Goal: Task Accomplishment & Management: Manage account settings

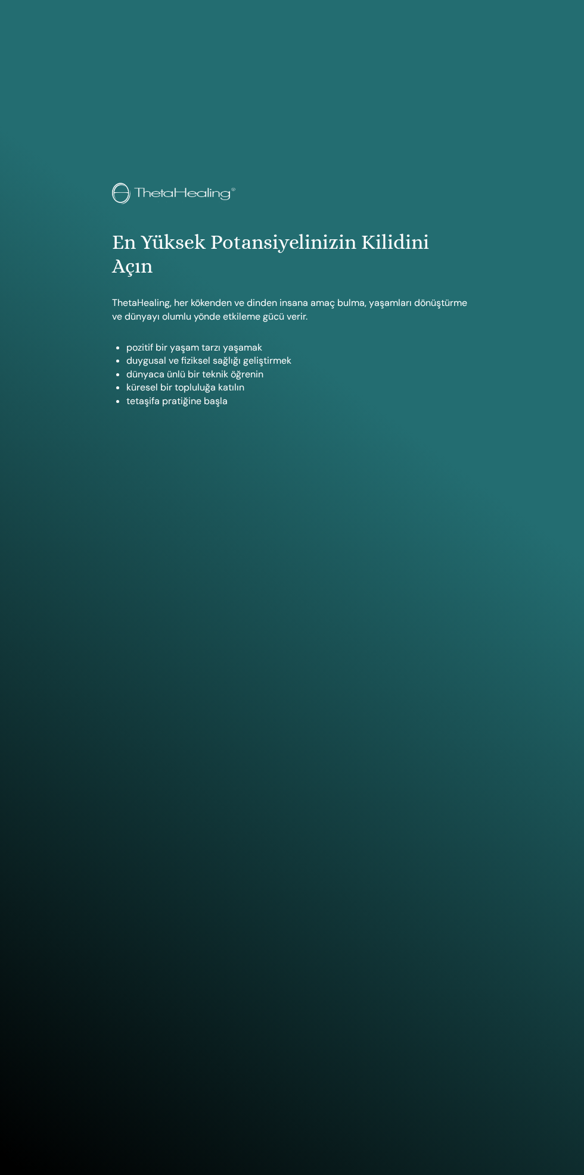
scroll to position [1009, 0]
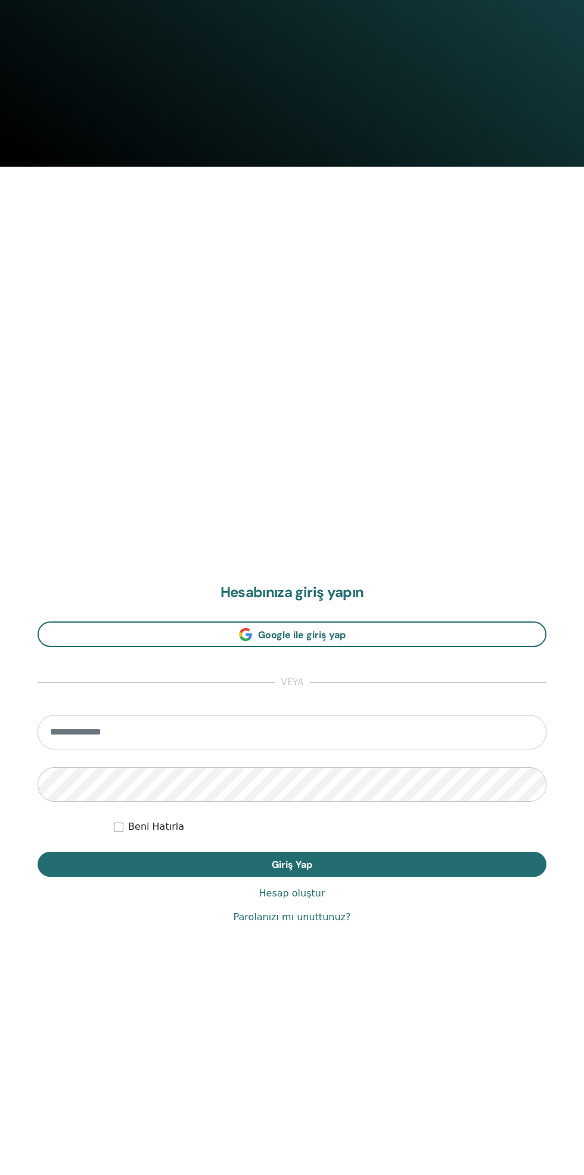
click at [361, 728] on input "email" at bounding box center [292, 732] width 509 height 35
type input "**********"
click at [38, 852] on button "Giriş Yap" at bounding box center [292, 864] width 509 height 25
click at [422, 872] on button "Giriş Yap" at bounding box center [292, 864] width 509 height 25
click at [416, 856] on button "Giriş Yap" at bounding box center [292, 864] width 509 height 25
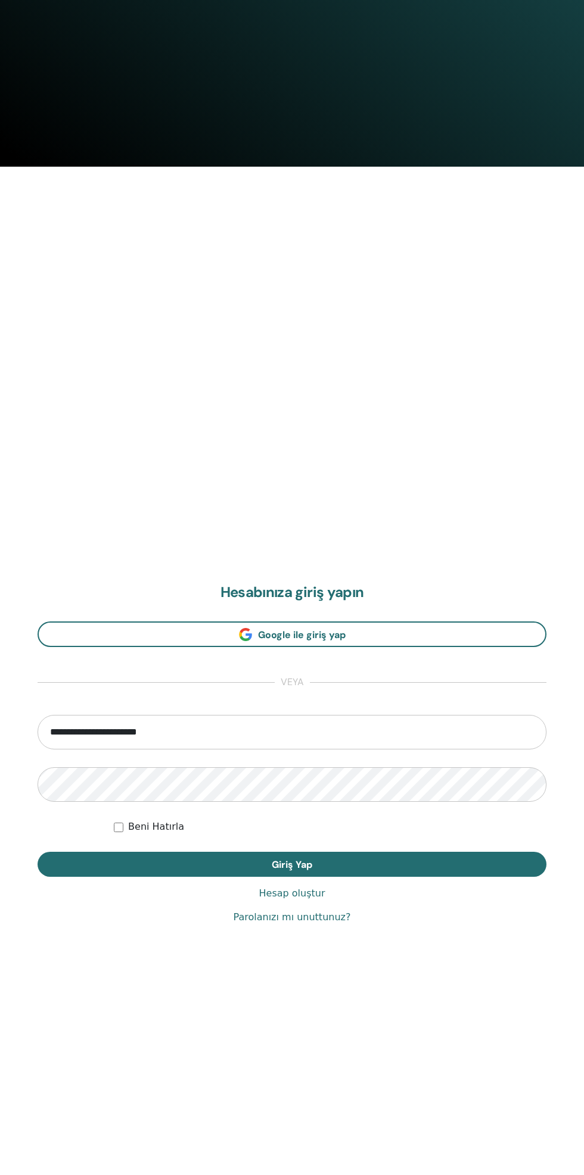
click at [429, 869] on button "Giriş Yap" at bounding box center [292, 864] width 509 height 25
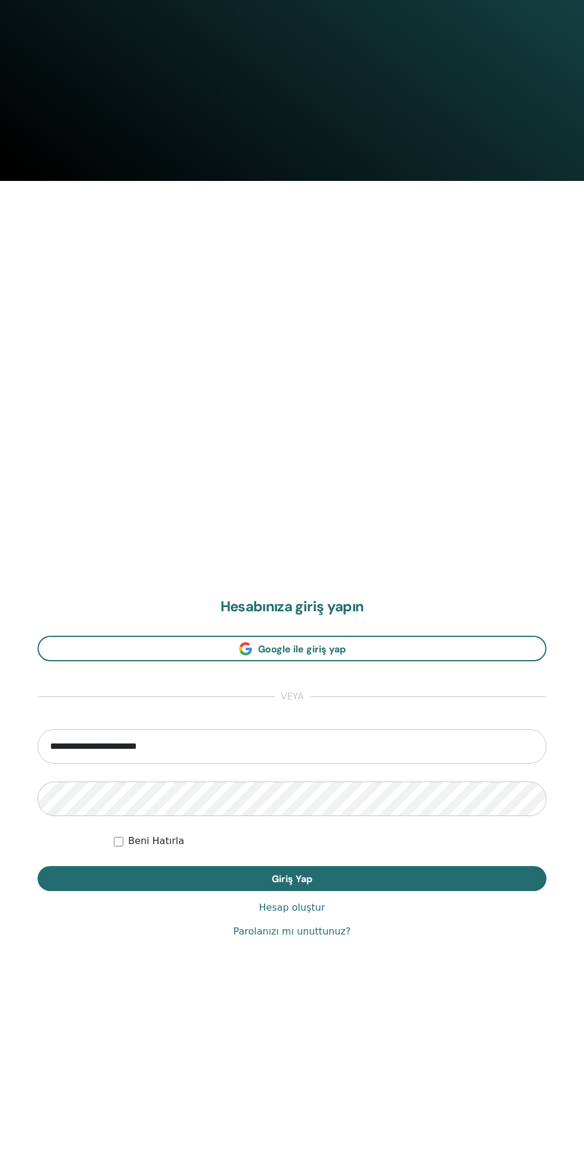
scroll to position [991, 0]
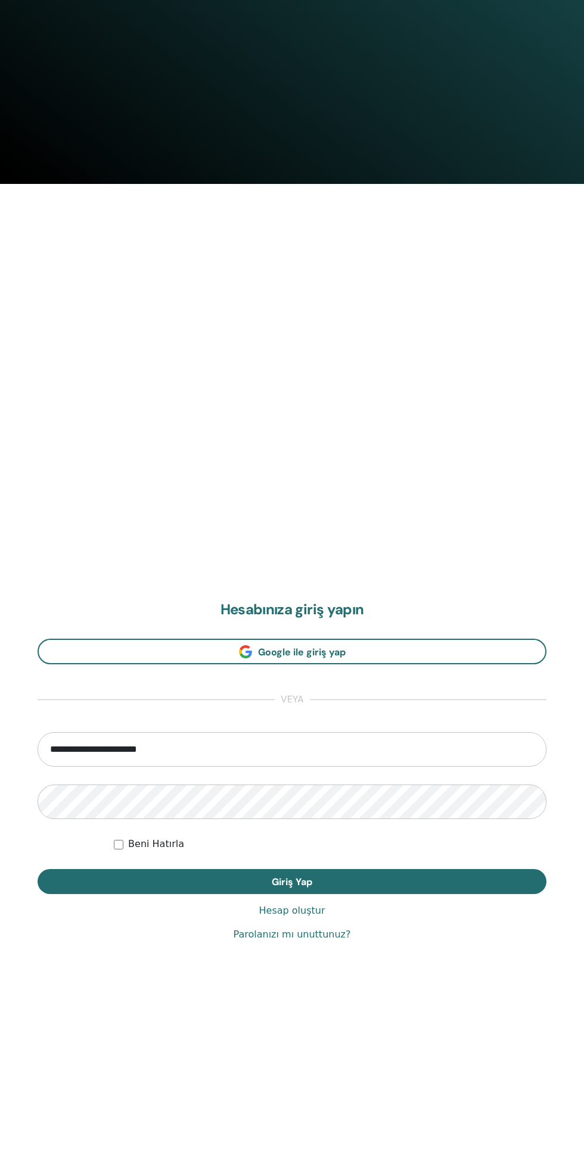
click at [434, 888] on button "Giriş Yap" at bounding box center [292, 881] width 509 height 25
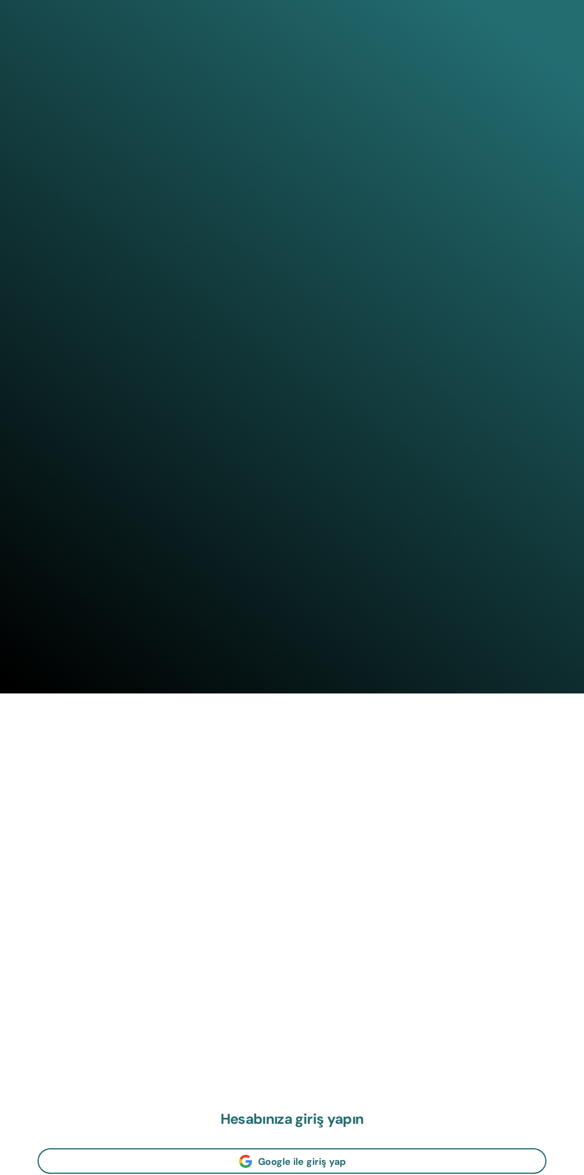
scroll to position [1175, 0]
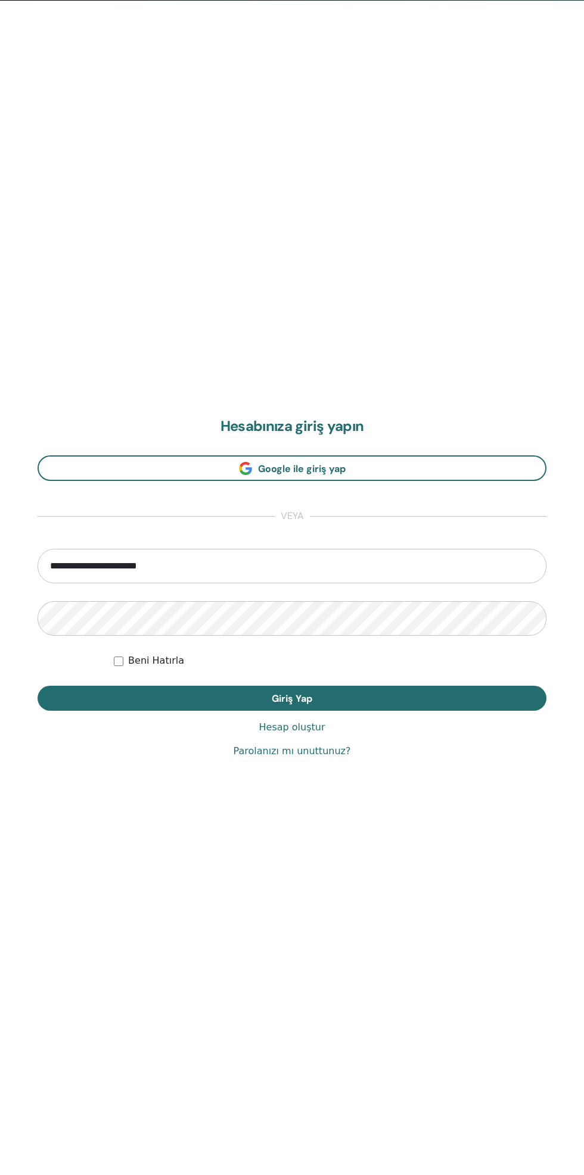
click at [450, 690] on button "Giriş Yap" at bounding box center [292, 698] width 509 height 25
click at [384, 690] on button "Giriş Yap" at bounding box center [292, 698] width 509 height 25
click at [441, 700] on button "Giriş Yap" at bounding box center [292, 698] width 509 height 25
click at [285, 570] on input "**********" at bounding box center [292, 566] width 509 height 35
click at [38, 686] on button "Giriş Yap" at bounding box center [292, 698] width 509 height 25
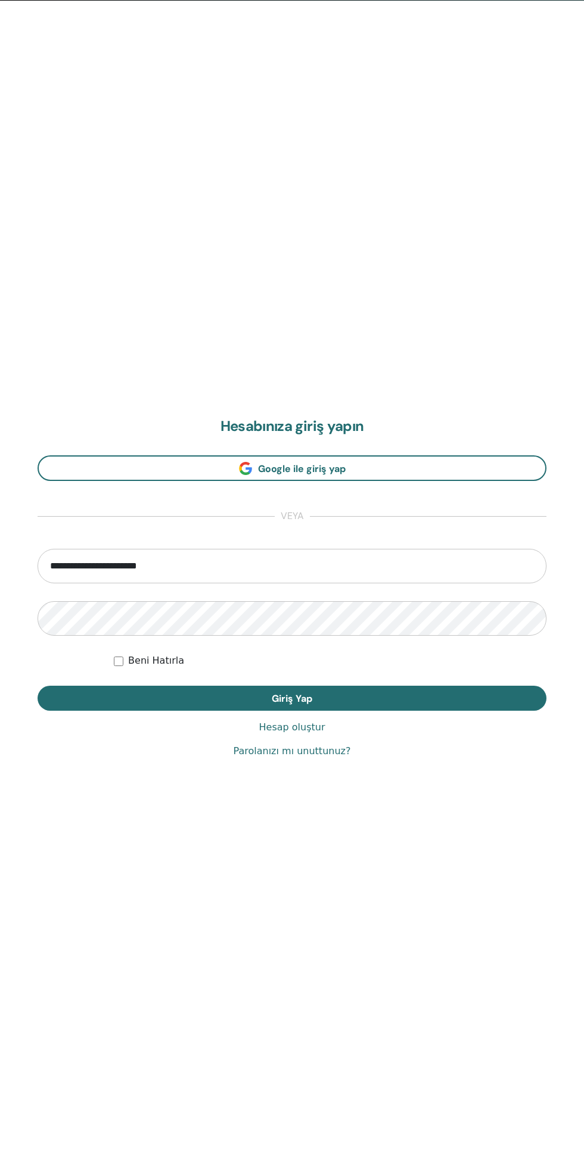
click at [457, 703] on button "Giriş Yap" at bounding box center [292, 698] width 509 height 25
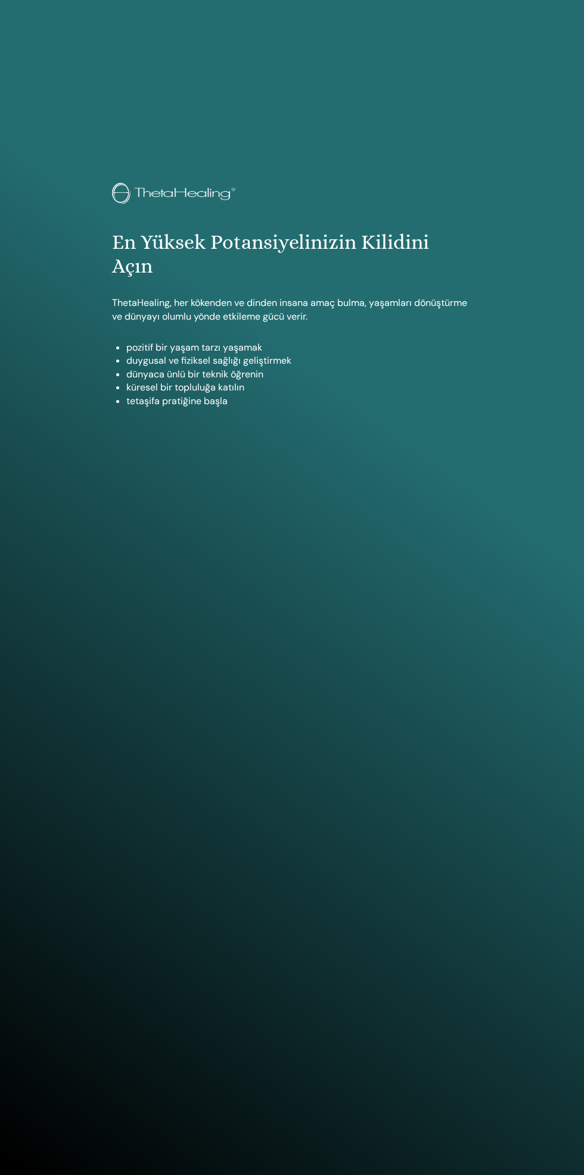
scroll to position [8, 0]
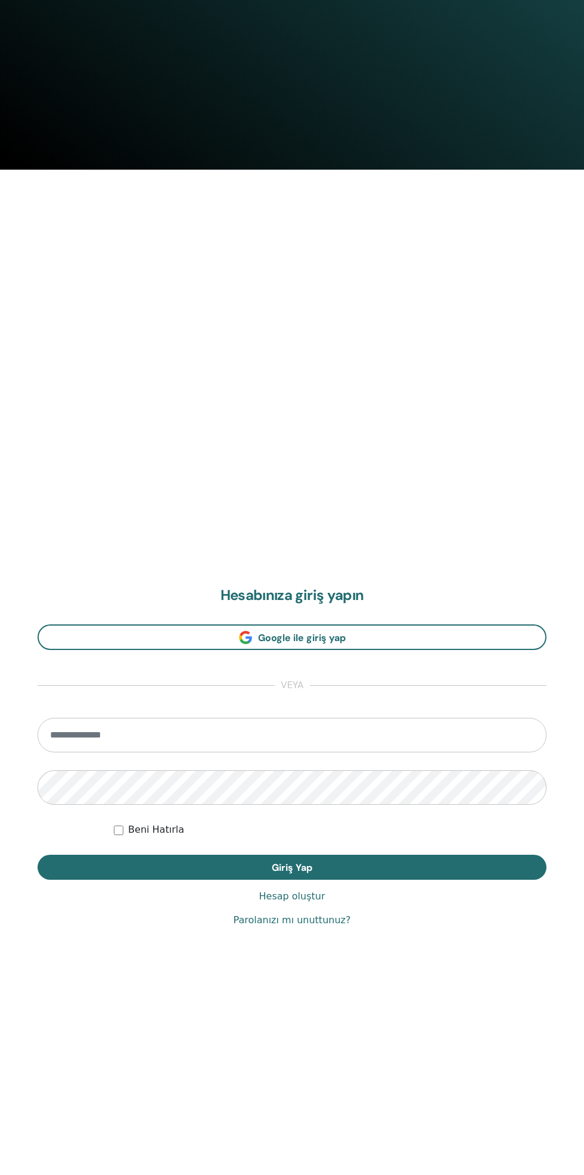
scroll to position [1009, 0]
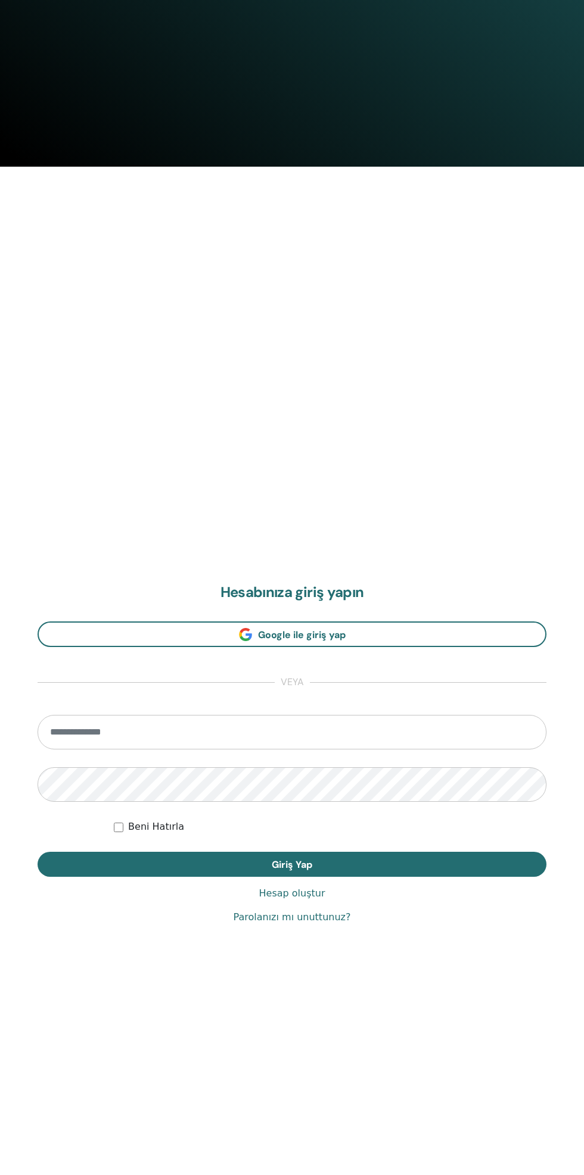
click at [353, 733] on input "email" at bounding box center [292, 732] width 509 height 35
type input "**********"
click at [38, 852] on button "Giriş Yap" at bounding box center [292, 864] width 509 height 25
click at [444, 864] on button "Giriş Yap" at bounding box center [292, 864] width 509 height 25
click at [441, 869] on button "Giriş Yap" at bounding box center [292, 864] width 509 height 25
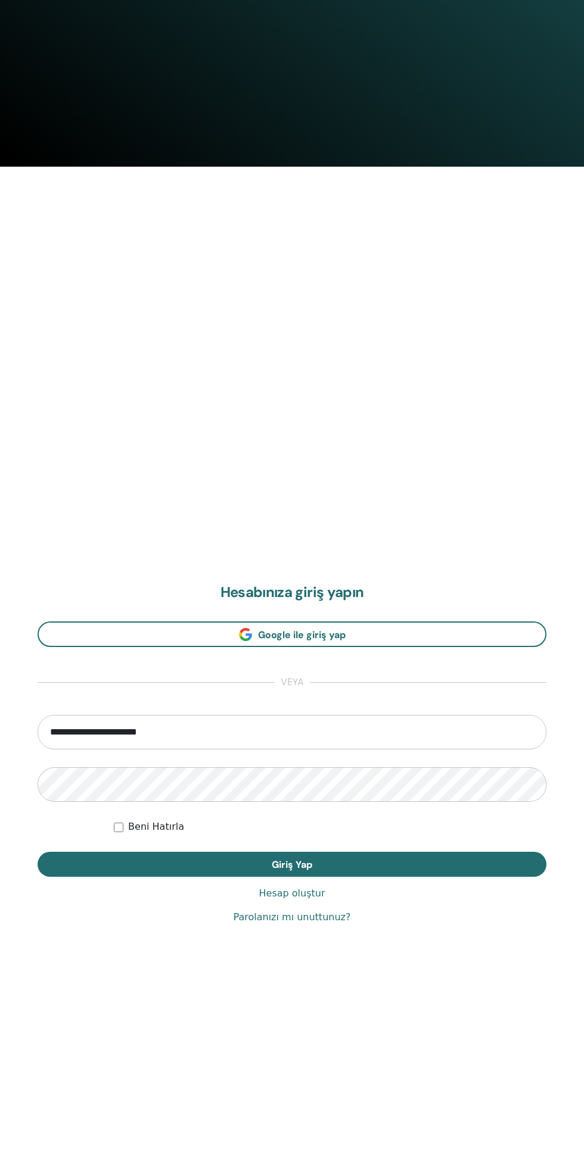
click at [420, 865] on button "Giriş Yap" at bounding box center [292, 864] width 509 height 25
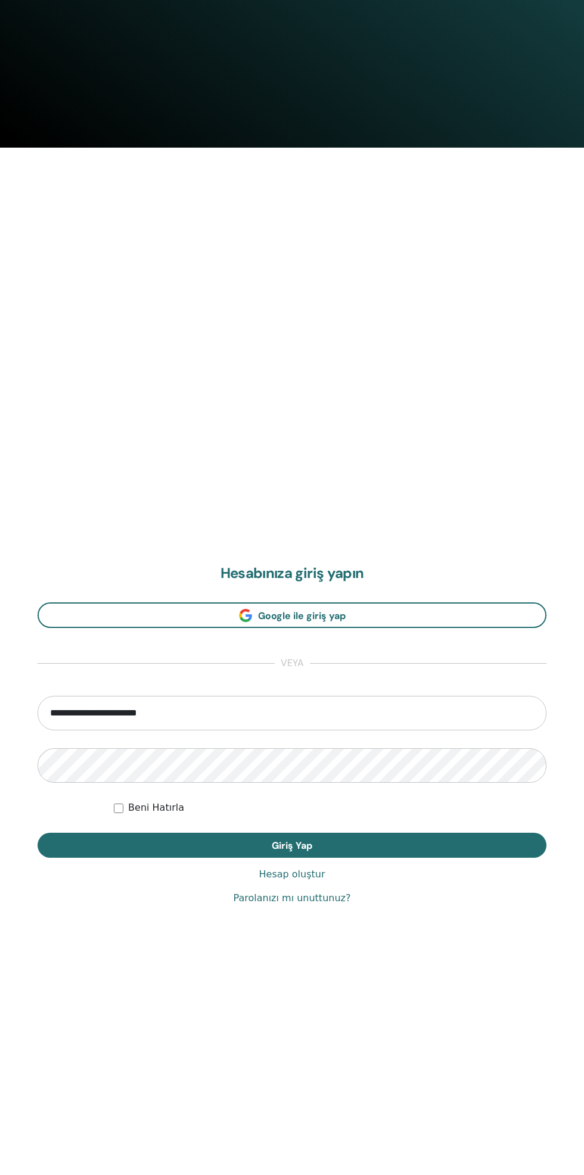
scroll to position [1028, 0]
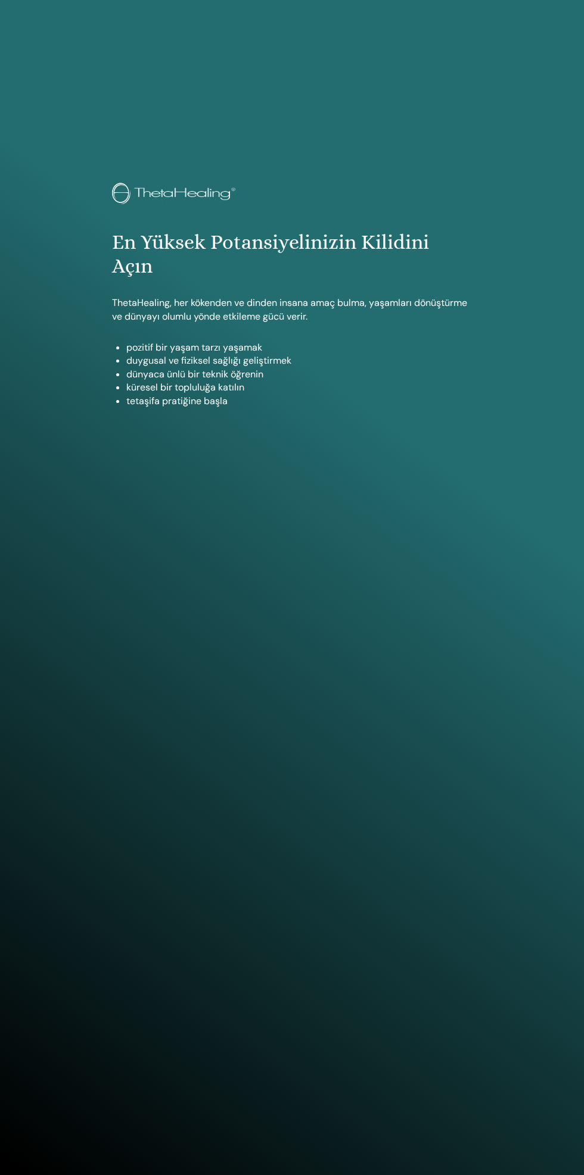
scroll to position [1009, 0]
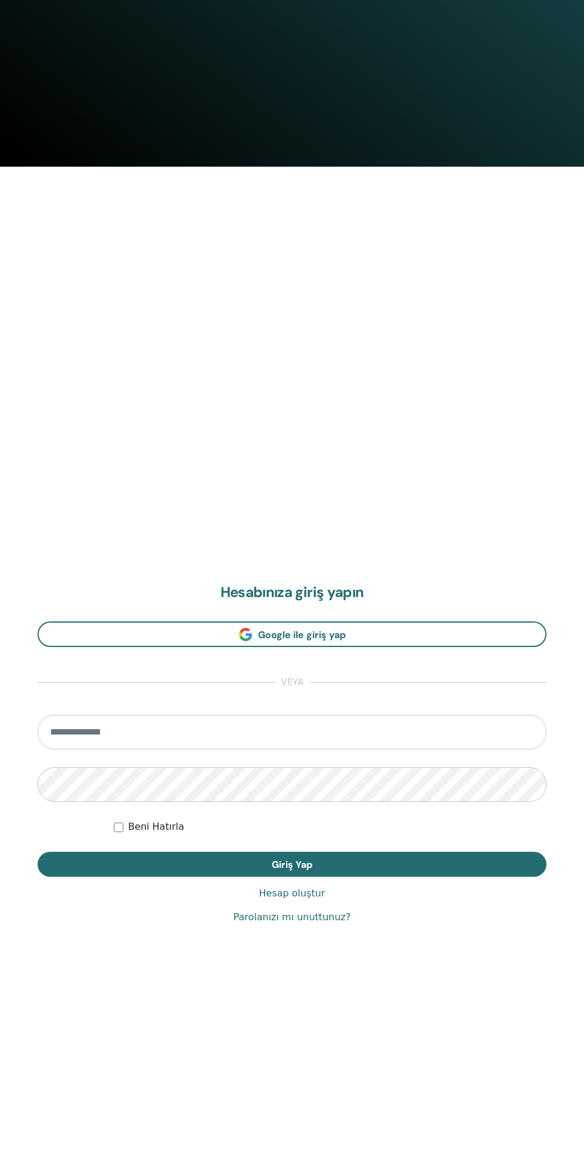
click at [356, 733] on input "email" at bounding box center [292, 732] width 509 height 35
type input "**********"
click at [38, 852] on button "Giriş Yap" at bounding box center [292, 864] width 509 height 25
click at [419, 864] on button "Giriş Yap" at bounding box center [292, 864] width 509 height 25
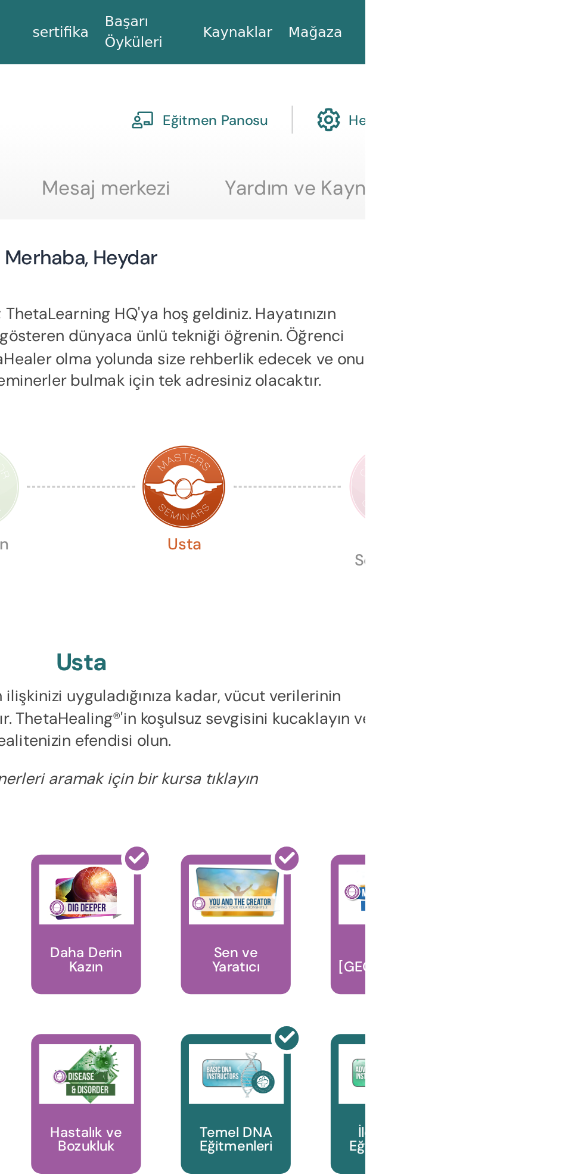
click at [494, 58] on link "Eğitmen Panosu" at bounding box center [485, 71] width 82 height 26
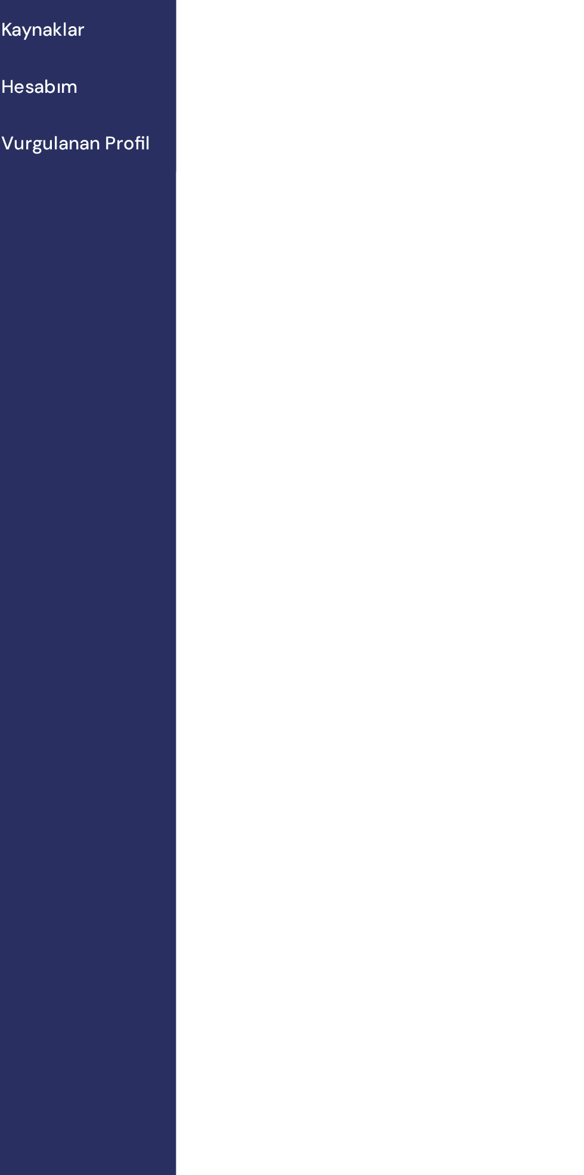
scroll to position [2, 0]
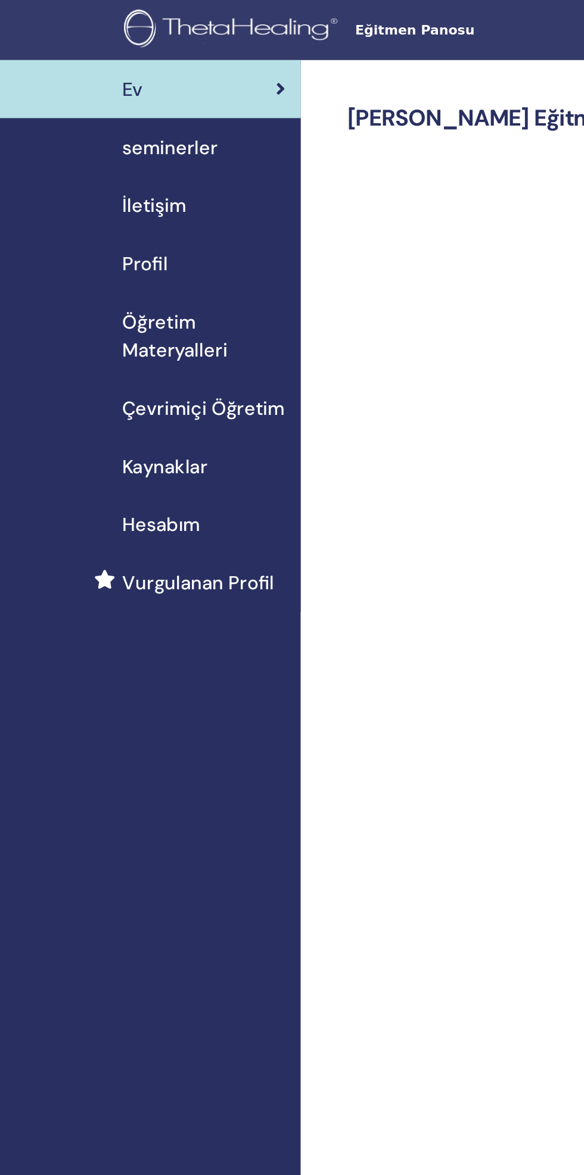
click at [119, 95] on span "seminerler" at bounding box center [107, 94] width 61 height 18
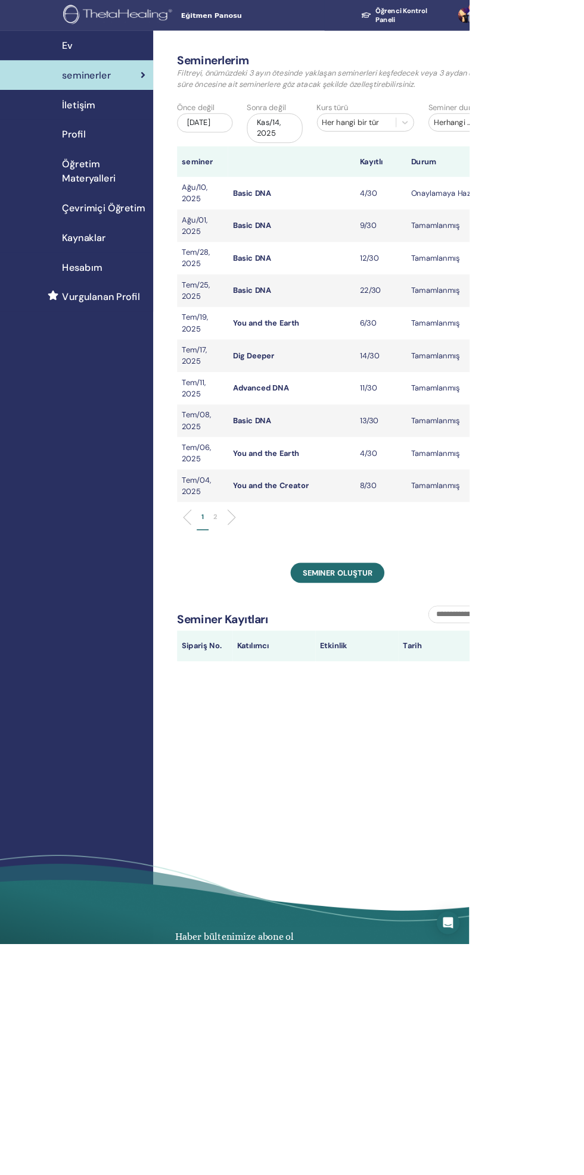
scroll to position [2, 0]
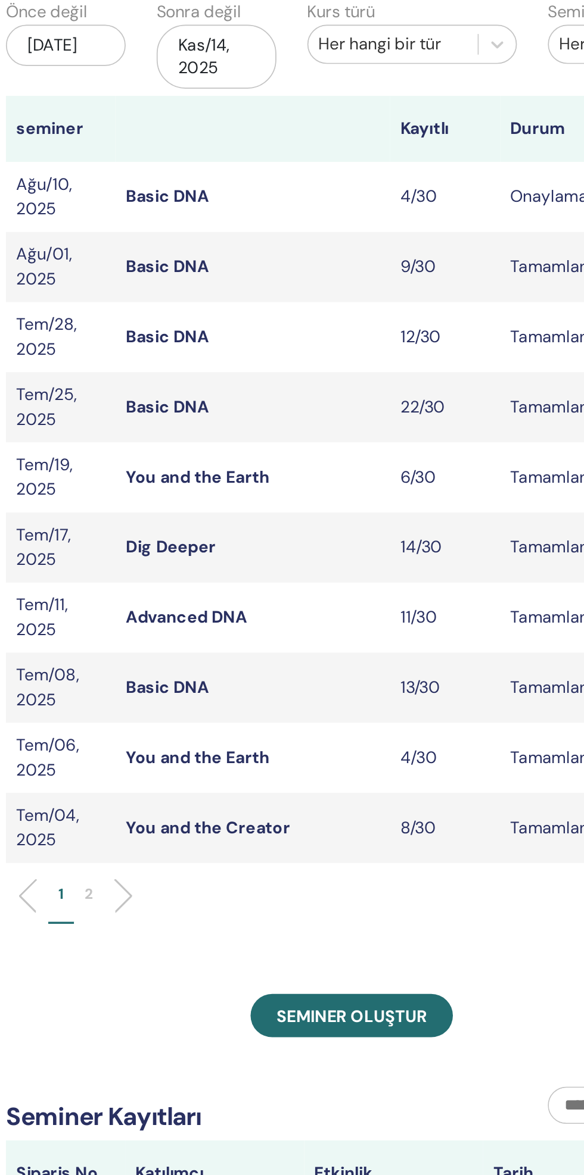
click at [322, 234] on link "Basic DNA" at bounding box center [313, 238] width 48 height 13
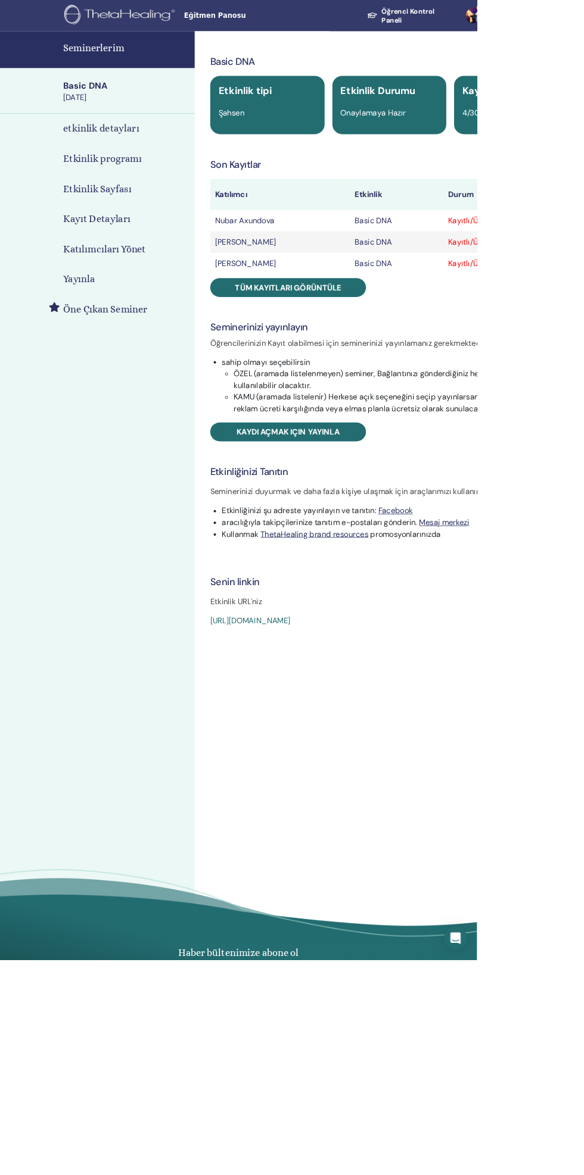
click at [394, 351] on span "Tüm kayıtları görüntüle" at bounding box center [353, 352] width 130 height 13
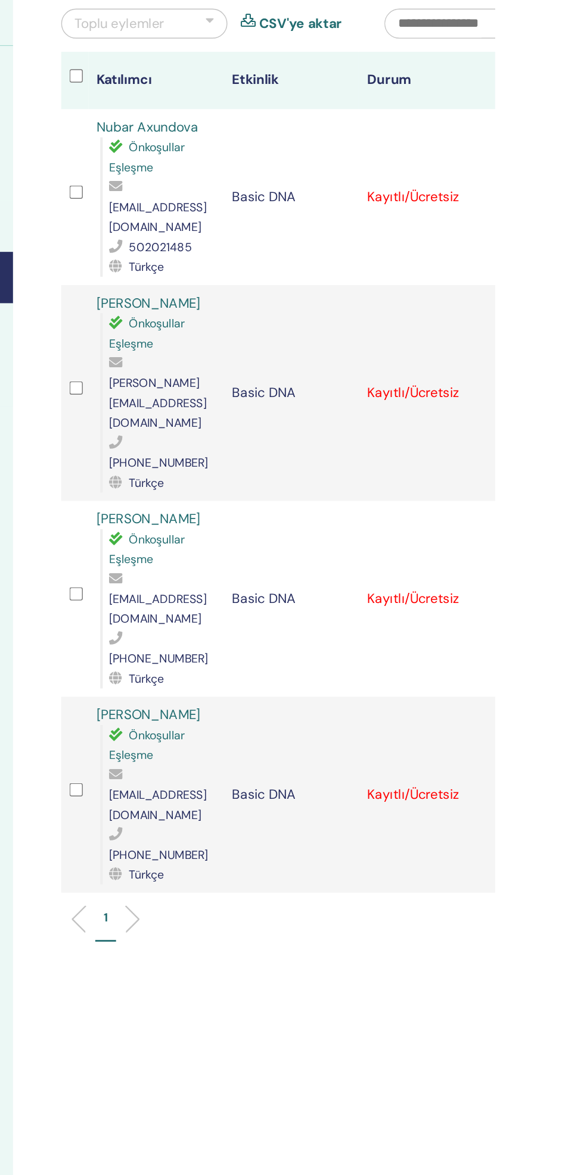
click at [583, 242] on icon at bounding box center [591, 247] width 4 height 10
click at [583, 383] on icon at bounding box center [591, 388] width 4 height 10
click at [583, 529] on div "Kaydı İptal Et Otomatik onaylama Ücretli Olarak İşaretle Ödenmemiş olarak işare…" at bounding box center [593, 536] width 8 height 14
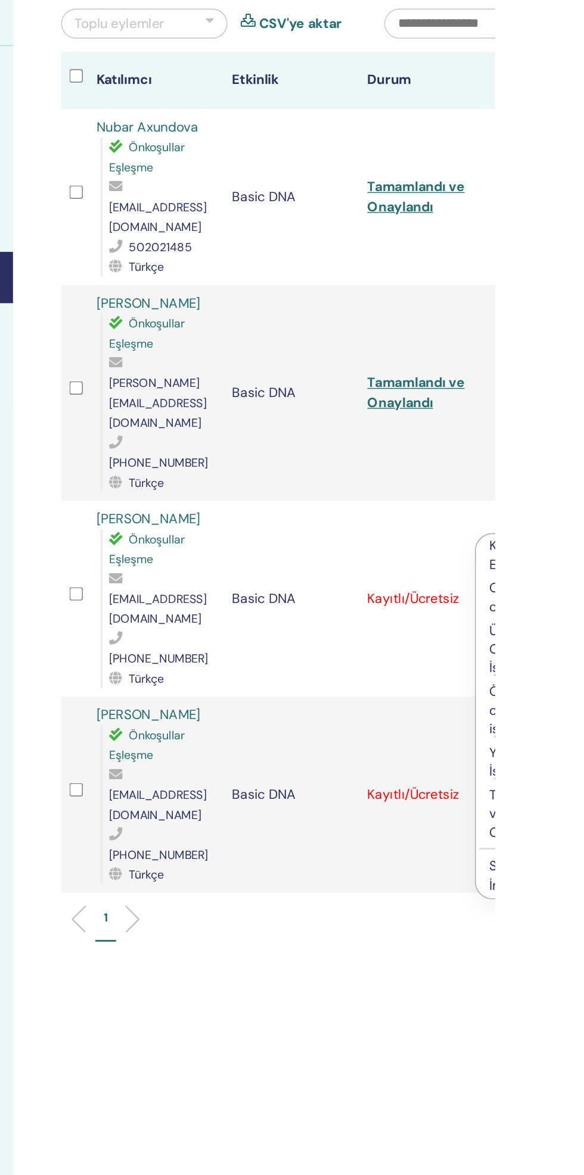
click at [583, 671] on icon at bounding box center [591, 676] width 4 height 10
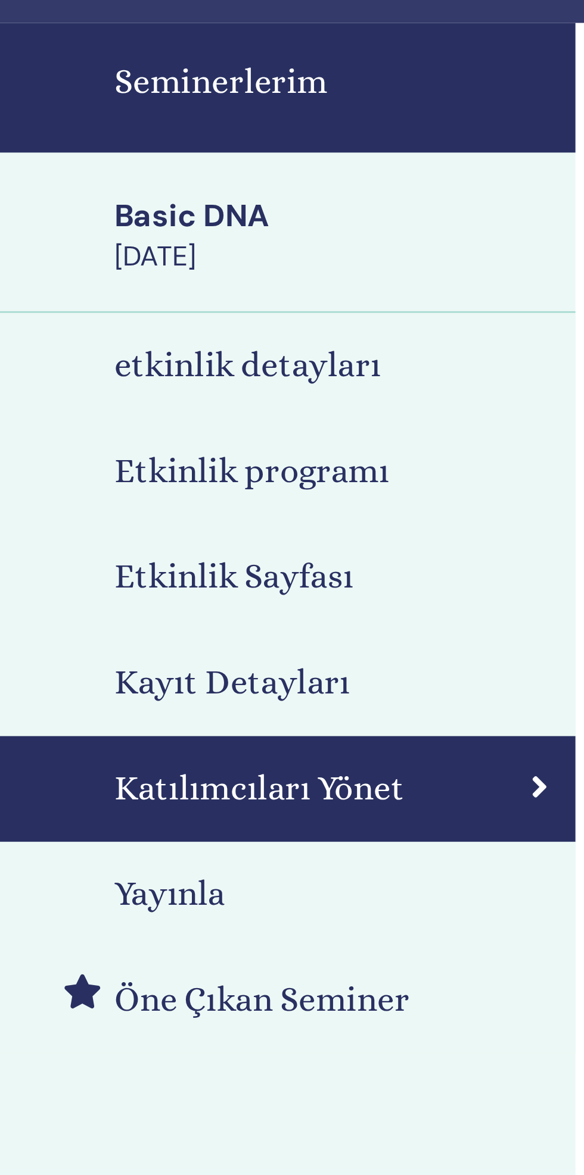
click at [120, 112] on div "Basic DNA" at bounding box center [154, 105] width 154 height 15
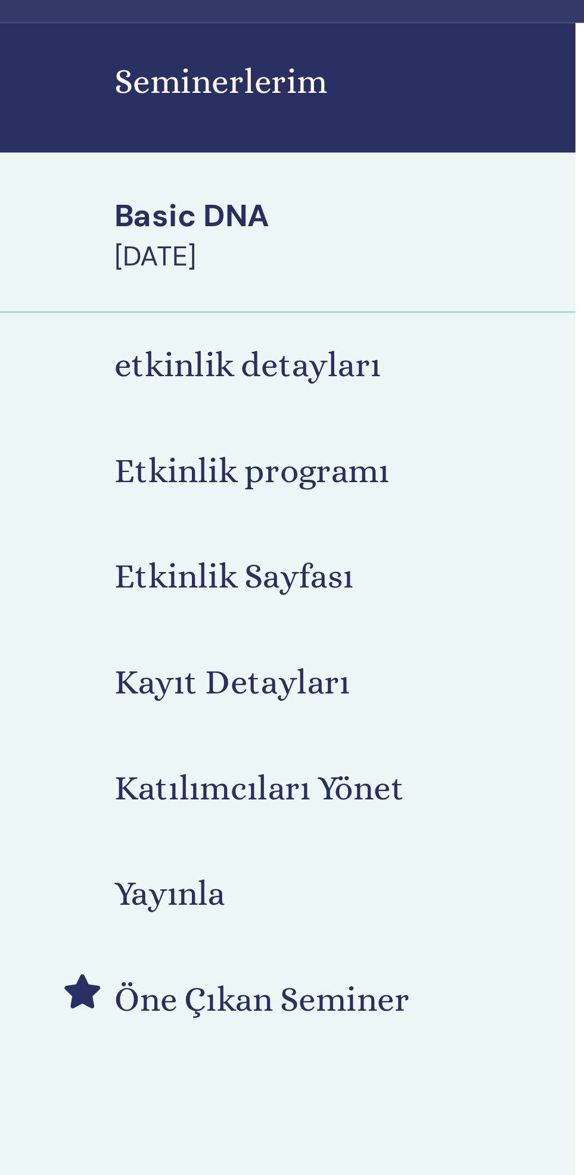
click at [138, 61] on h4 "Seminerlerim" at bounding box center [154, 59] width 154 height 18
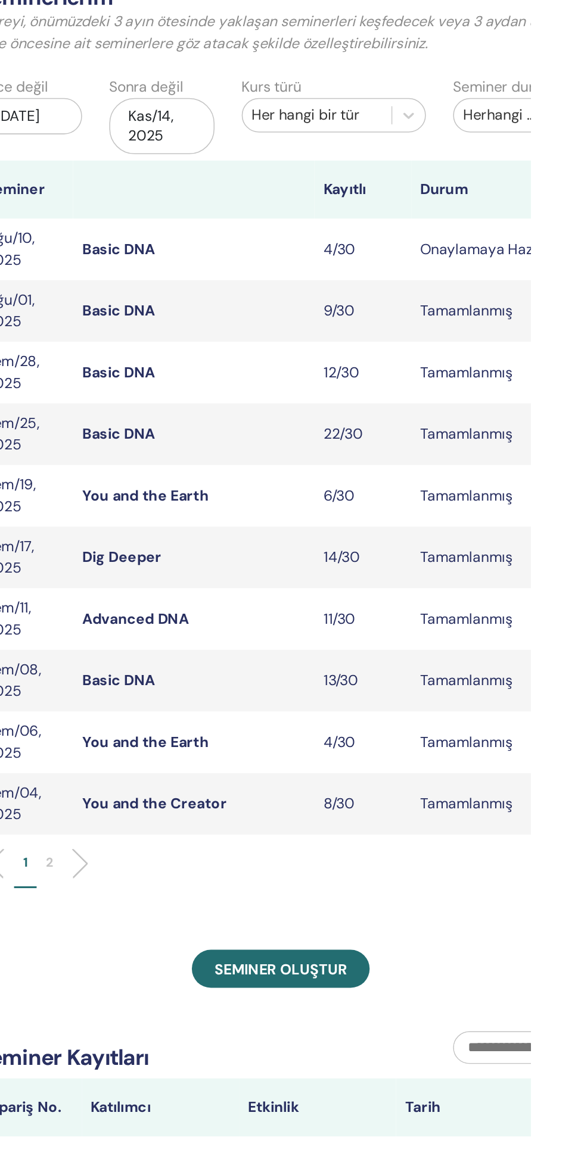
scroll to position [5, 0]
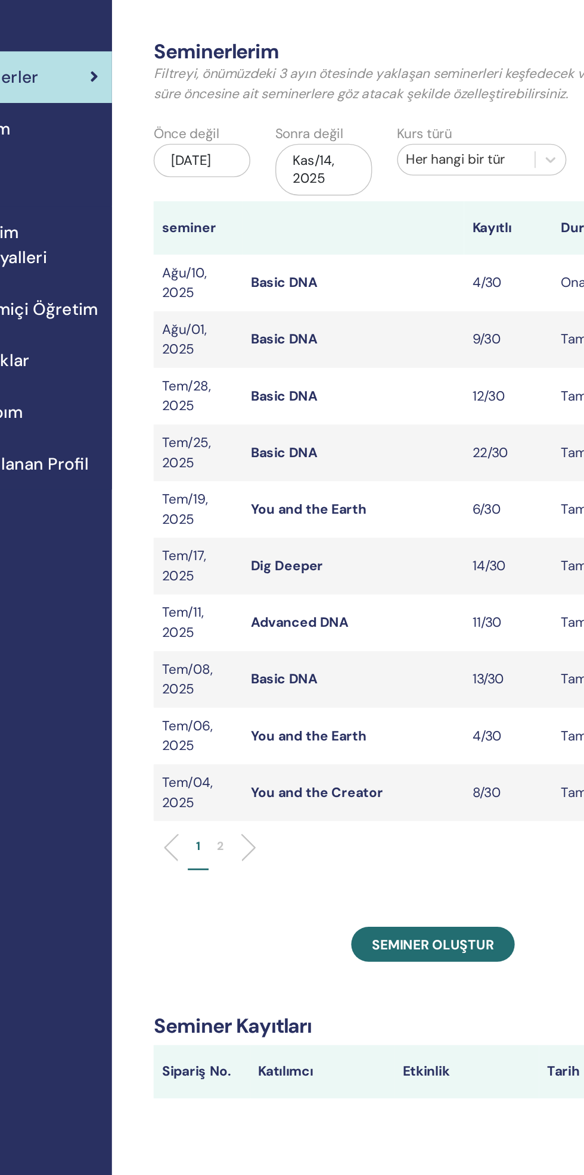
click at [288, 638] on li at bounding box center [283, 639] width 20 height 20
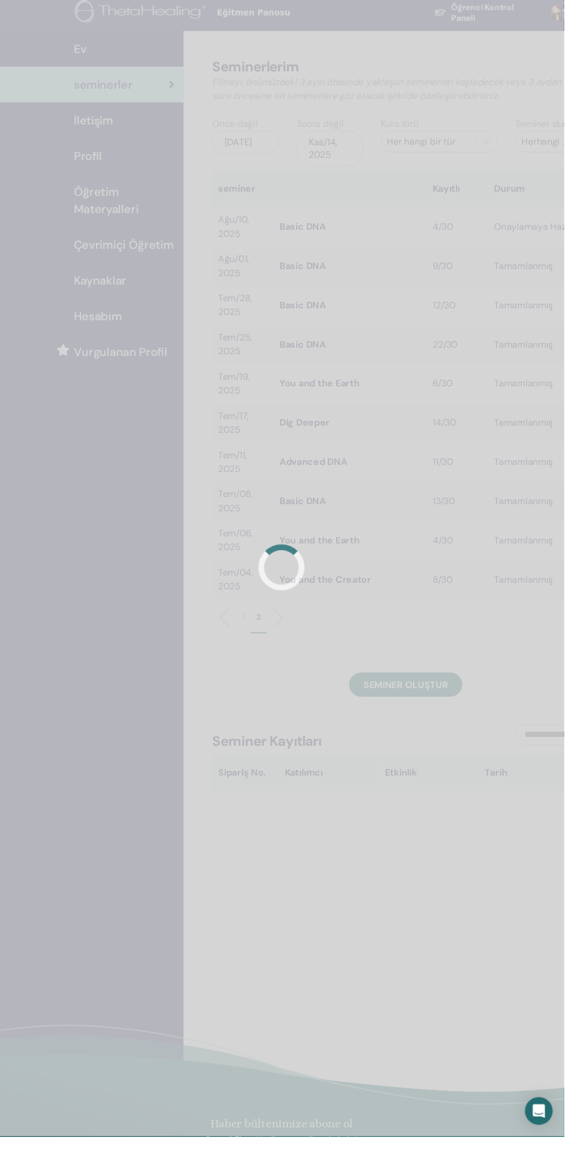
scroll to position [0, 0]
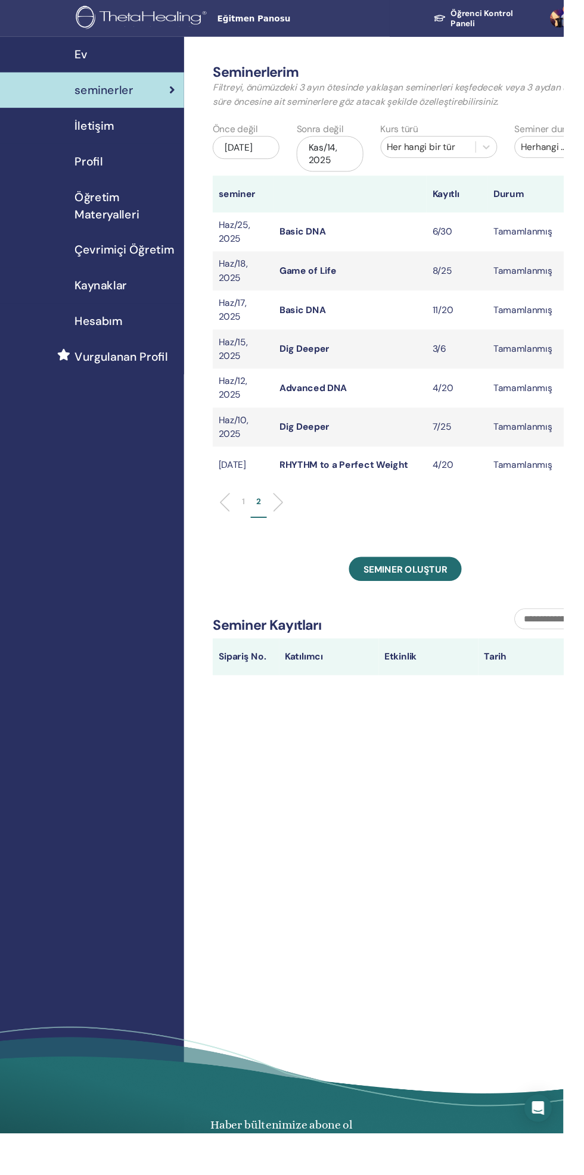
click at [237, 522] on li at bounding box center [237, 521] width 20 height 20
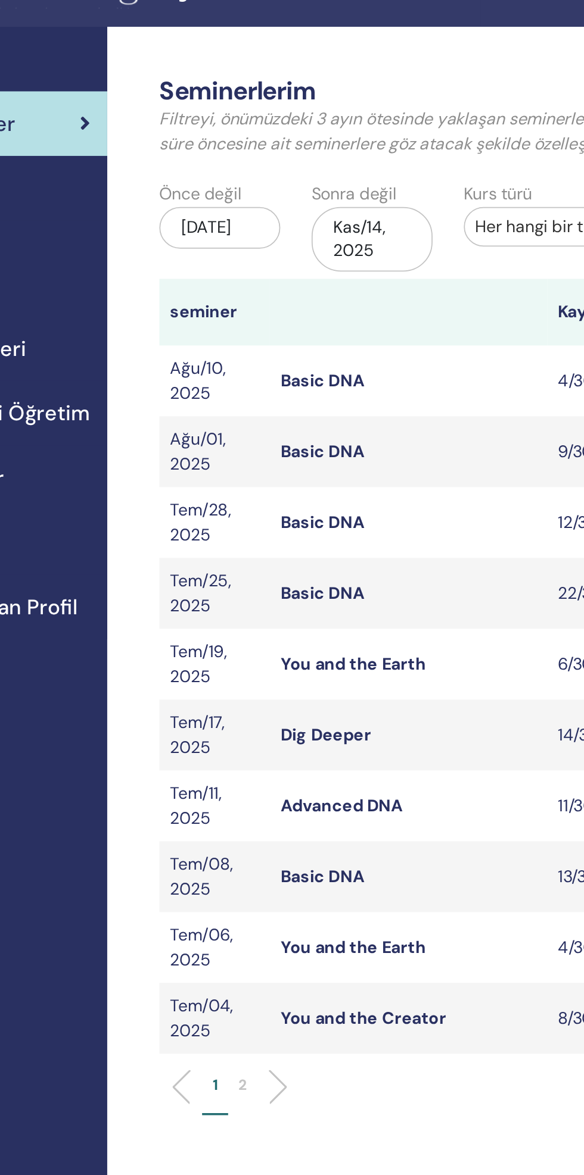
click at [269, 160] on div "May/14, 2025" at bounding box center [254, 153] width 69 height 24
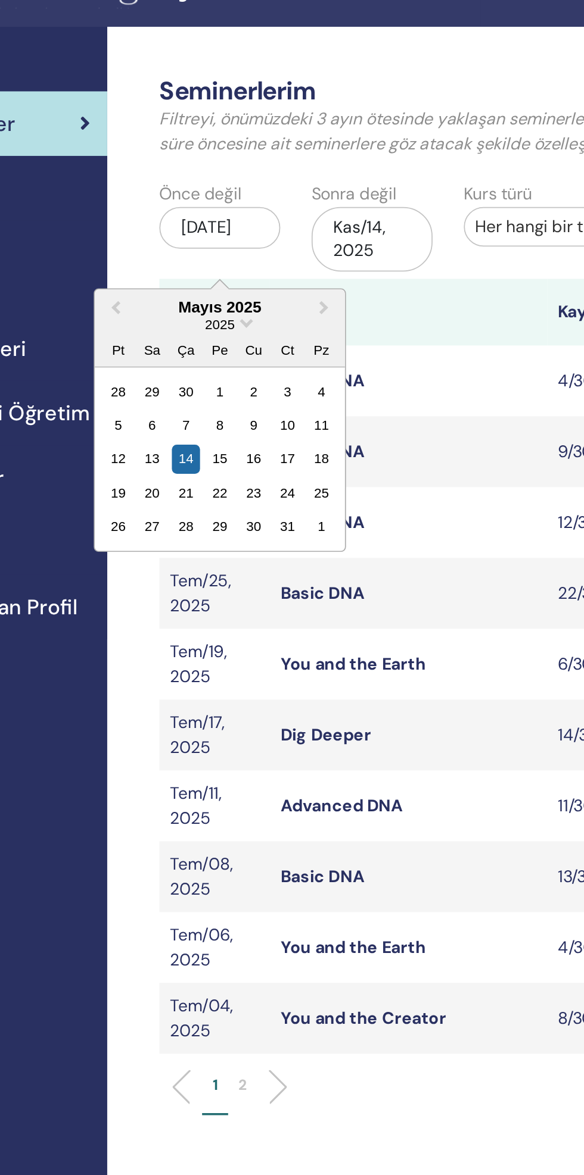
click at [270, 206] on span "Choose Date" at bounding box center [270, 206] width 8 height 8
click at [195, 198] on span "Previous Month" at bounding box center [195, 198] width 0 height 13
click at [314, 197] on span "Next Month" at bounding box center [314, 198] width 0 height 13
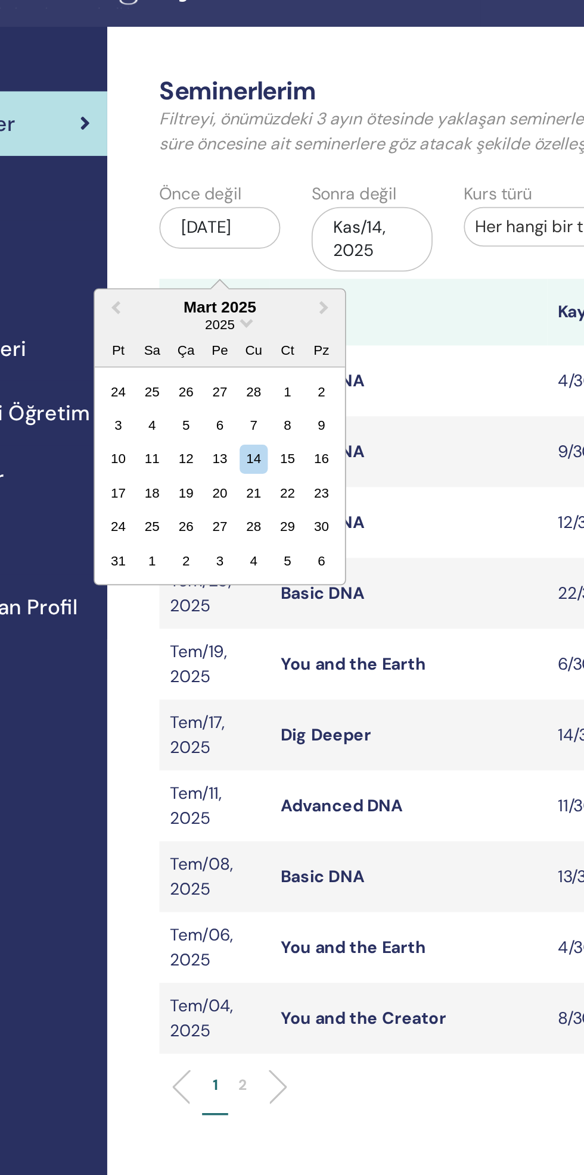
click at [314, 198] on span "Next Month" at bounding box center [314, 198] width 0 height 13
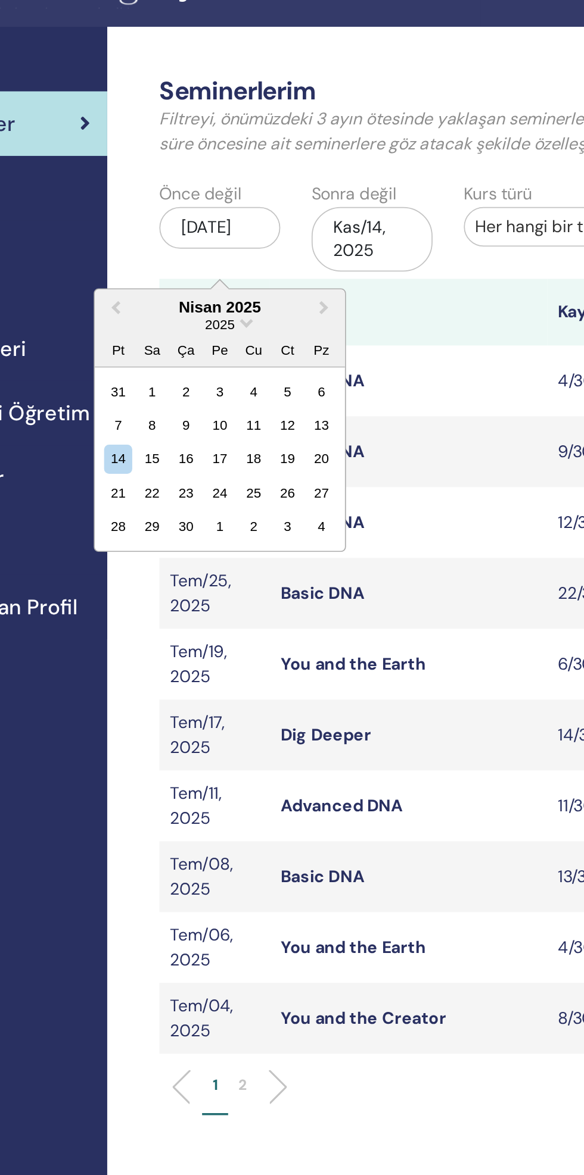
click at [235, 246] on div "2" at bounding box center [235, 246] width 16 height 16
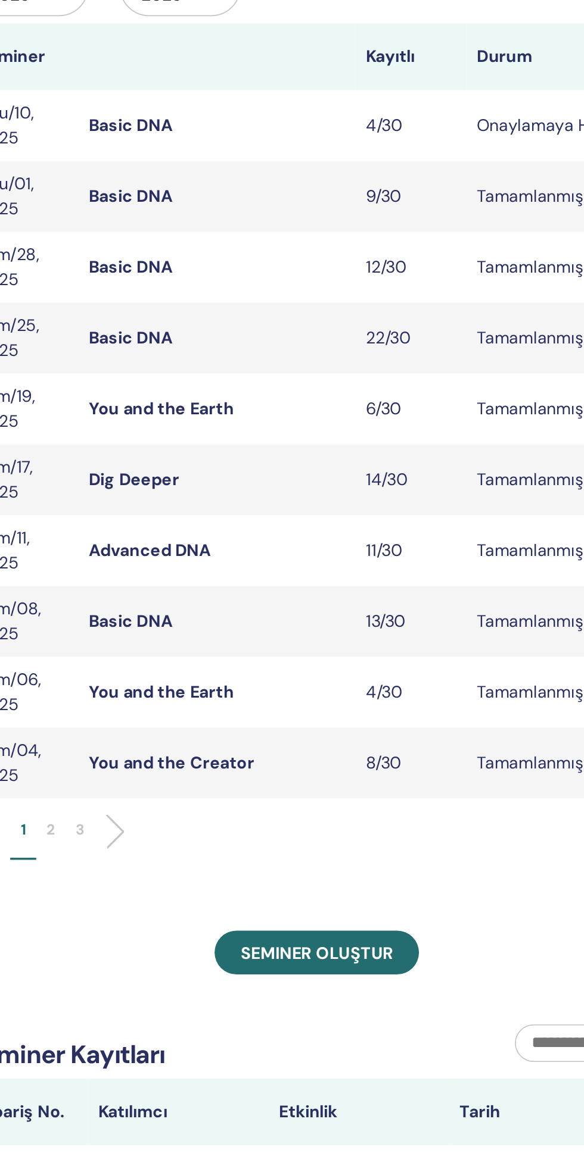
click at [450, 715] on span "Seminer oluştur" at bounding box center [419, 713] width 87 height 13
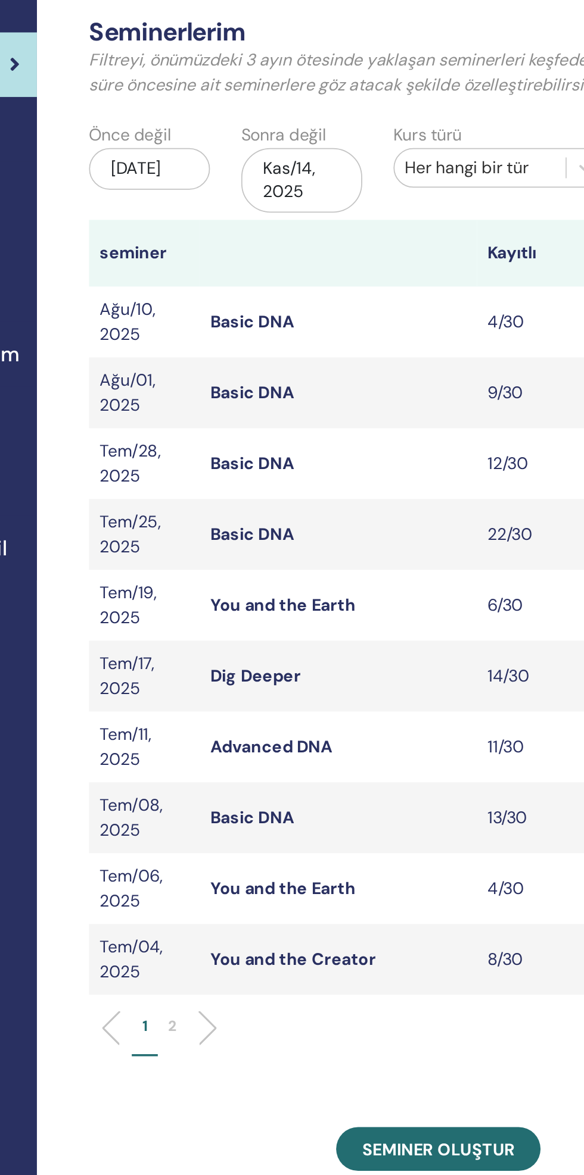
click at [263, 156] on div "[DATE]" at bounding box center [254, 153] width 69 height 24
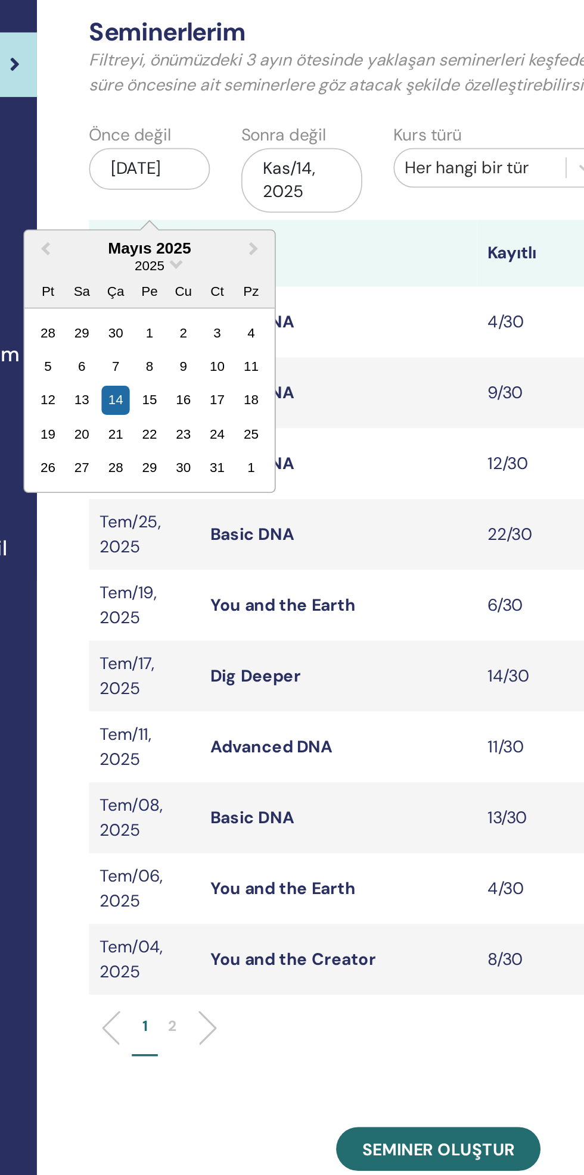
click at [257, 210] on span "2025" at bounding box center [255, 208] width 17 height 9
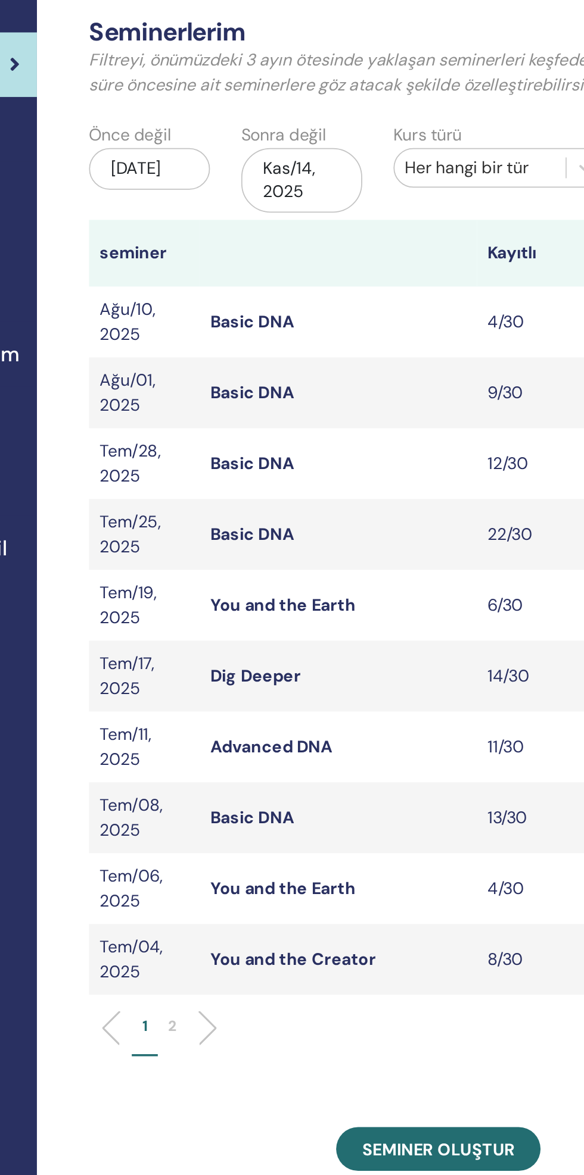
click at [363, 223] on td "Basic DNA" at bounding box center [362, 240] width 158 height 40
click at [270, 148] on div "[DATE]" at bounding box center [254, 153] width 69 height 24
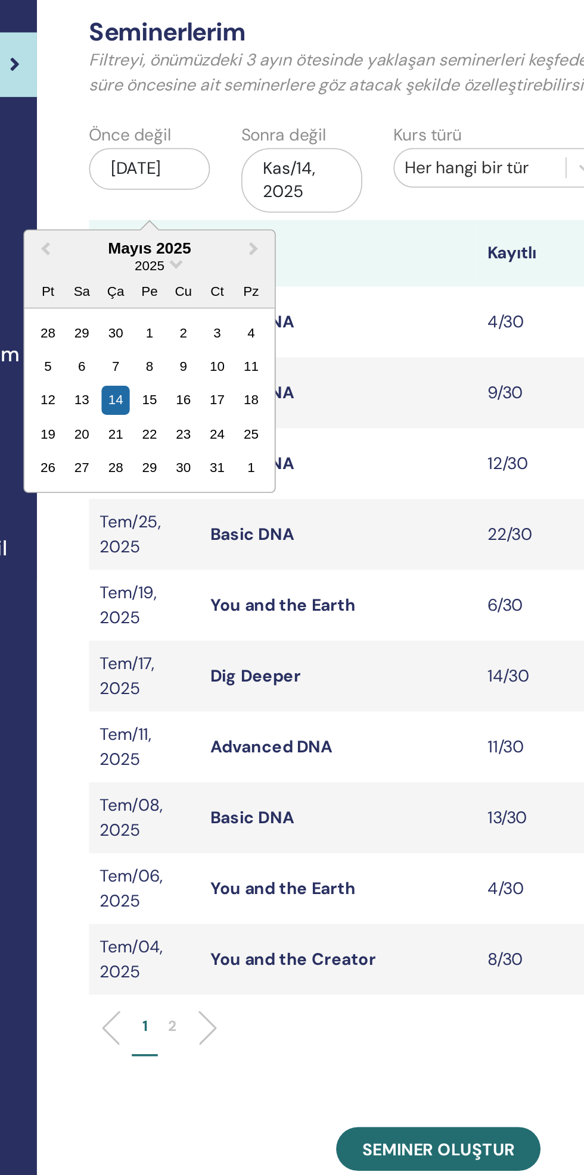
click at [195, 198] on span "Previous Month" at bounding box center [195, 198] width 0 height 13
click at [216, 246] on div "1" at bounding box center [216, 246] width 16 height 16
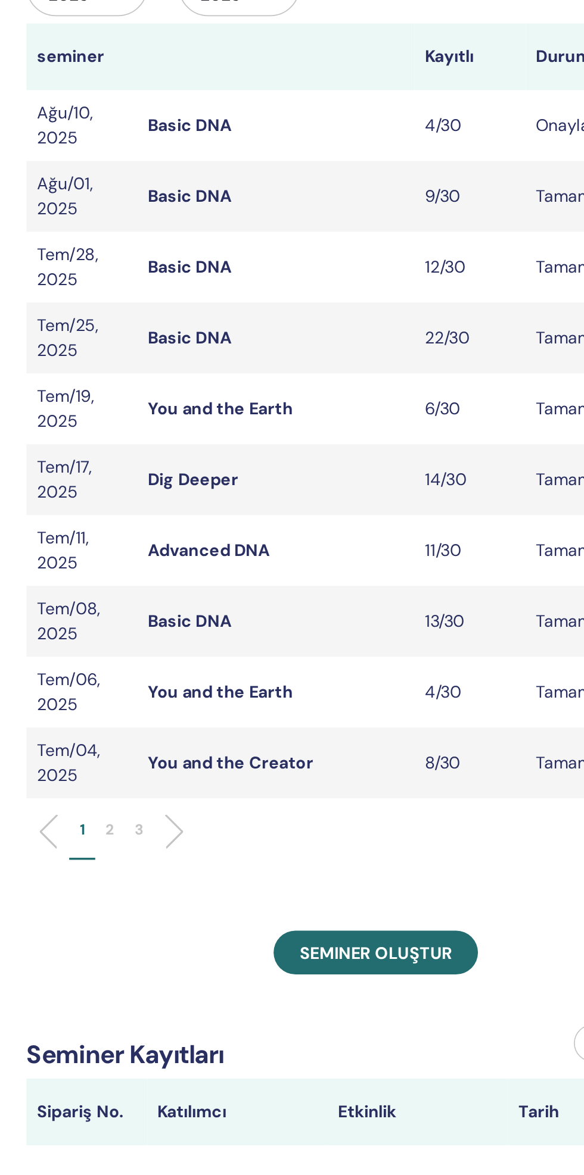
click at [288, 652] on li "3" at bounding box center [284, 648] width 17 height 23
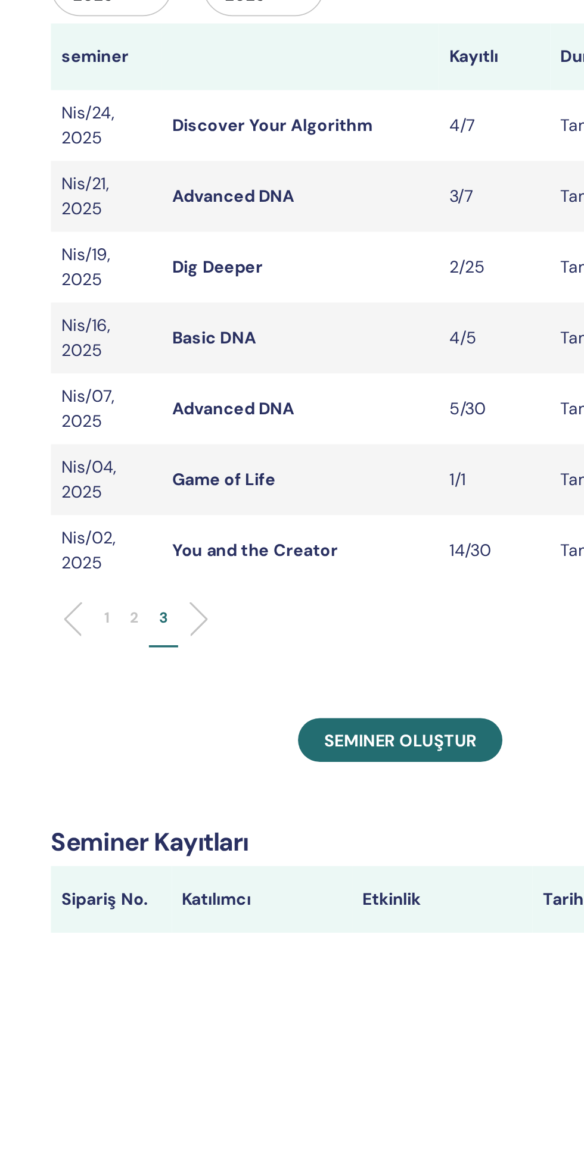
click at [356, 481] on link "You and the Creator" at bounding box center [336, 483] width 95 height 13
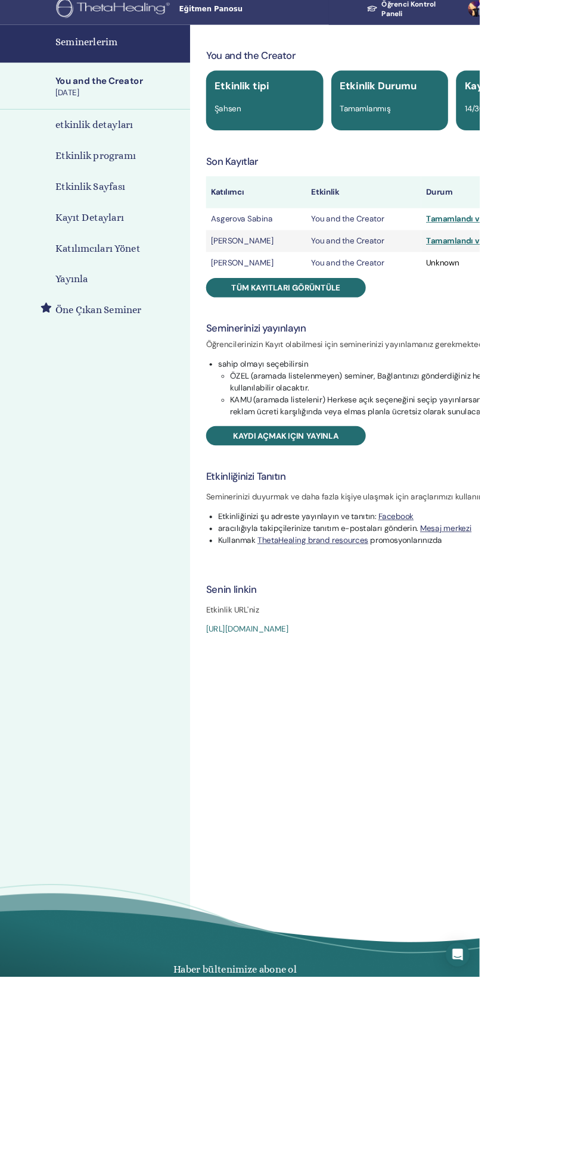
click at [393, 351] on span "Tüm kayıtları görüntüle" at bounding box center [353, 352] width 130 height 13
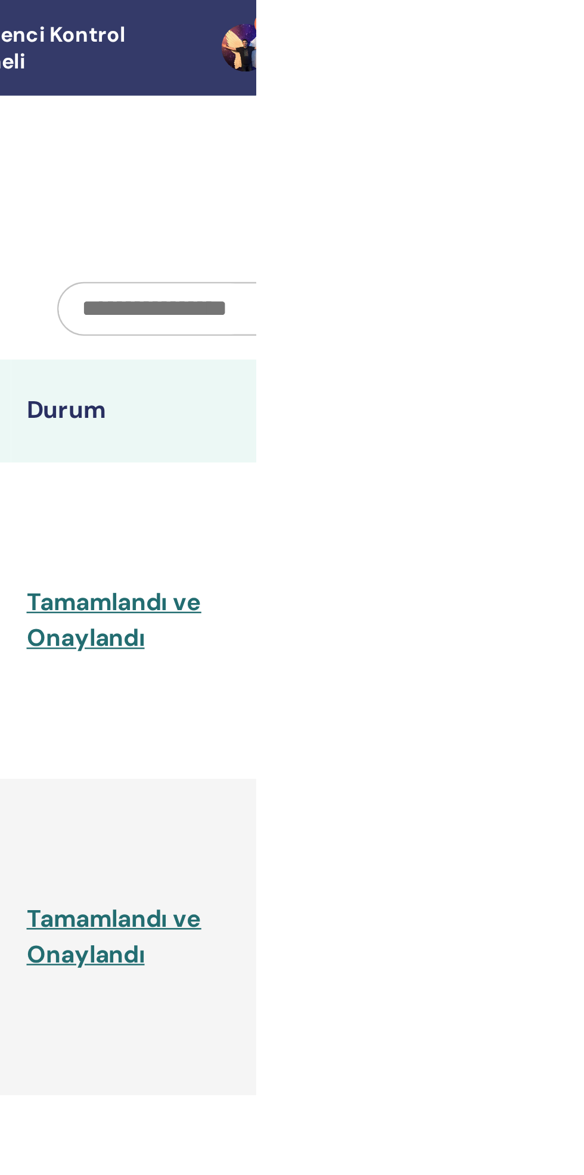
click at [583, 20] on link "9+" at bounding box center [583, 19] width 46 height 38
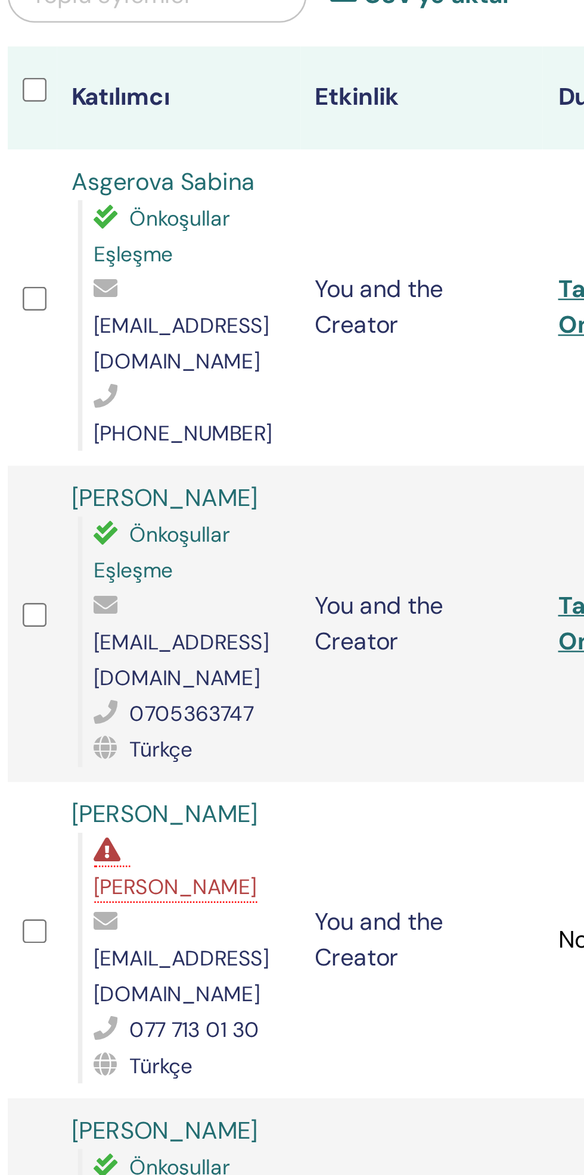
click at [366, 317] on link "Shahana Nizamova" at bounding box center [335, 323] width 74 height 13
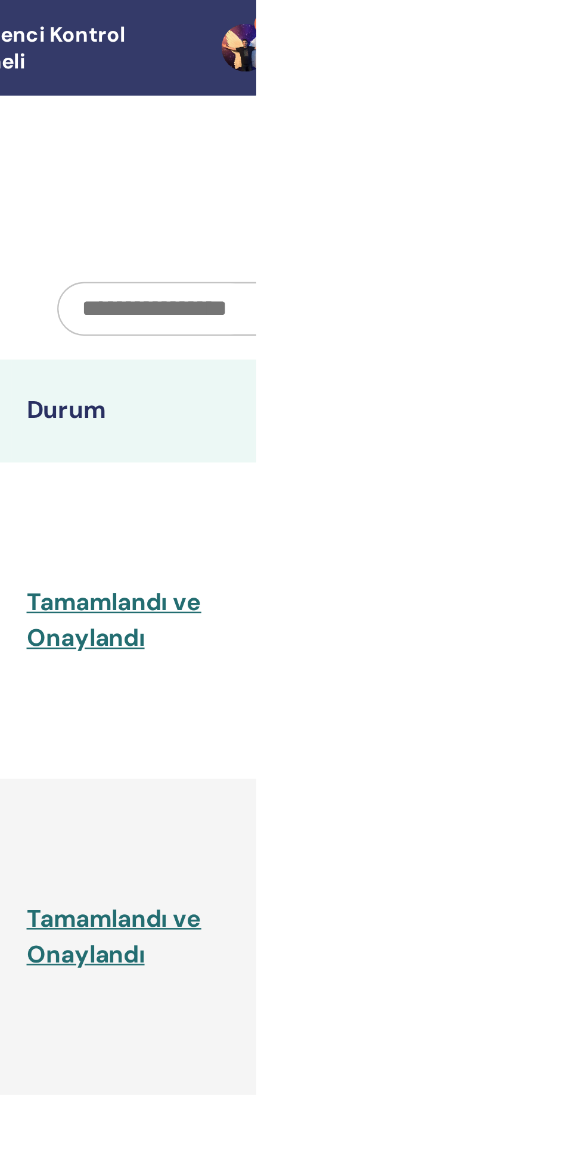
click at [583, 20] on link "9+" at bounding box center [583, 19] width 46 height 38
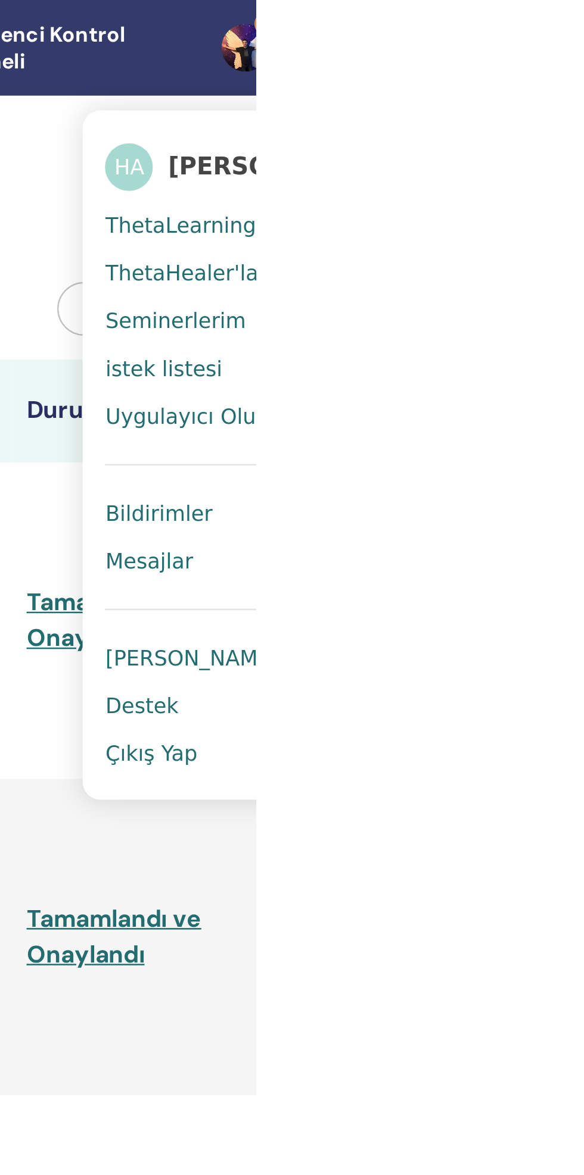
click at [546, 296] on span "Çıkış Yap" at bounding box center [541, 300] width 37 height 11
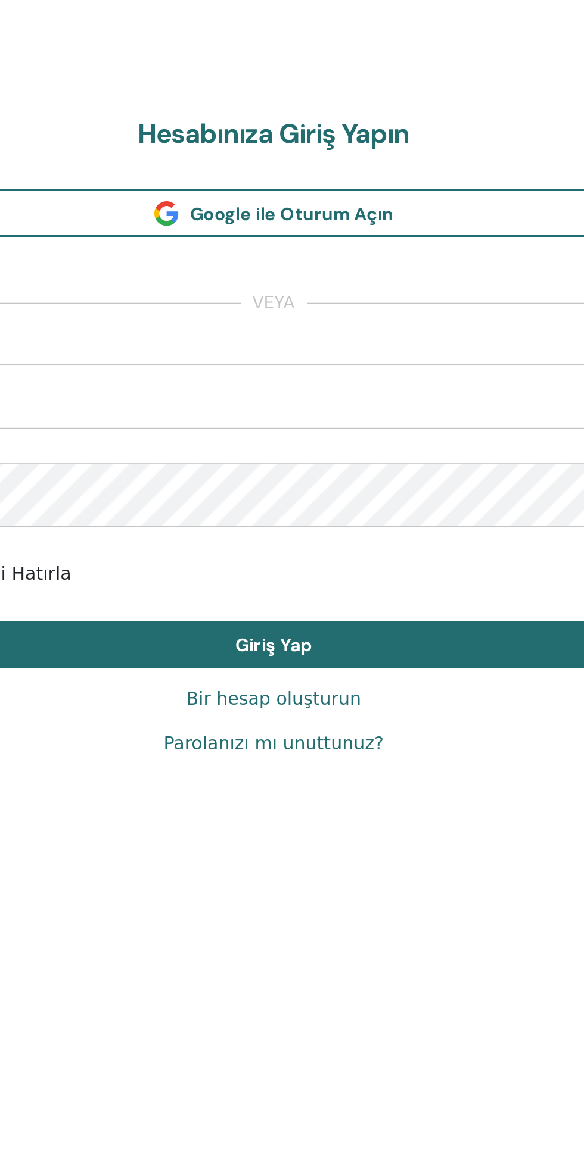
scroll to position [1175, 0]
click at [317, 747] on font "Parolanızı mı unuttunuz?" at bounding box center [291, 751] width 117 height 11
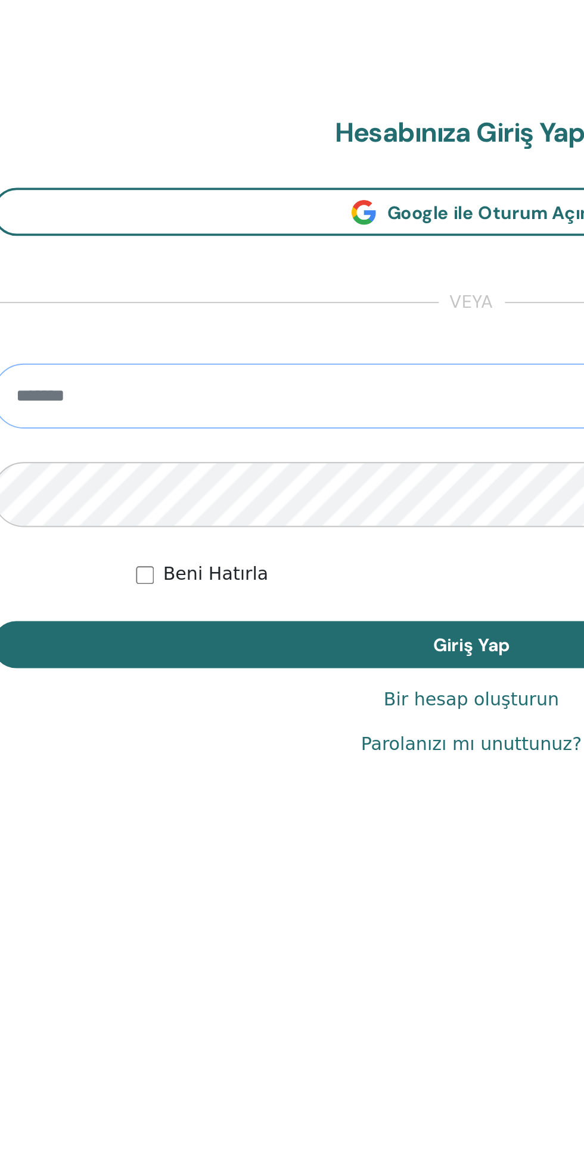
click at [246, 559] on input "email" at bounding box center [292, 566] width 509 height 35
click at [231, 560] on input "email" at bounding box center [292, 566] width 509 height 35
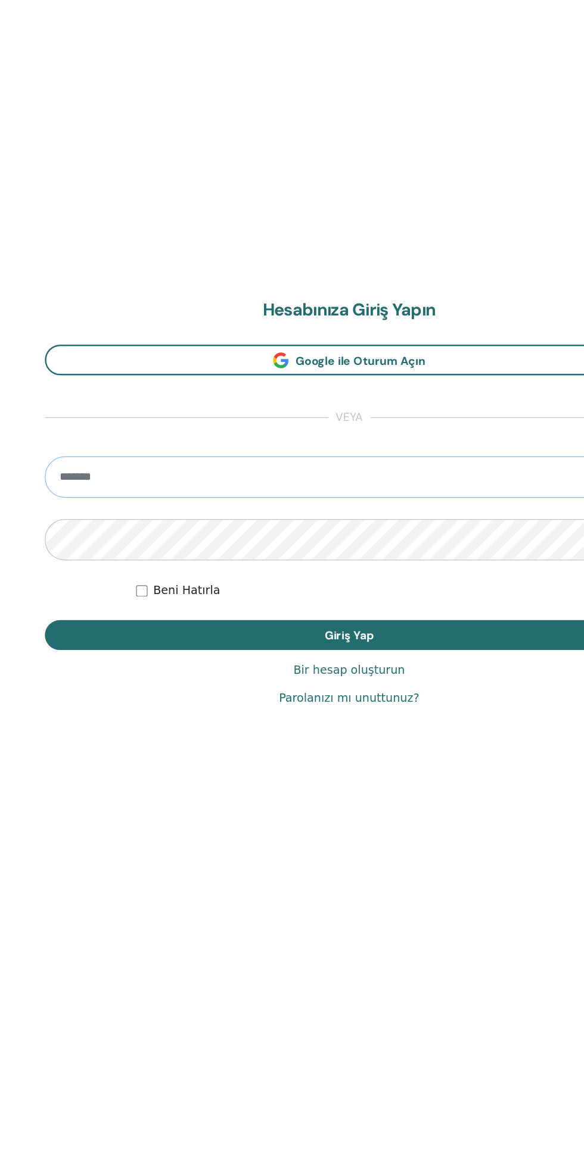
scroll to position [1171, 0]
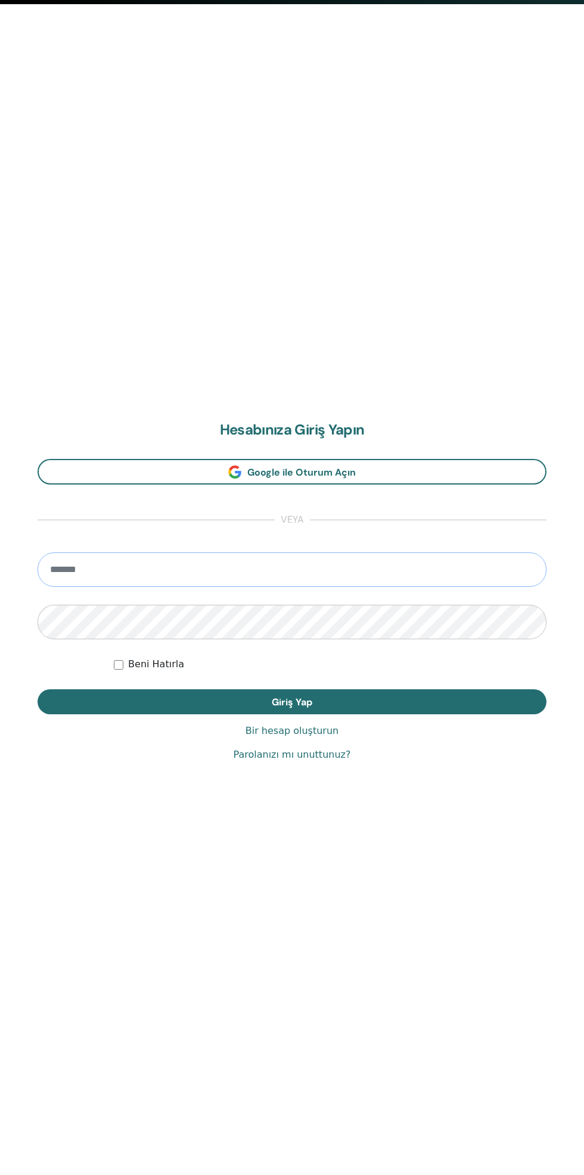
click at [307, 570] on input "email" at bounding box center [292, 570] width 509 height 35
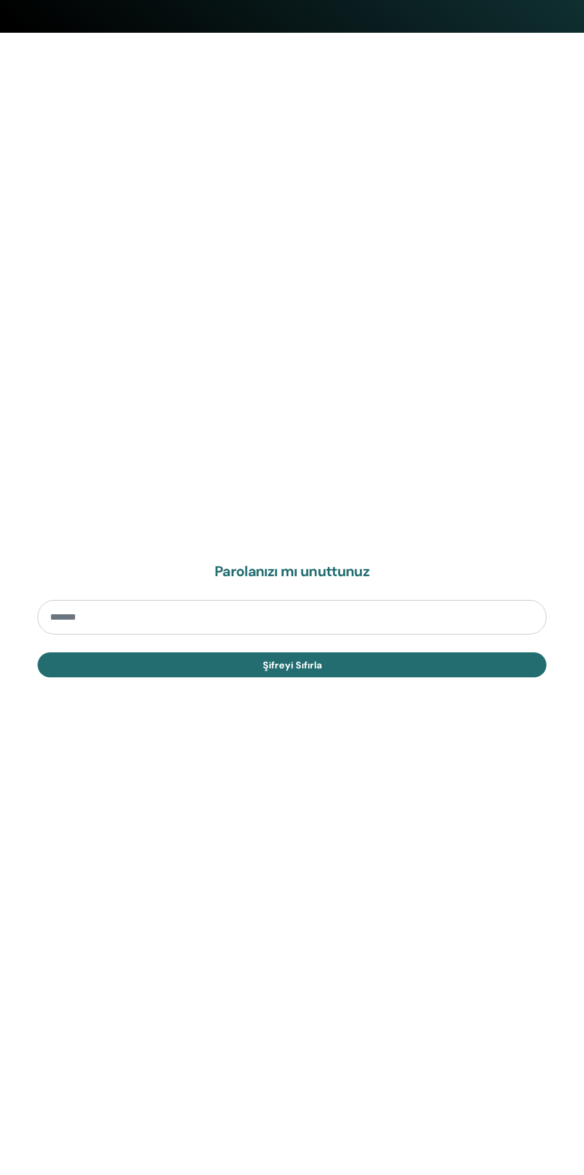
scroll to position [1173, 0]
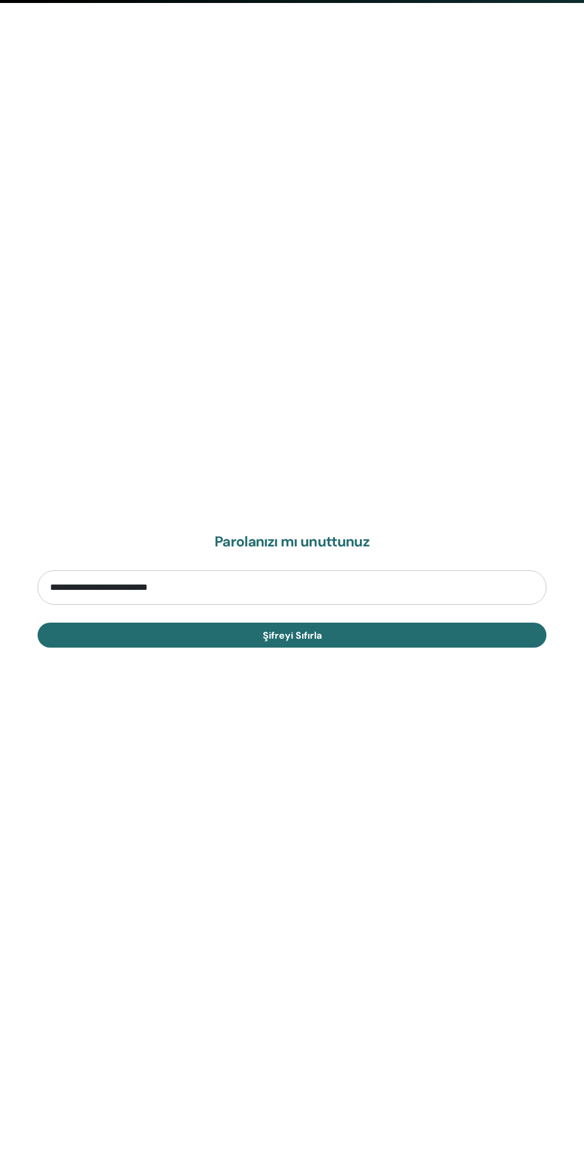
type input "**********"
click at [391, 640] on button "Şifreyi Sıfırla" at bounding box center [292, 635] width 509 height 25
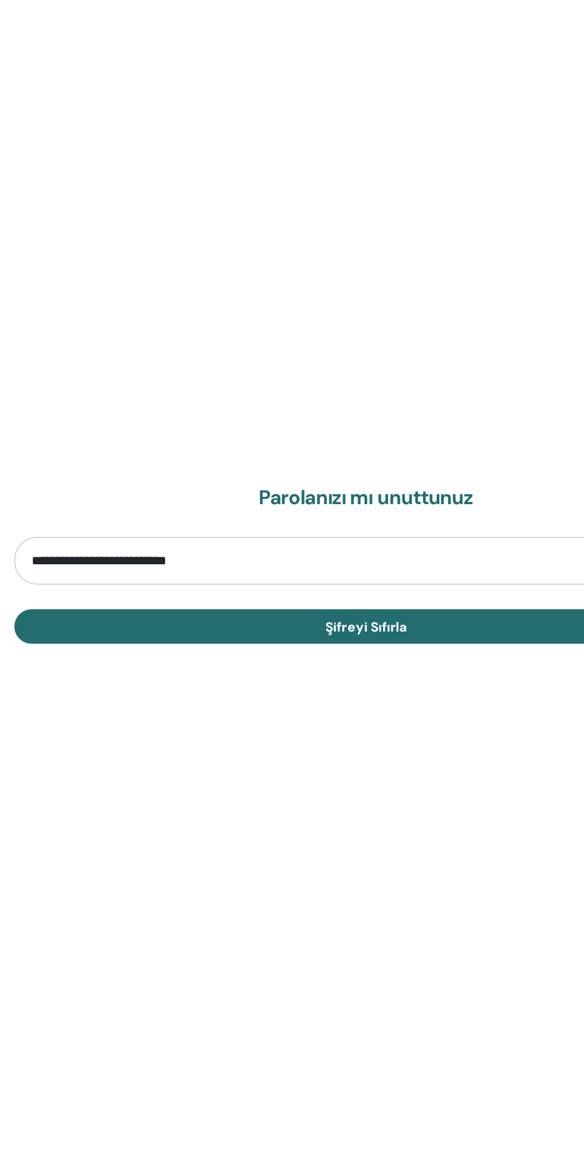
scroll to position [1175, 0]
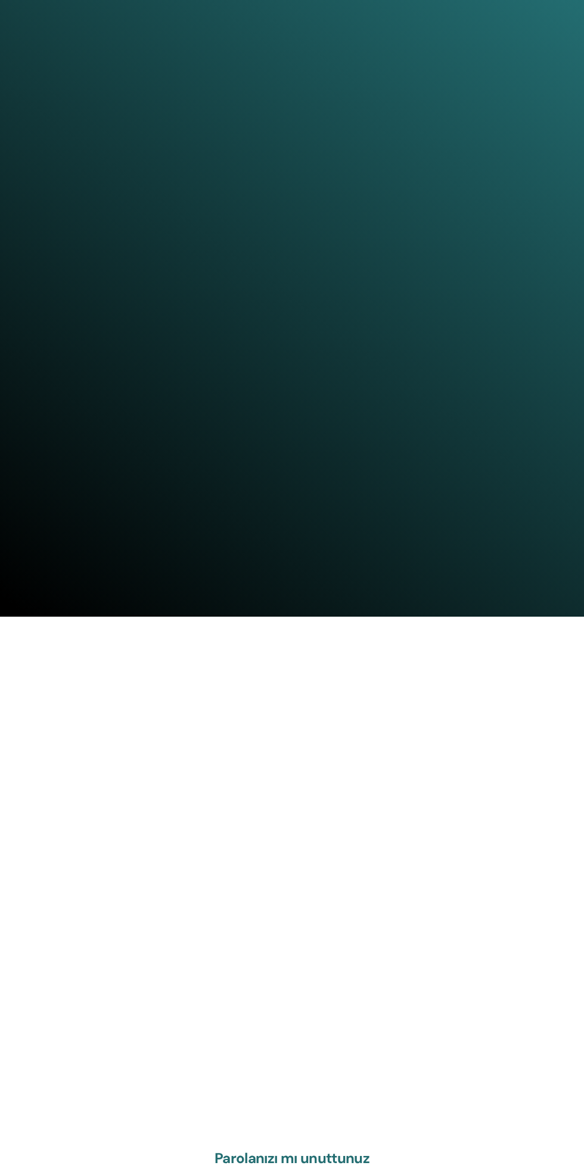
scroll to position [1175, 0]
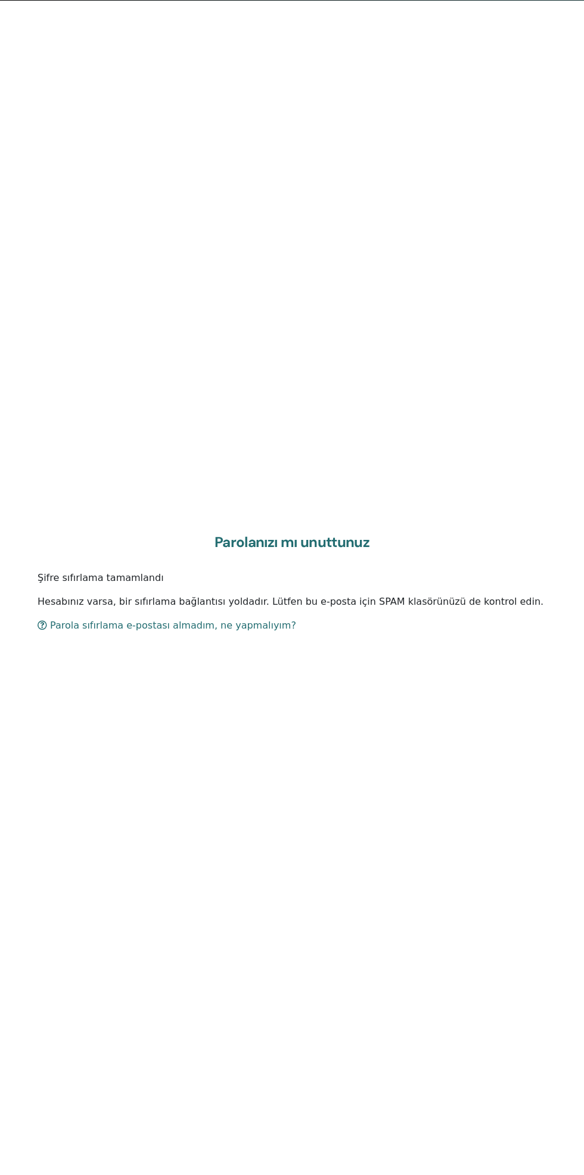
click at [20, 1151] on div "Parolanızı mı unuttunuz Şifre sıfırlama tamamlandı Hesabınız varsa, bir sıfırla…" at bounding box center [292, 588] width 584 height 1175
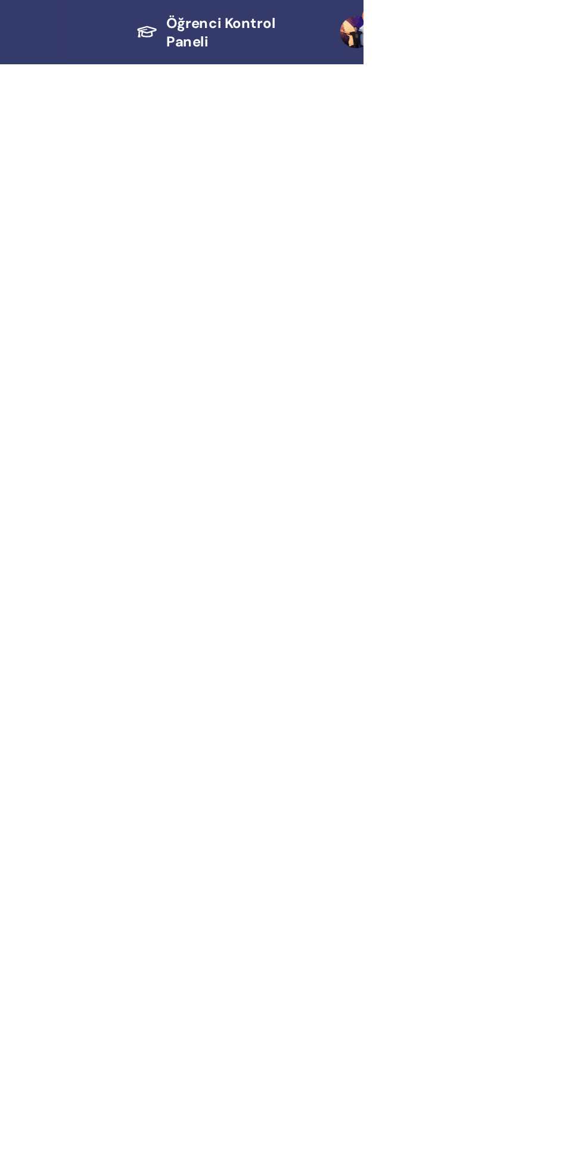
click at [583, 26] on link "9+" at bounding box center [583, 19] width 46 height 38
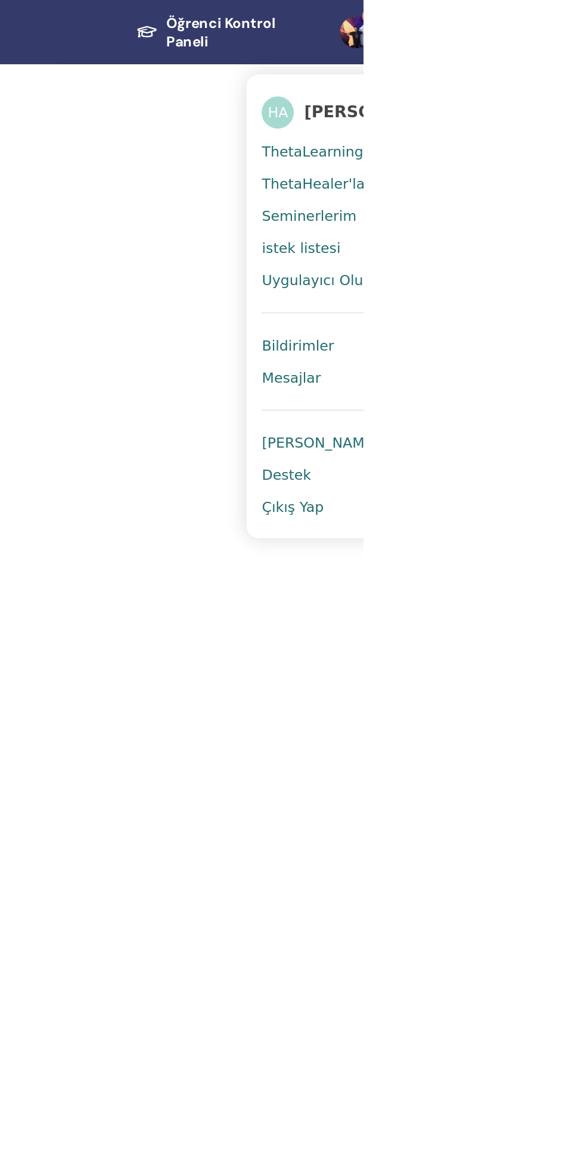
click at [550, 304] on span "Çıkış Yap" at bounding box center [541, 300] width 37 height 11
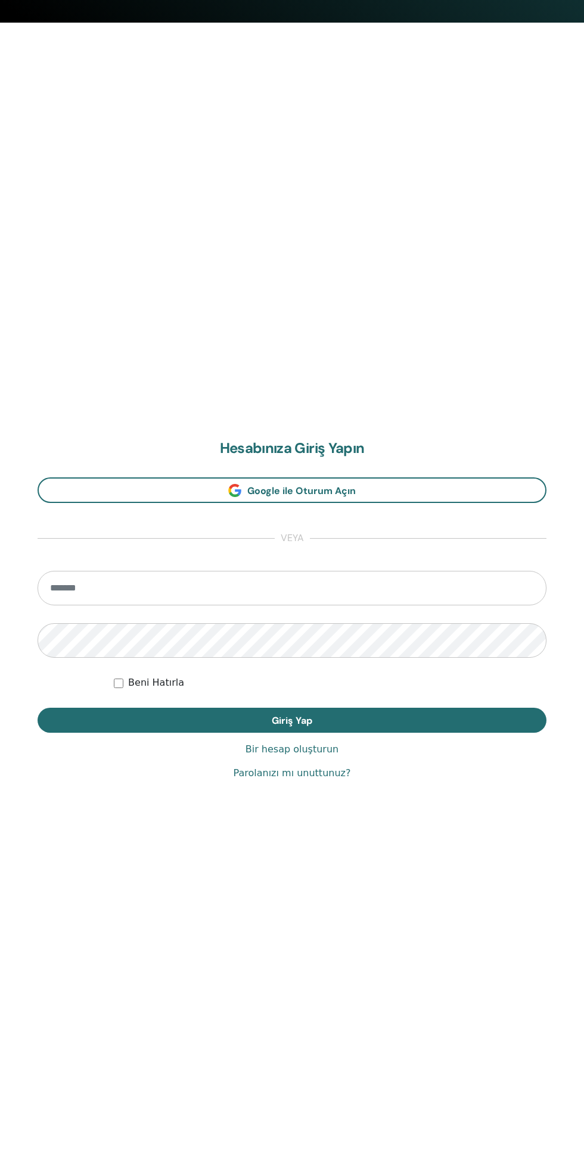
scroll to position [1153, 0]
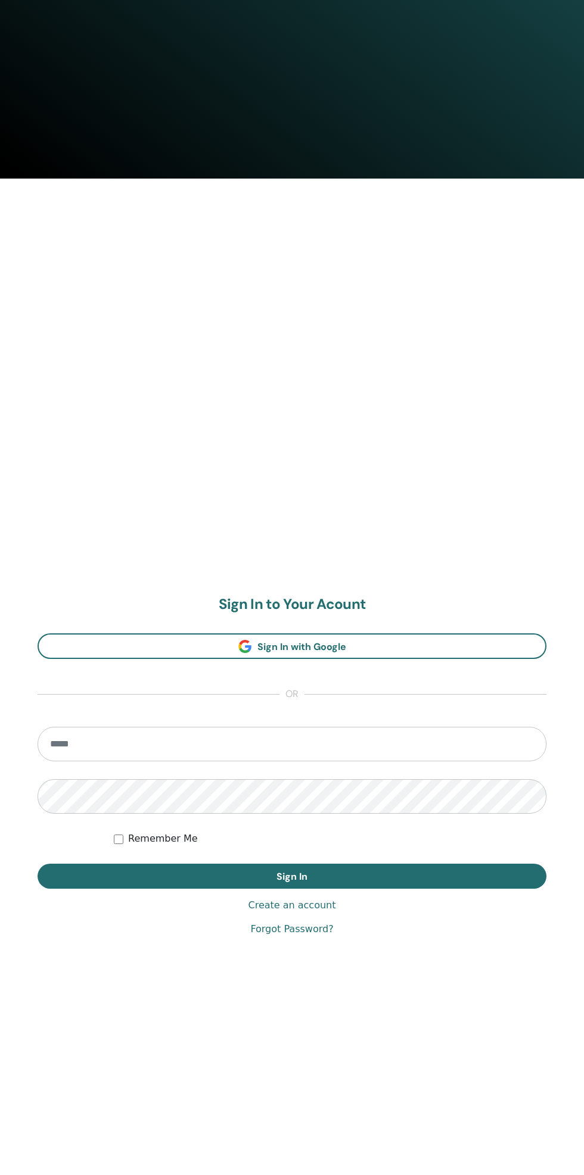
scroll to position [1009, 0]
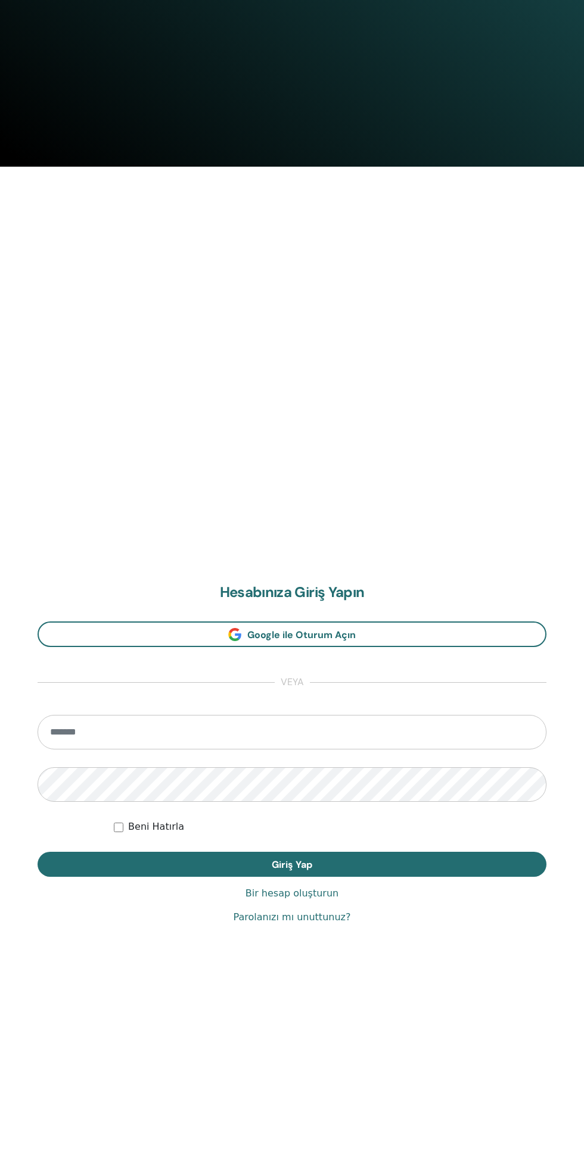
click at [326, 736] on input "email" at bounding box center [292, 732] width 509 height 35
type input "**********"
click at [38, 852] on button "Giriş Yap" at bounding box center [292, 864] width 509 height 25
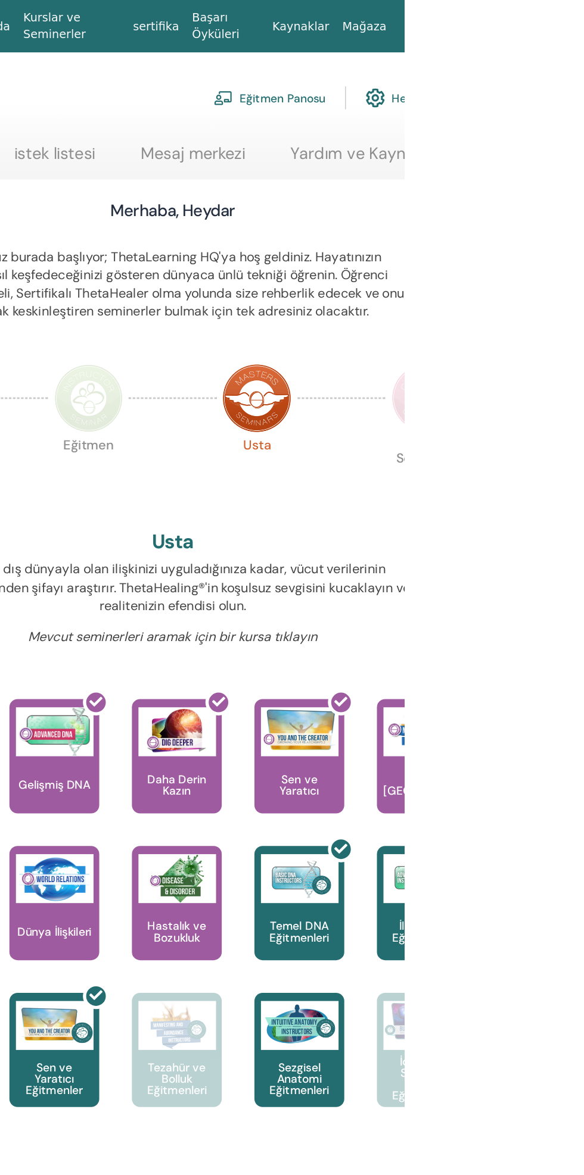
click at [501, 71] on font "Eğitmen Panosu" at bounding box center [494, 72] width 63 height 11
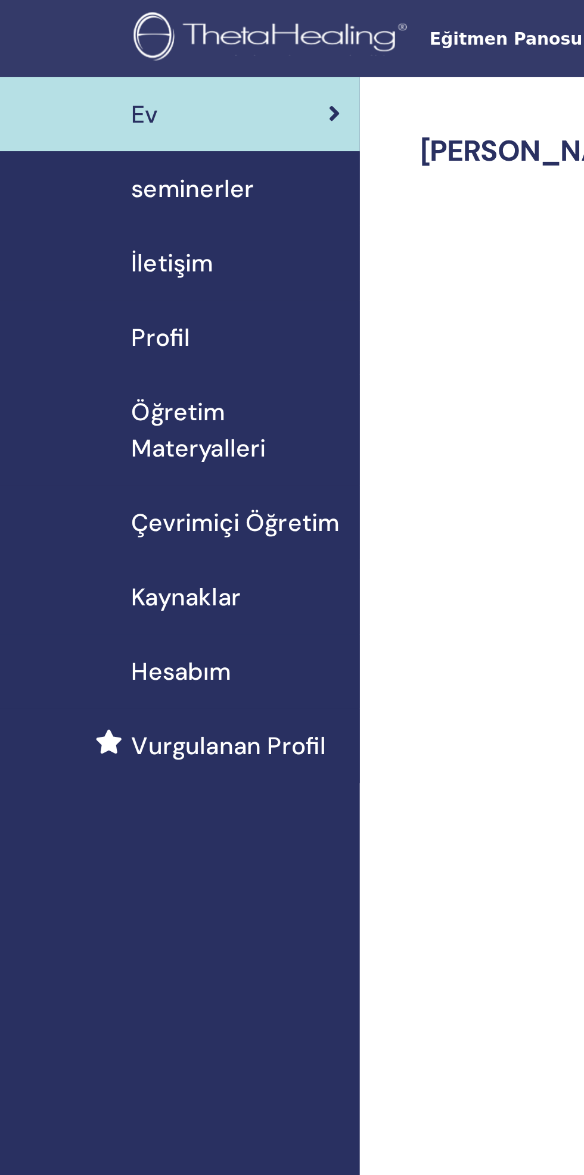
click at [118, 93] on span "seminerler" at bounding box center [107, 94] width 61 height 18
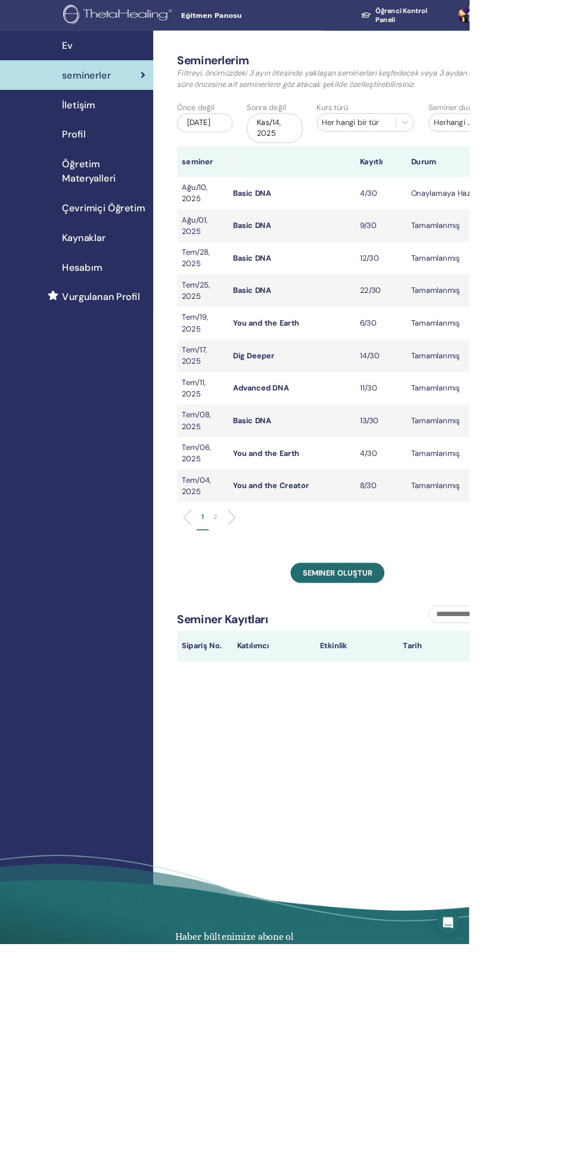
scroll to position [2, 0]
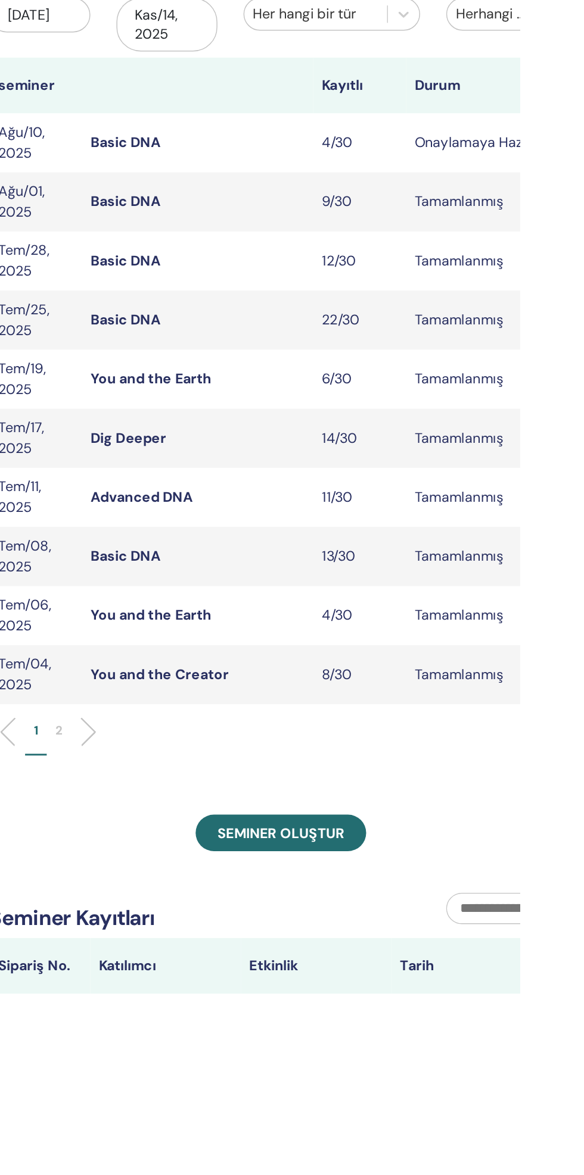
click at [444, 705] on span "Seminer oluştur" at bounding box center [419, 711] width 87 height 13
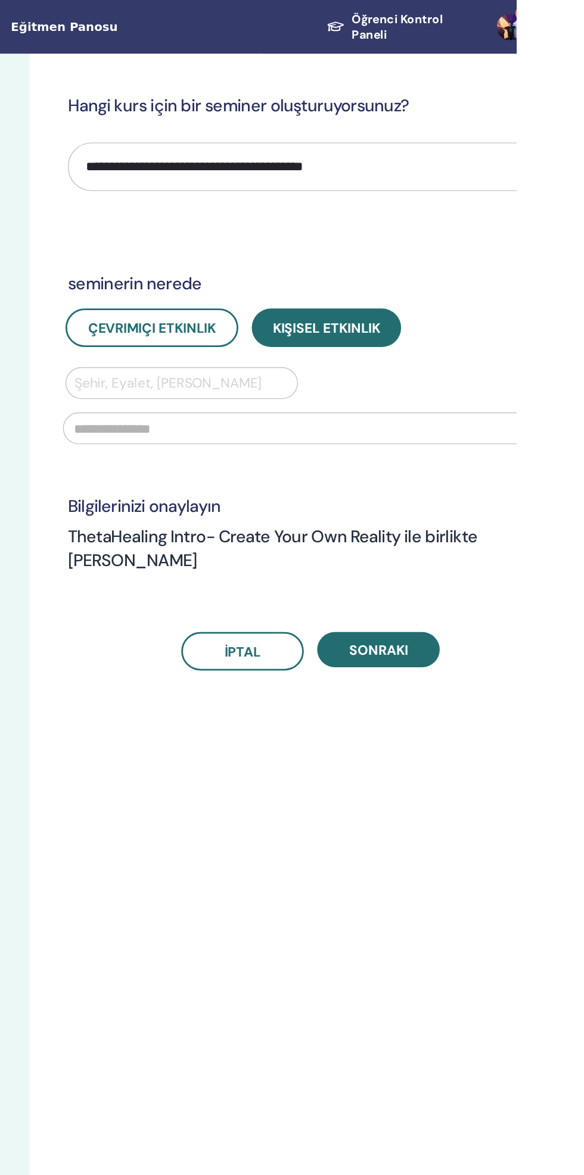
click at [441, 114] on select "**********" at bounding box center [438, 118] width 344 height 35
select select "****"
click at [266, 101] on select "**********" at bounding box center [438, 118] width 344 height 35
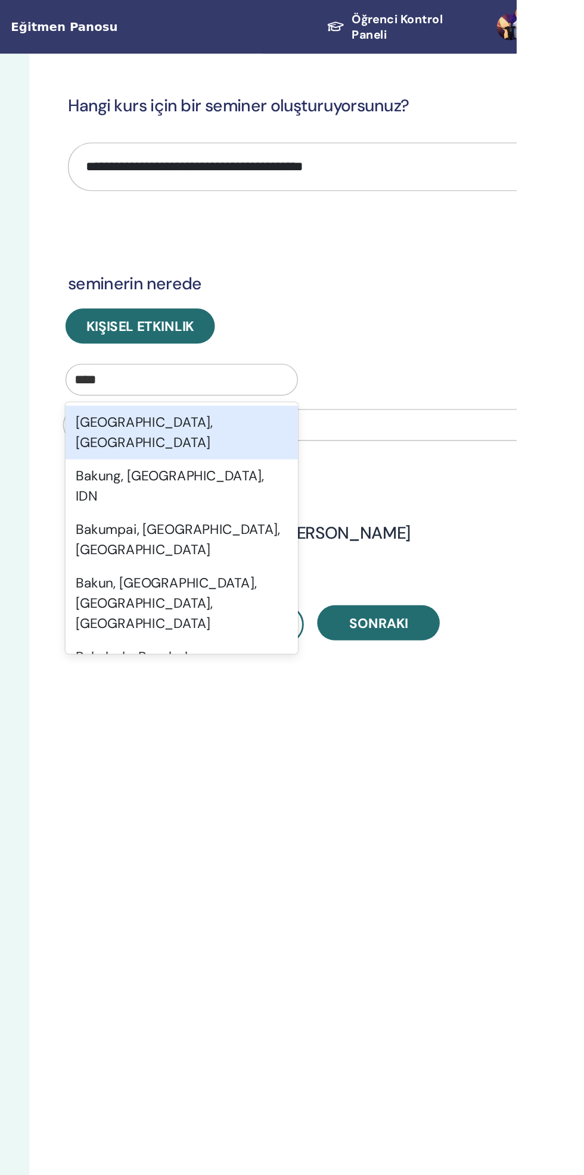
click at [385, 290] on div "Baku, AZE" at bounding box center [346, 307] width 165 height 38
type input "****"
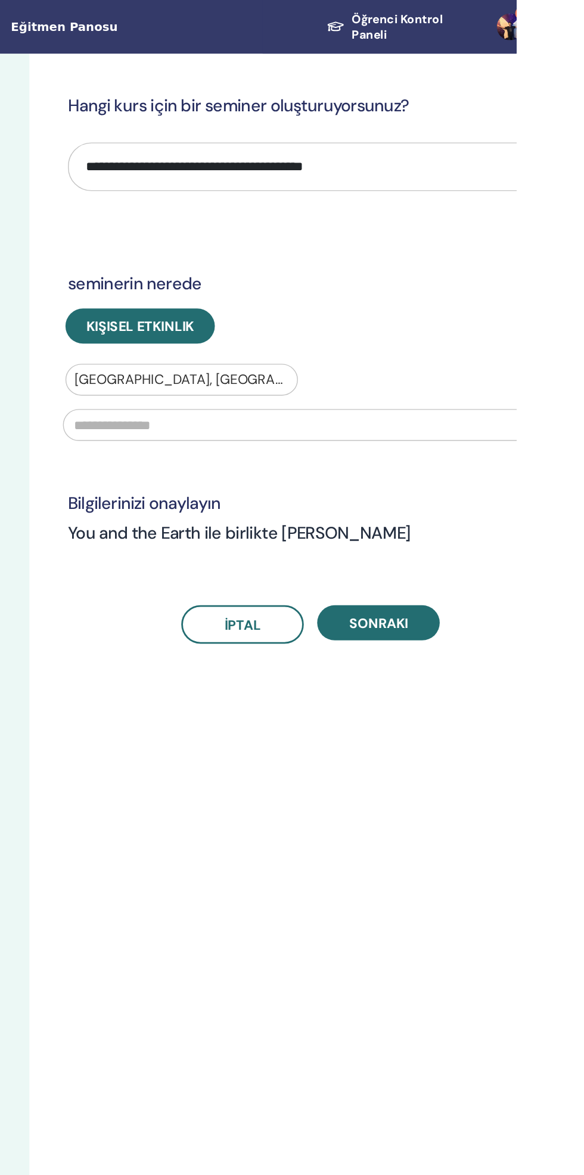
click at [470, 304] on input "text" at bounding box center [437, 302] width 351 height 23
type input "*"
type input "**********"
click at [525, 451] on button "Sonraki" at bounding box center [485, 442] width 87 height 25
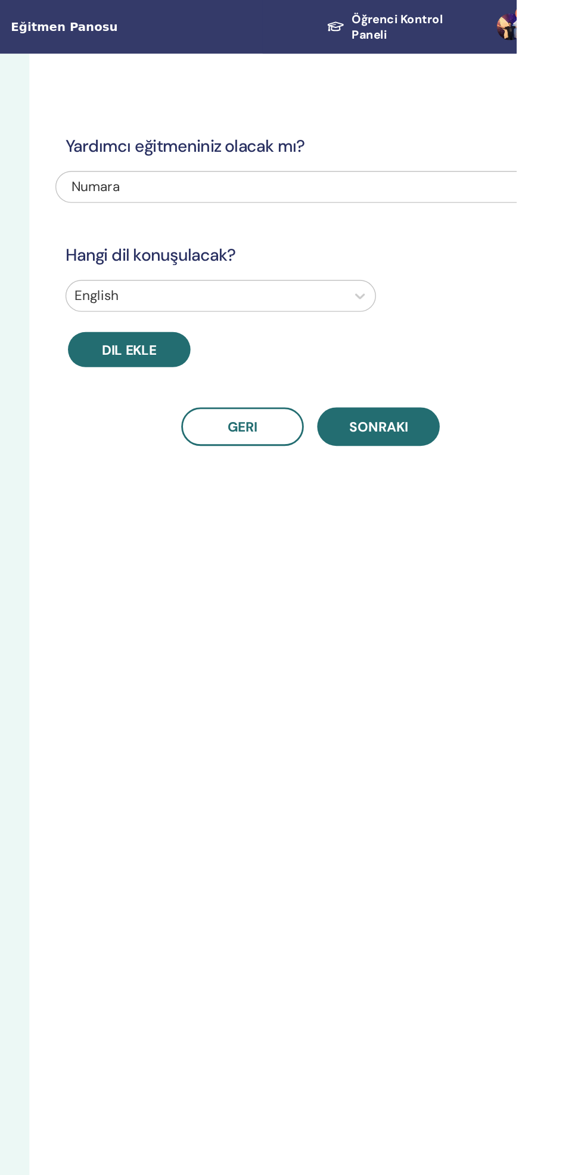
click at [521, 470] on div "Yardımcı eğitmeniniz olacak mı? Numara Hangi dil konuşulacak? English Dil ekle …" at bounding box center [476, 611] width 476 height 1146
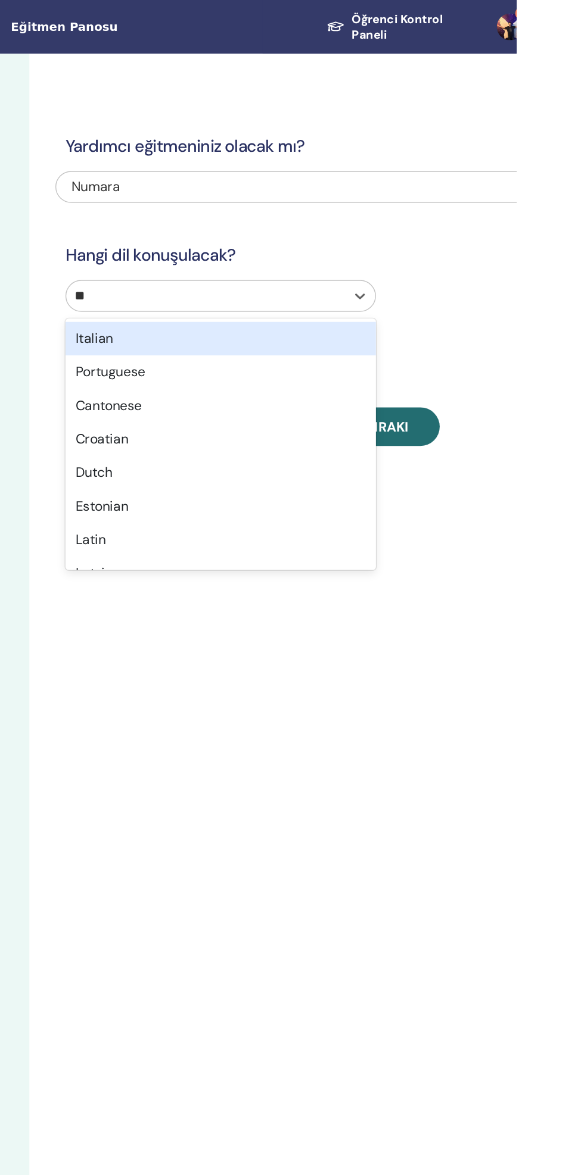
type input "***"
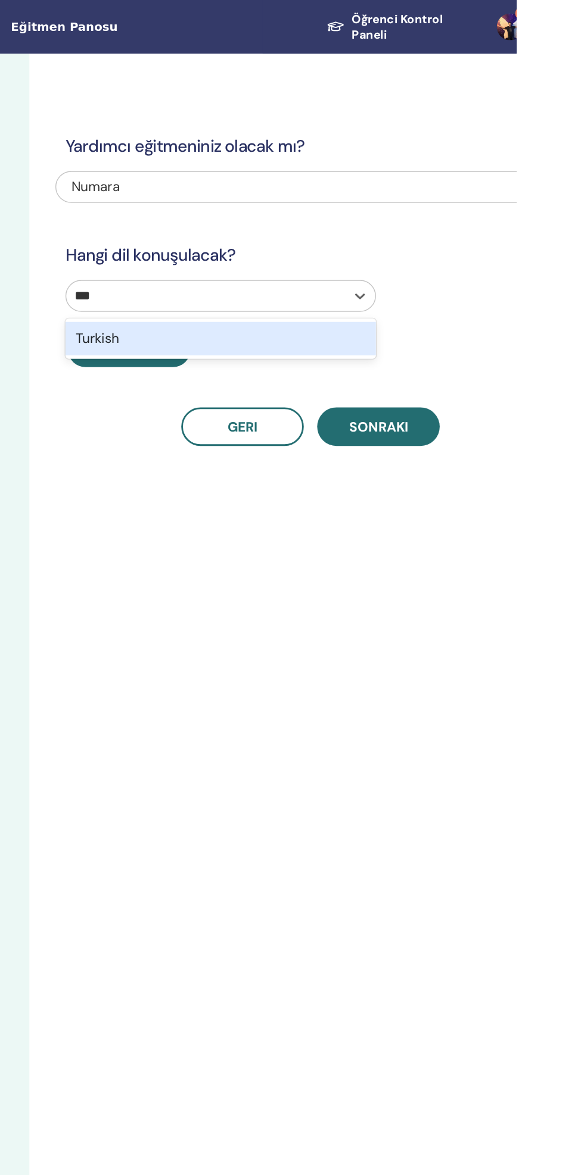
click at [303, 243] on div "Turkish" at bounding box center [374, 241] width 220 height 24
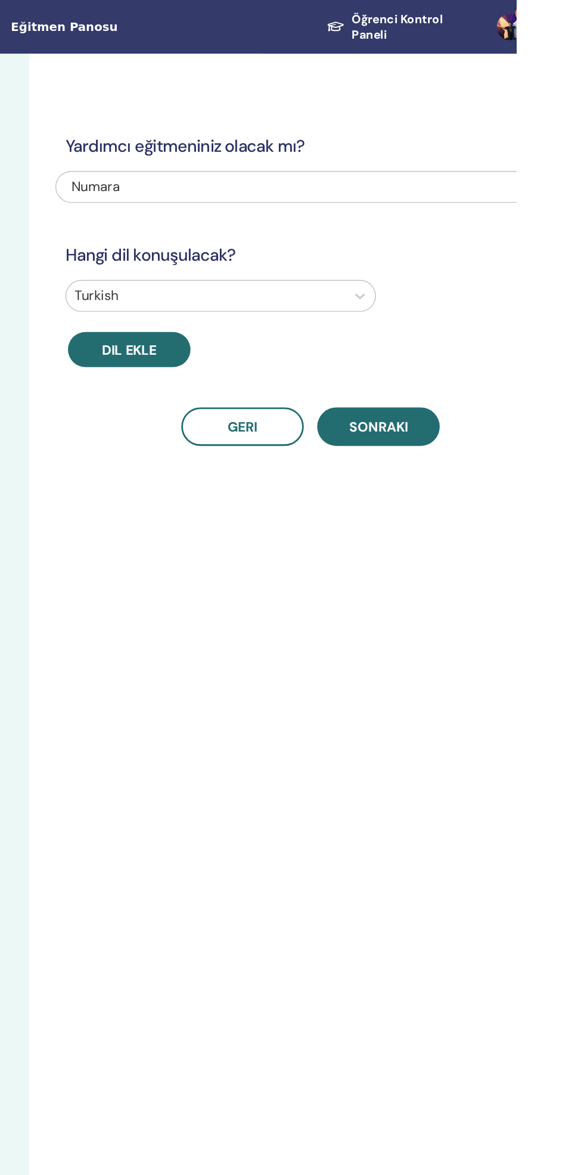
click at [489, 305] on span "Sonraki" at bounding box center [486, 303] width 42 height 13
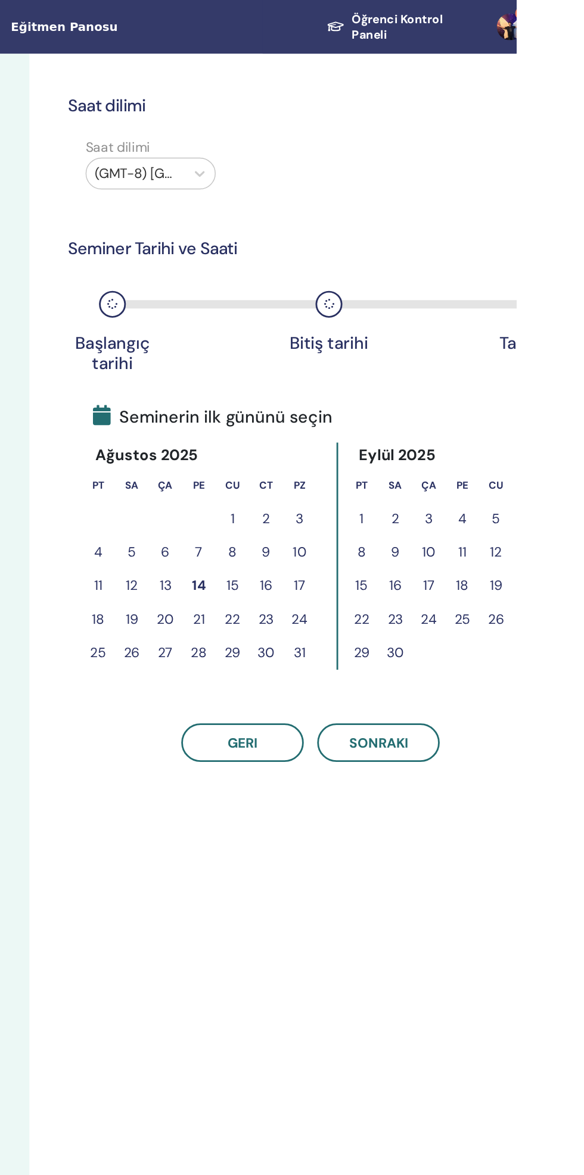
click at [354, 421] on button "14" at bounding box center [359, 416] width 24 height 24
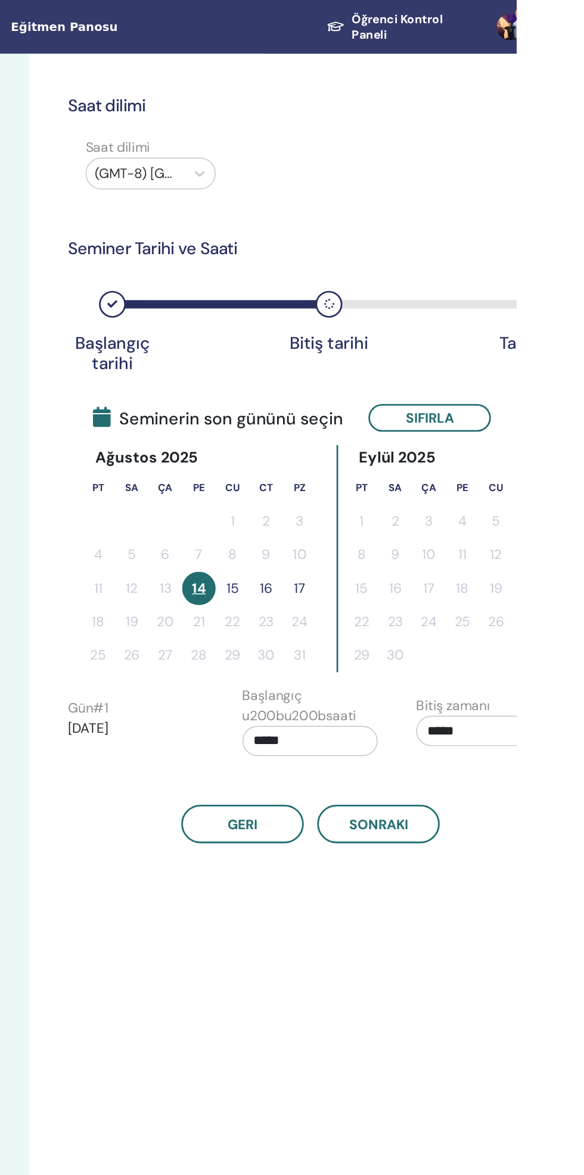
click at [384, 420] on button "15" at bounding box center [382, 418] width 24 height 24
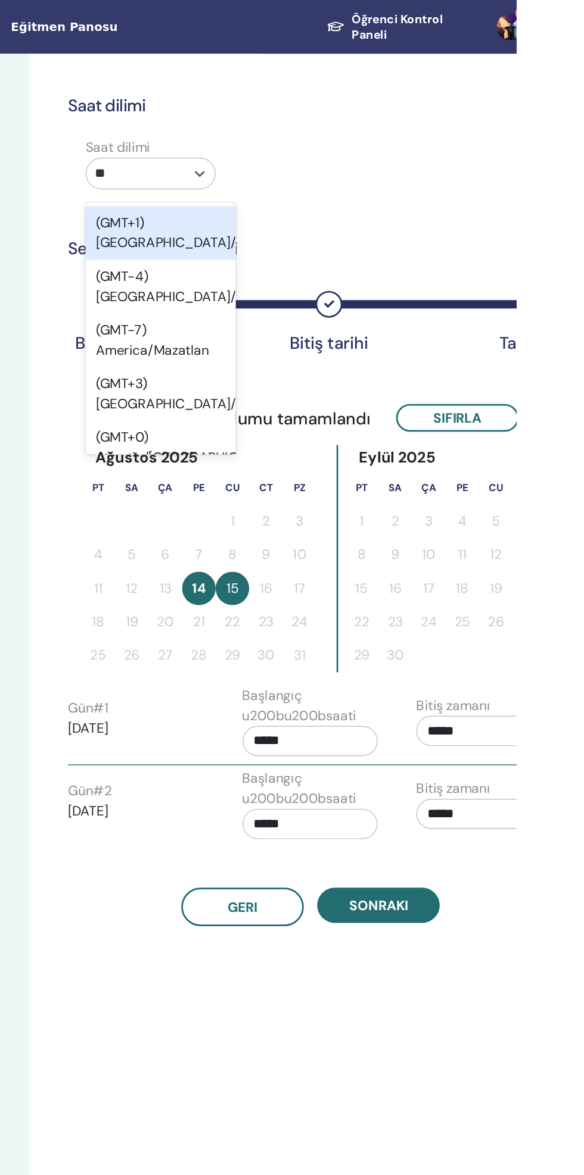
type input "*"
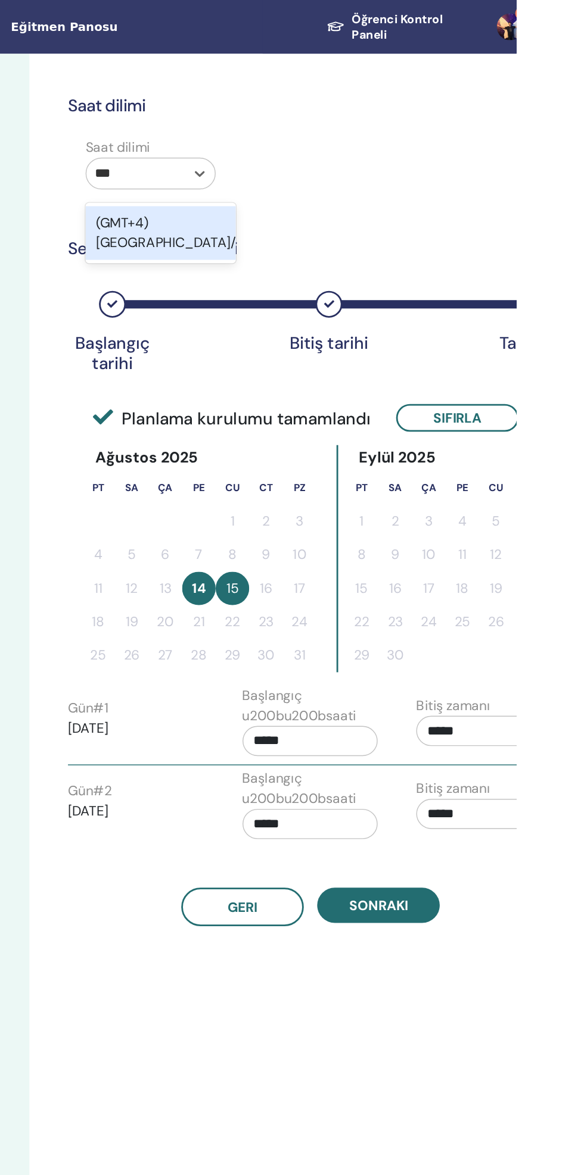
click at [317, 148] on div "(GMT+4) Asia/Baku" at bounding box center [331, 165] width 107 height 38
type input "***"
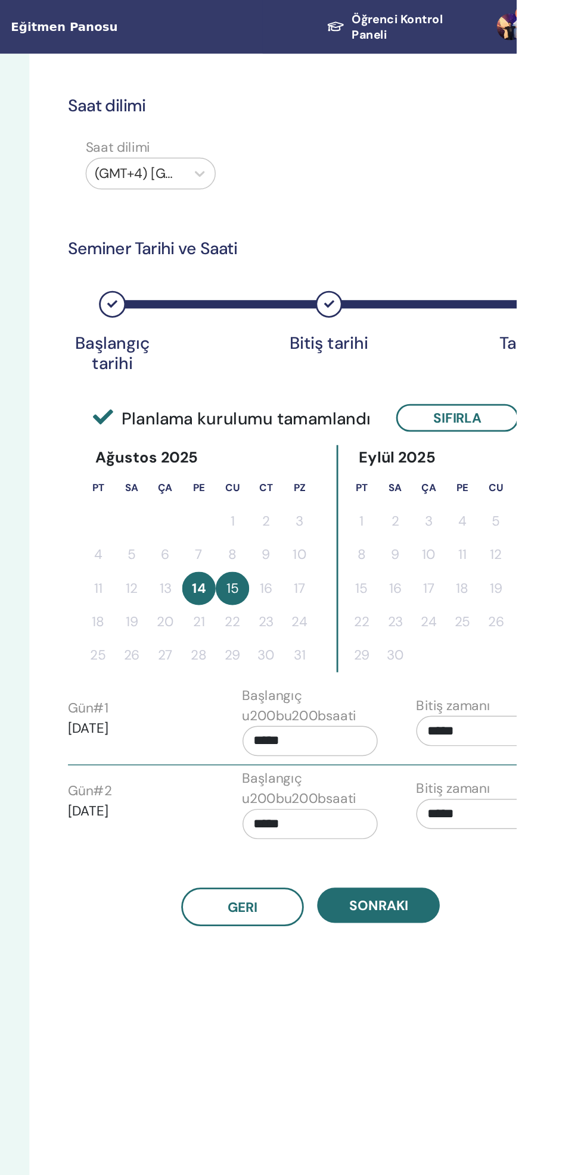
click at [500, 637] on span "Sonraki" at bounding box center [486, 643] width 42 height 13
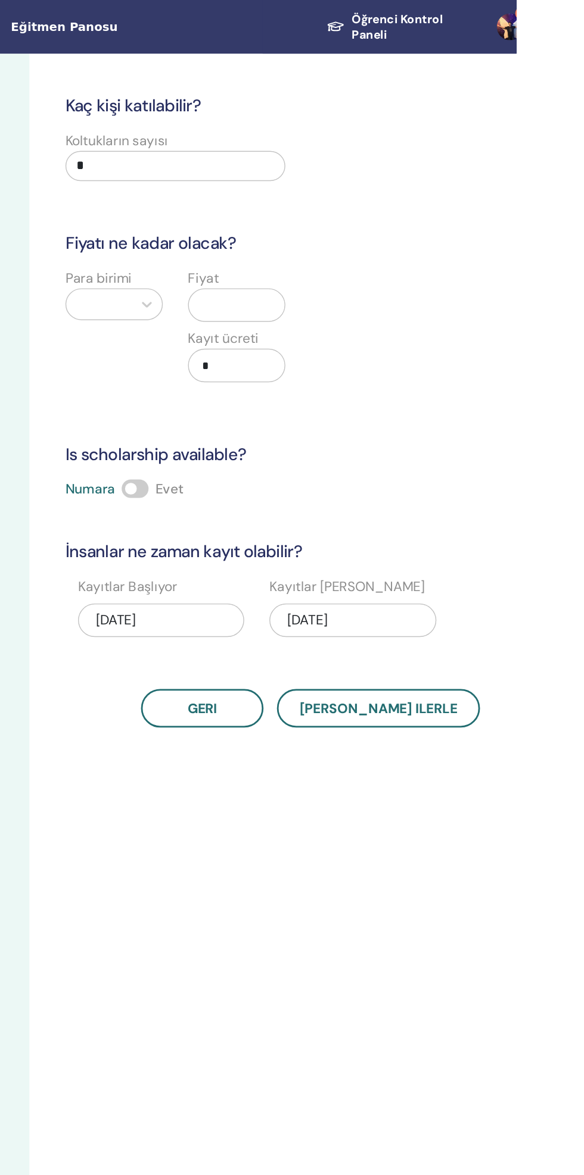
click at [329, 117] on input "*" at bounding box center [342, 117] width 156 height 21
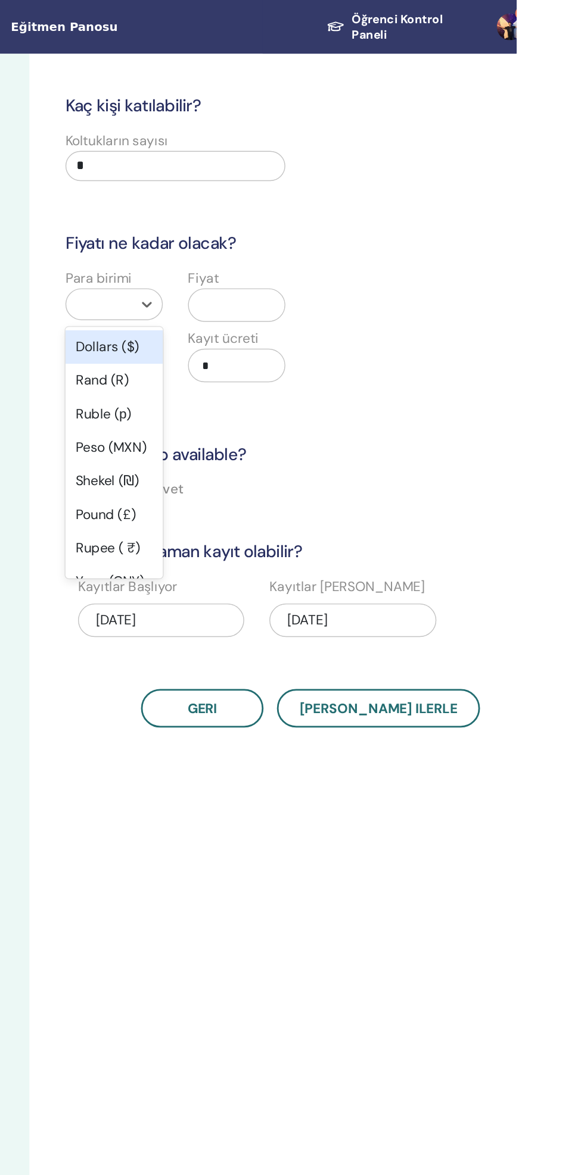
click at [285, 248] on div "Dollars ($)" at bounding box center [298, 247] width 69 height 24
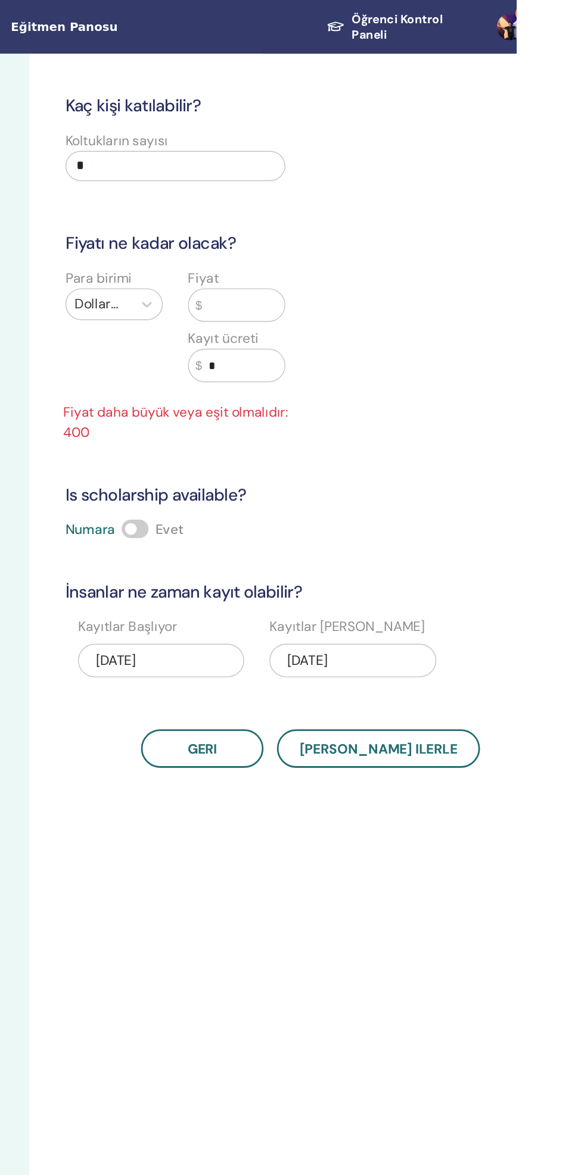
click at [395, 217] on input "text" at bounding box center [390, 216] width 58 height 23
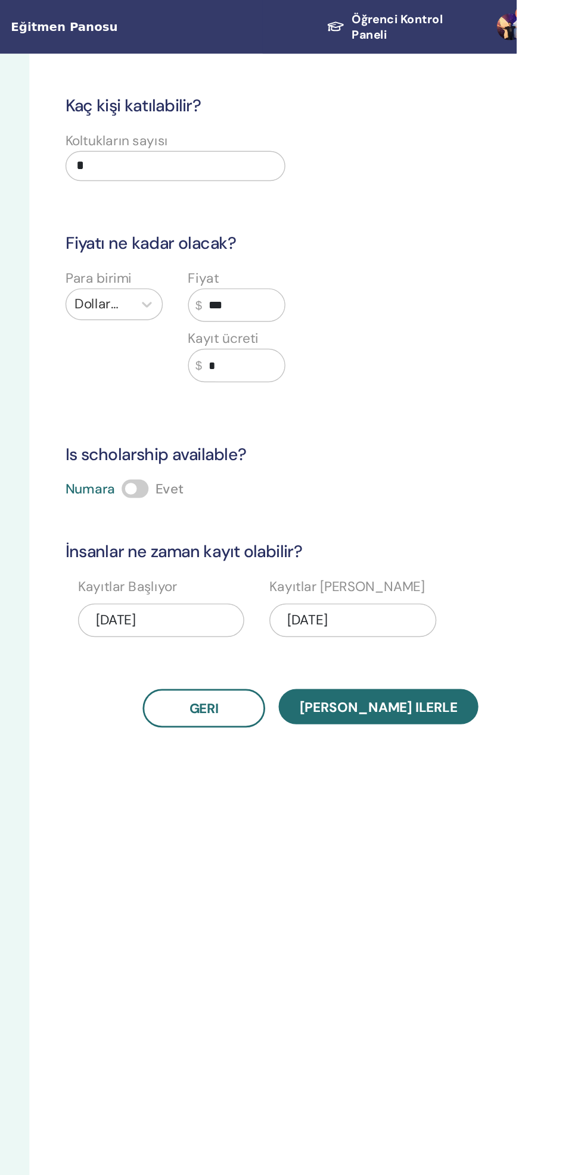
type input "***"
click at [512, 508] on button "Kaydet ilerle" at bounding box center [486, 501] width 142 height 25
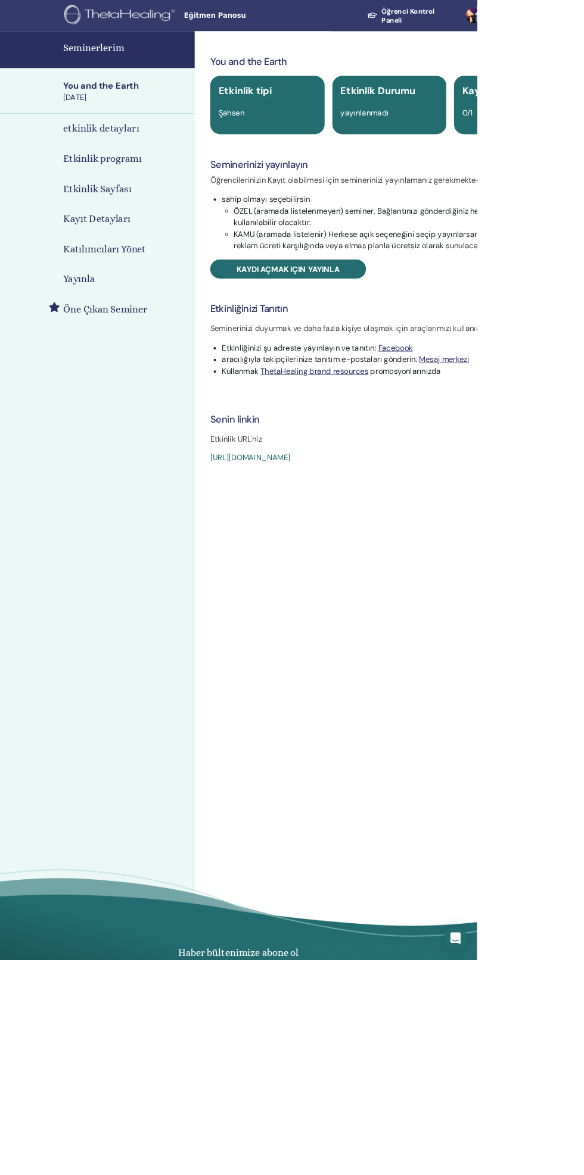
click at [403, 328] on span "Kaydı açmak için yayınla" at bounding box center [353, 329] width 126 height 13
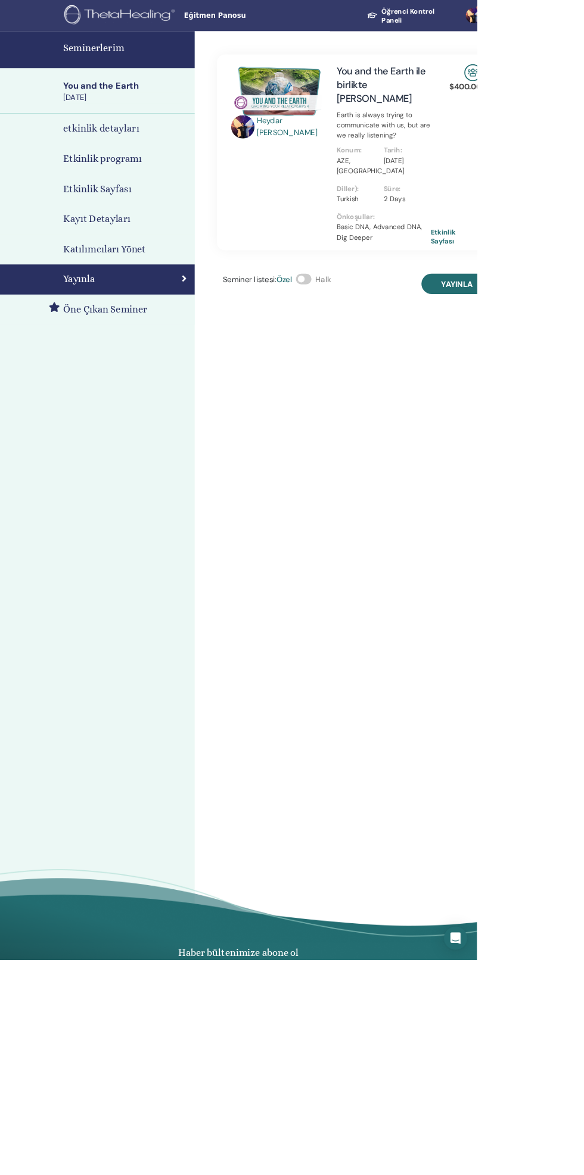
click at [583, 344] on button "Yayınla" at bounding box center [559, 347] width 87 height 25
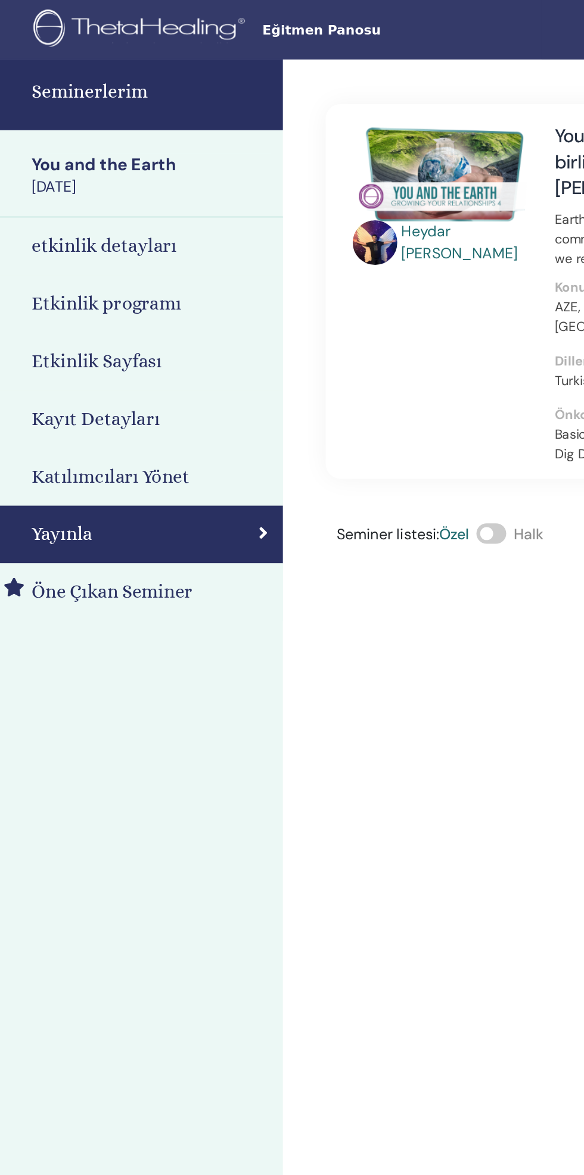
click at [138, 60] on h4 "Seminerlerim" at bounding box center [154, 59] width 154 height 18
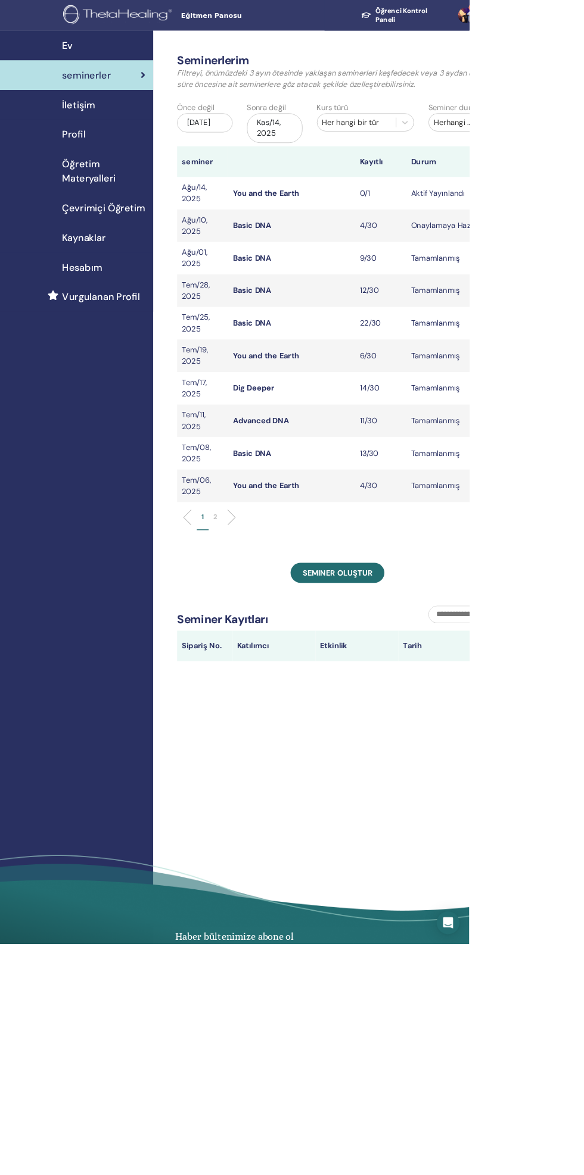
click at [354, 239] on link "You and the Earth" at bounding box center [330, 240] width 83 height 13
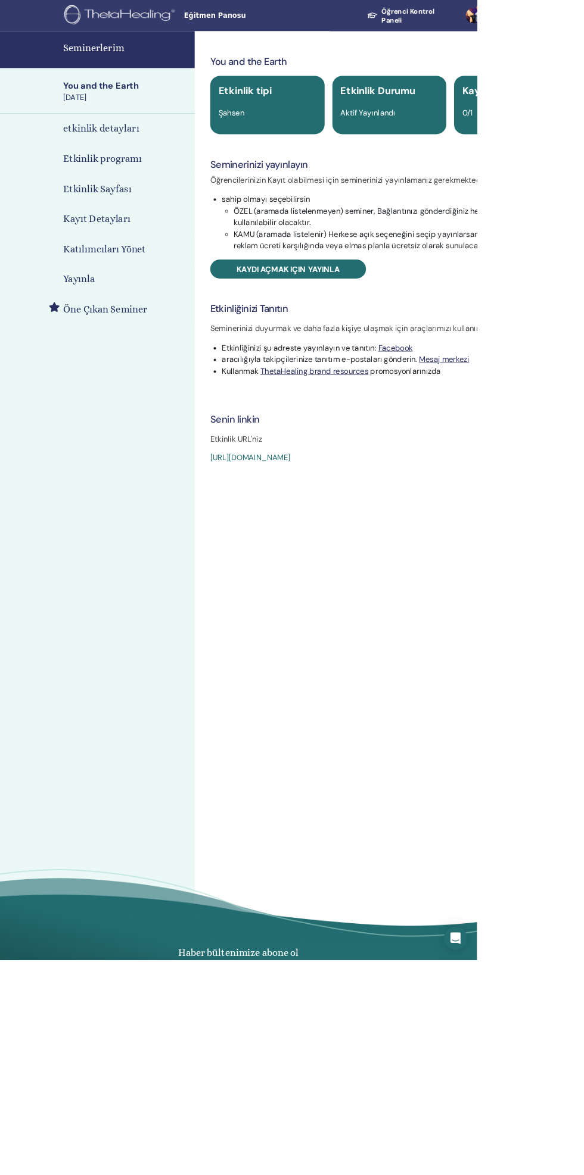
click at [399, 333] on span "Kaydı açmak için yayınla" at bounding box center [353, 329] width 126 height 13
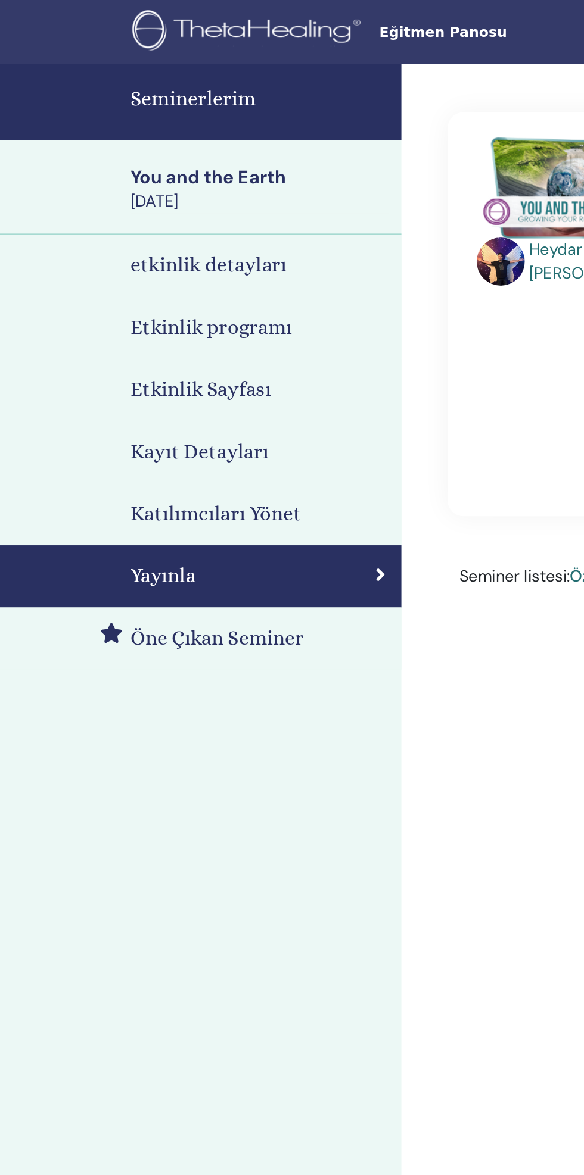
click at [139, 57] on h4 "Seminerlerim" at bounding box center [154, 59] width 154 height 18
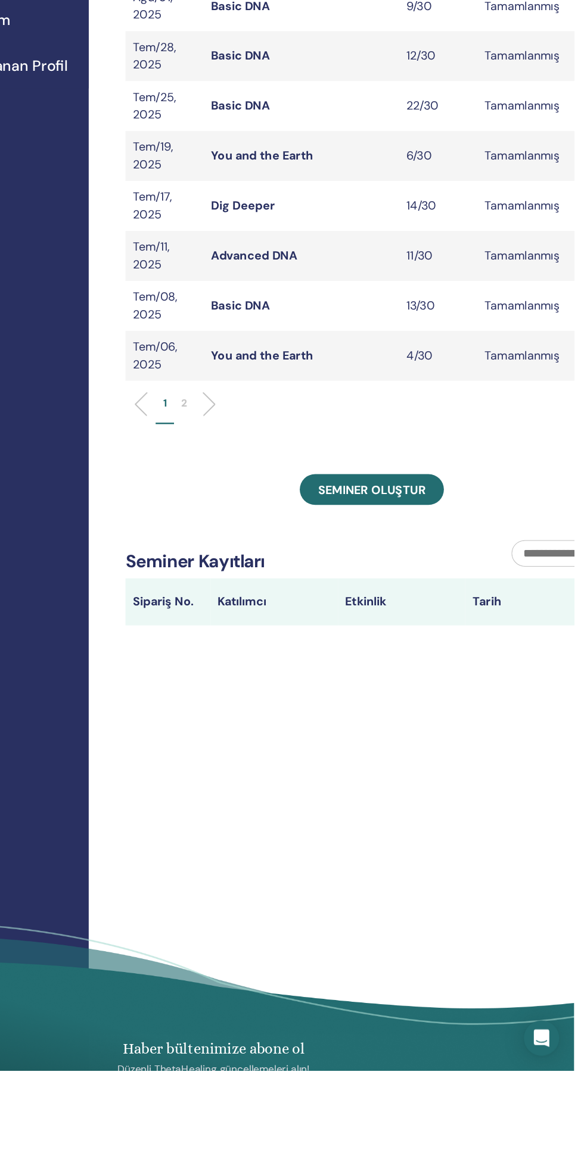
scroll to position [9, 0]
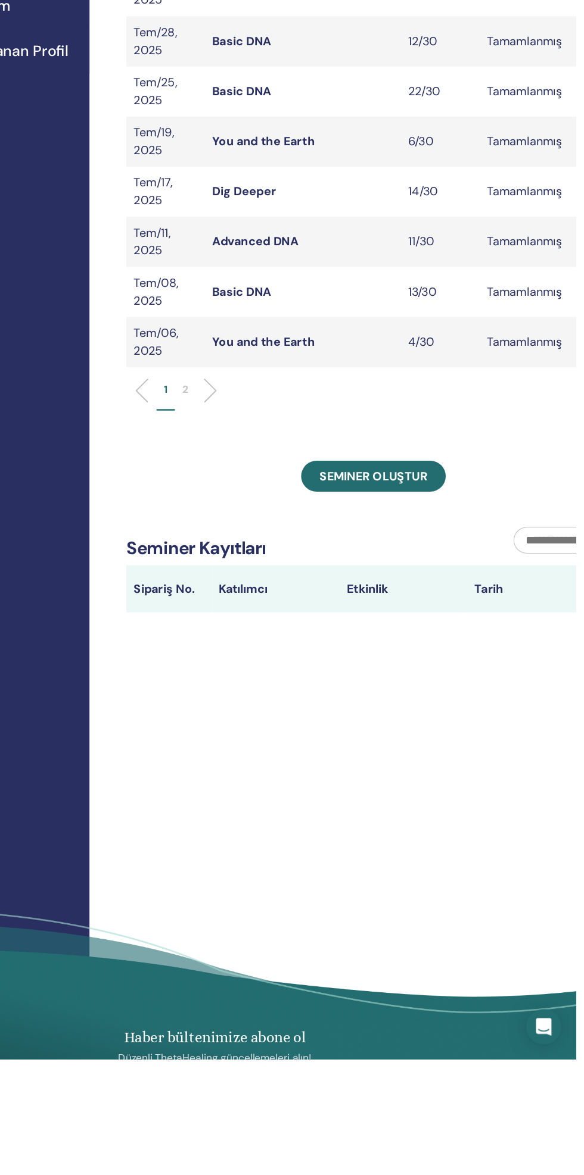
click at [456, 711] on link "Seminer oluştur" at bounding box center [419, 704] width 117 height 25
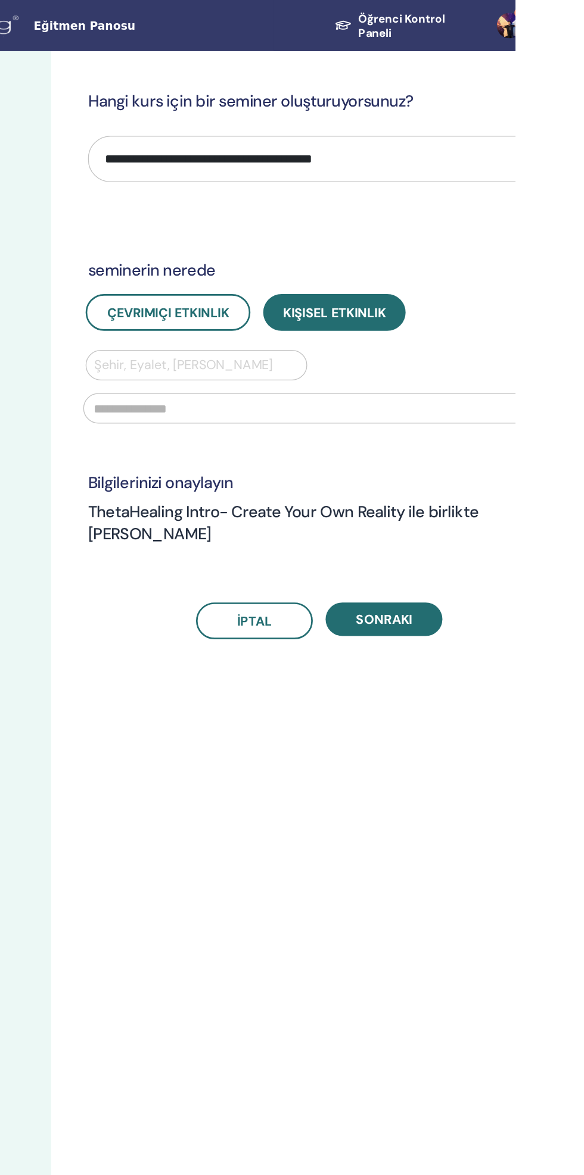
click at [478, 113] on select "**********" at bounding box center [438, 118] width 344 height 35
select select "**"
click at [266, 101] on select "**********" at bounding box center [438, 118] width 344 height 35
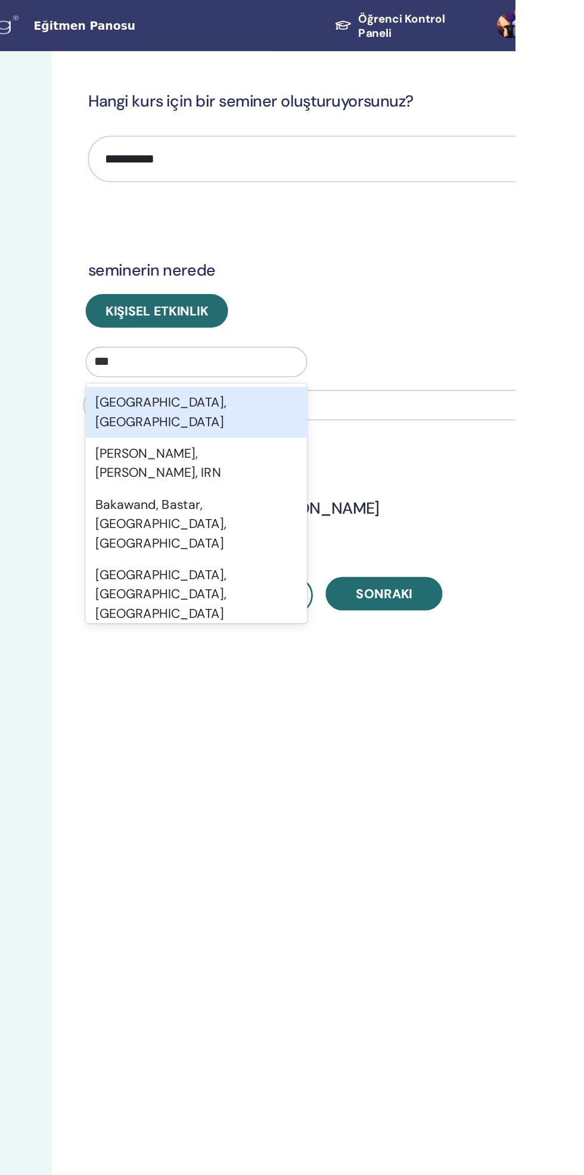
click at [305, 300] on div "Bakı, AZE" at bounding box center [346, 307] width 165 height 38
type input "***"
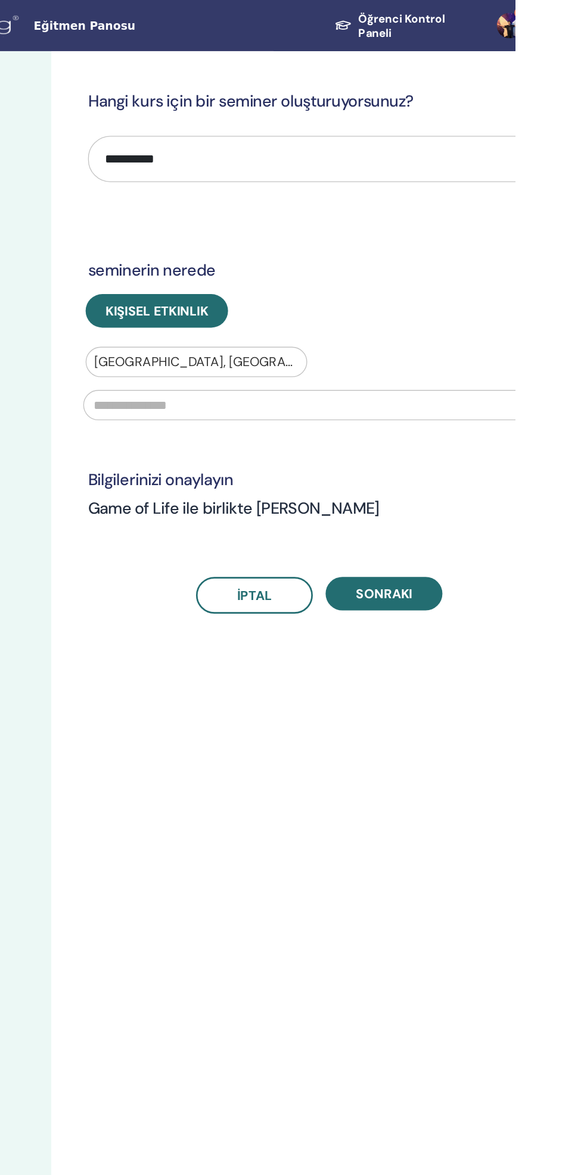
click at [302, 304] on input "text" at bounding box center [437, 302] width 351 height 23
type input "********"
click at [507, 453] on button "Sonraki" at bounding box center [485, 442] width 87 height 25
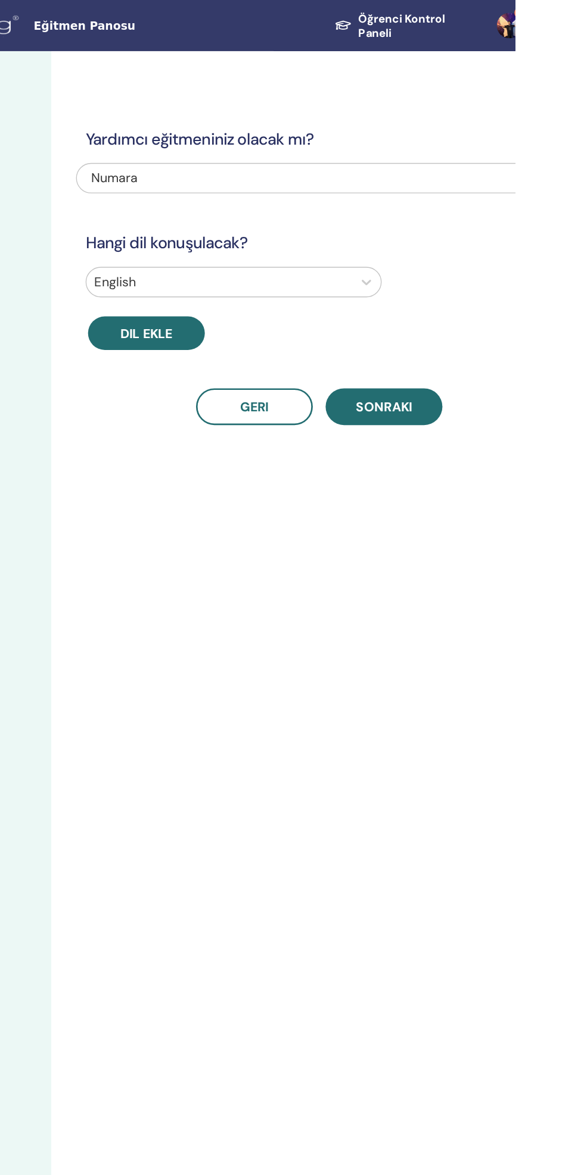
click at [443, 509] on div "Yardımcı eğitmeniniz olacak mı? Numara Hangi dil konuşulacak? English Dil ekle …" at bounding box center [476, 611] width 476 height 1146
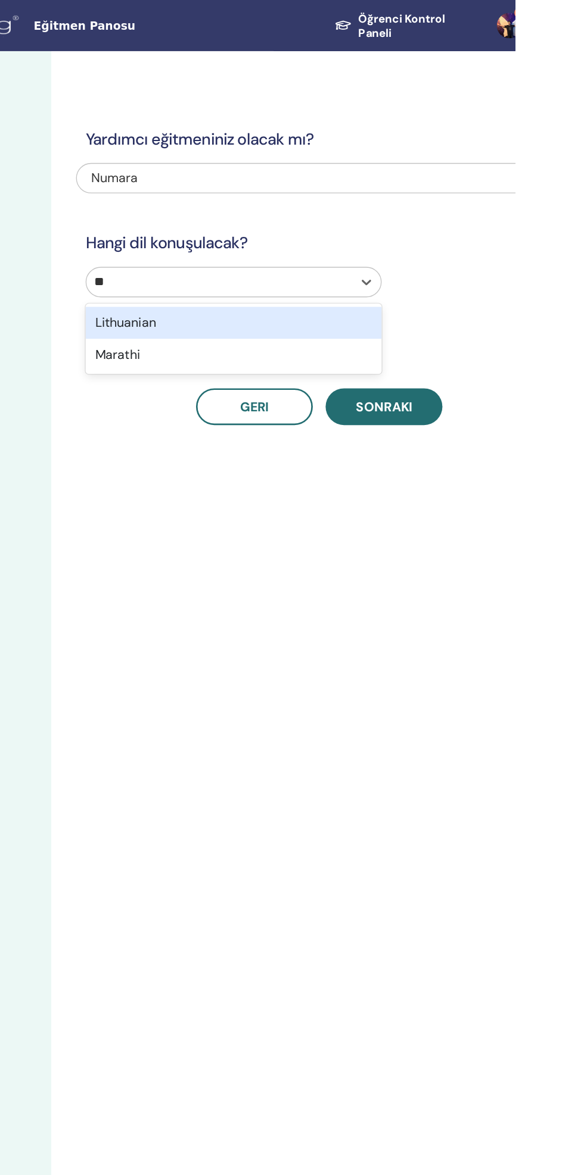
type input "*"
type input "**"
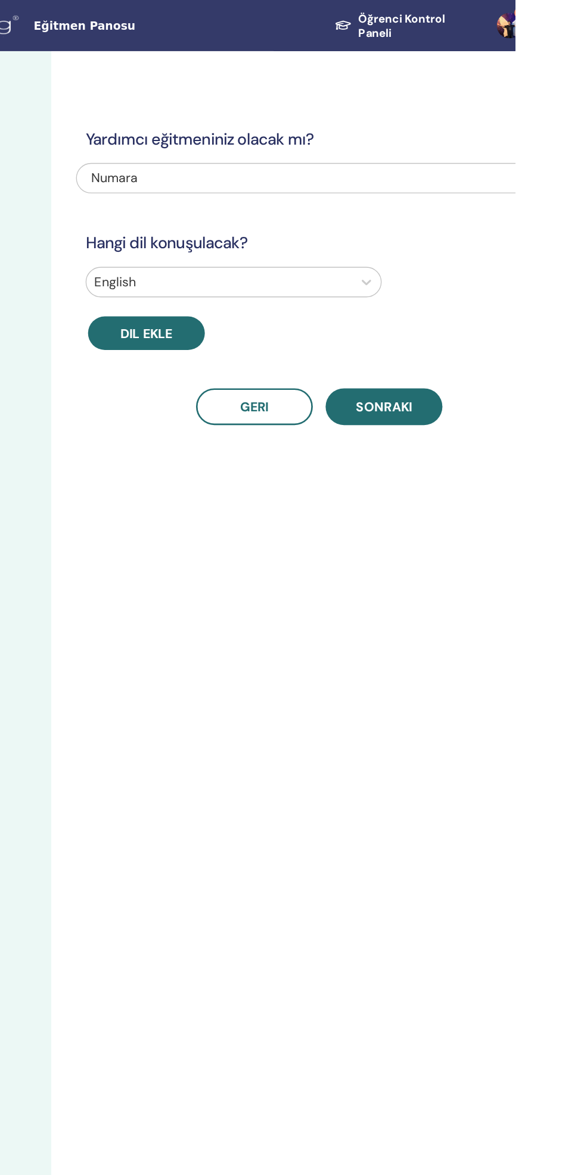
click at [418, 292] on button "Geri" at bounding box center [389, 302] width 87 height 27
select select "**"
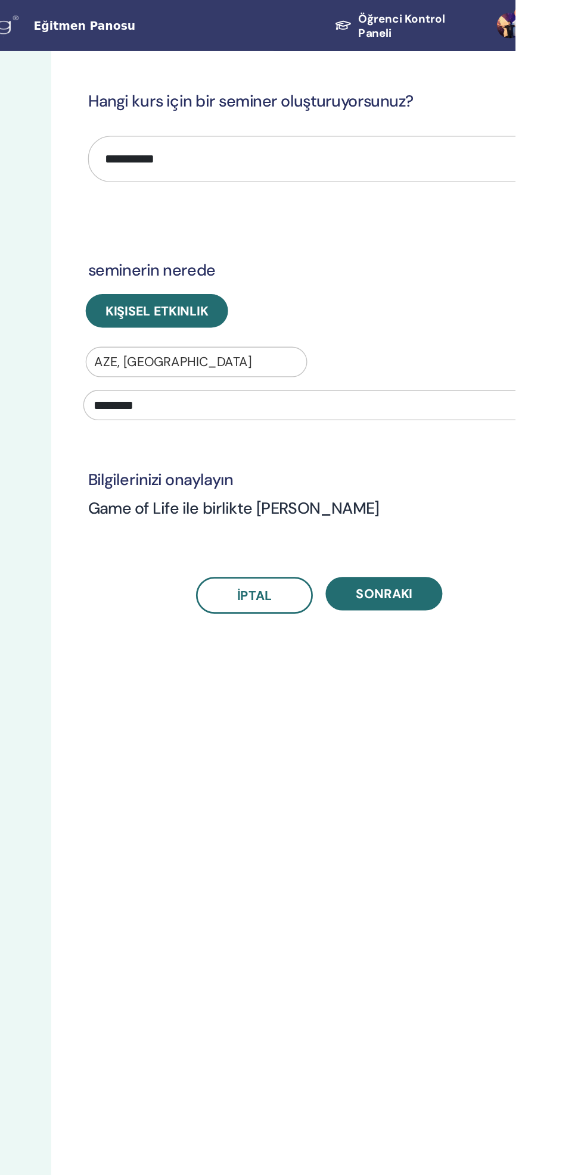
click at [484, 431] on button "Sonraki" at bounding box center [485, 442] width 87 height 25
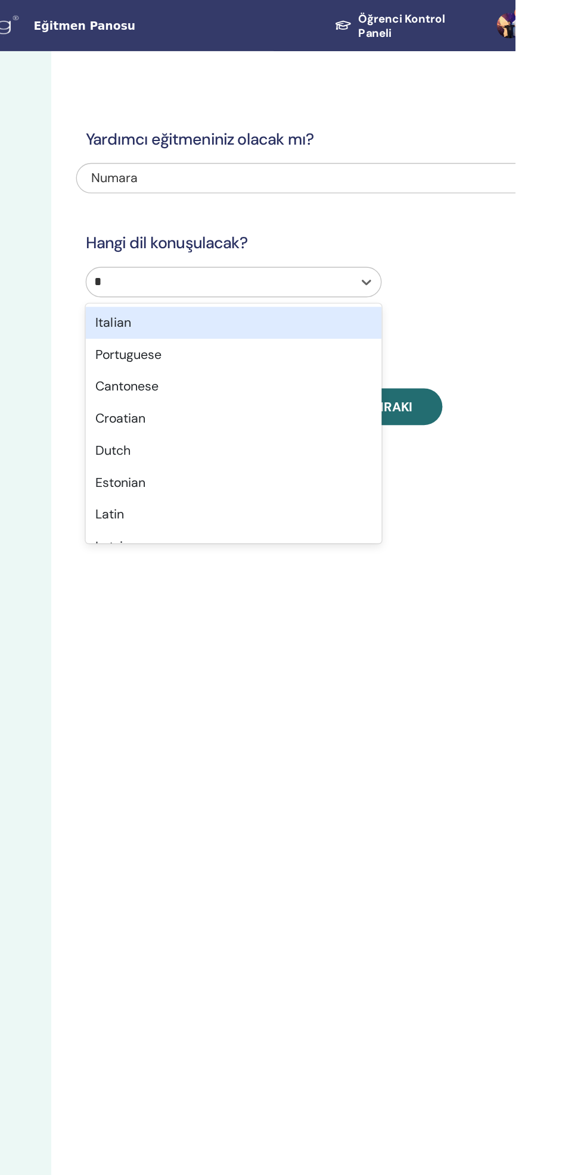
type input "**"
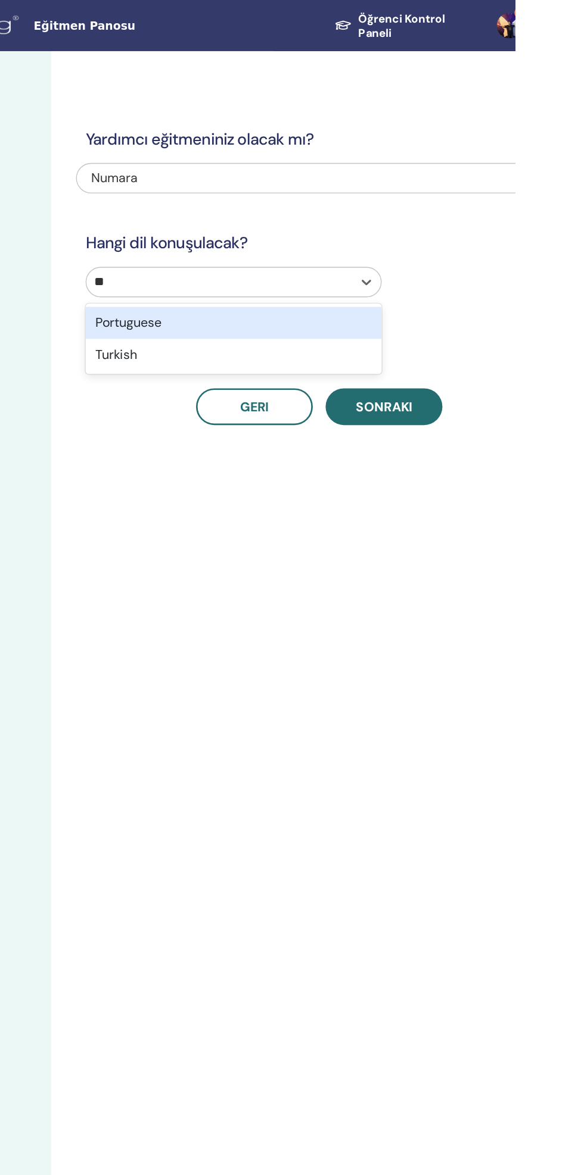
click at [405, 270] on div "Turkish" at bounding box center [374, 264] width 220 height 24
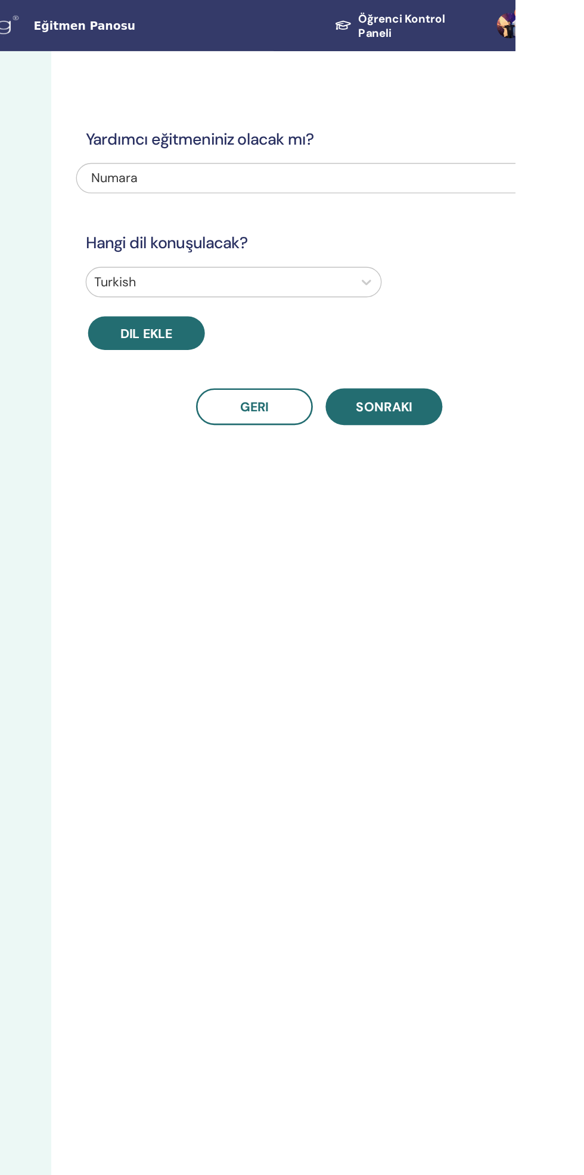
click at [492, 301] on span "Sonraki" at bounding box center [486, 303] width 42 height 13
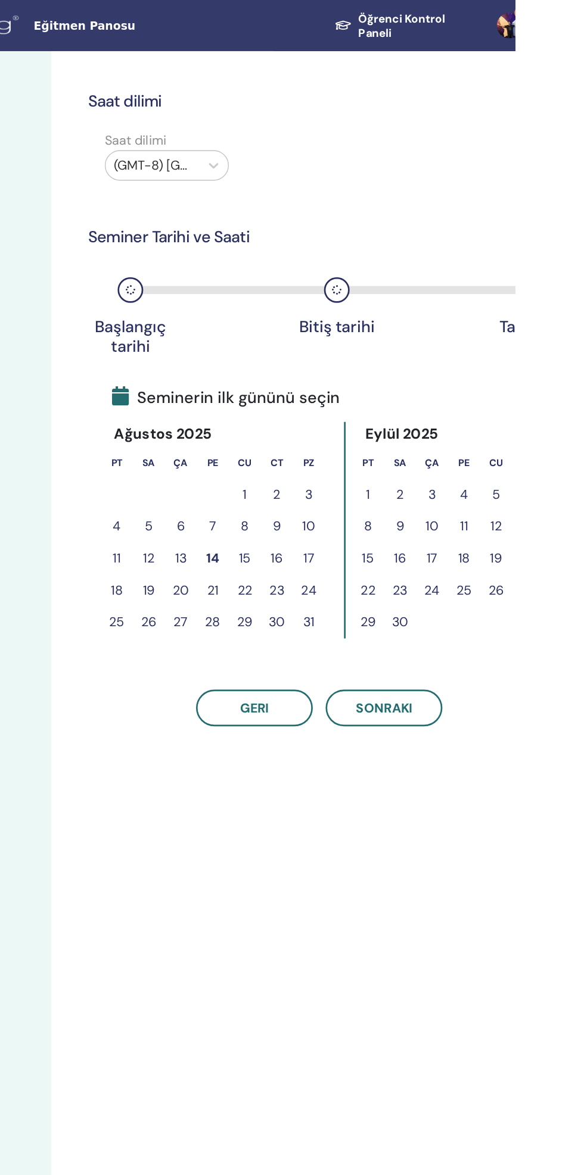
click at [406, 417] on button "16" at bounding box center [406, 416] width 24 height 24
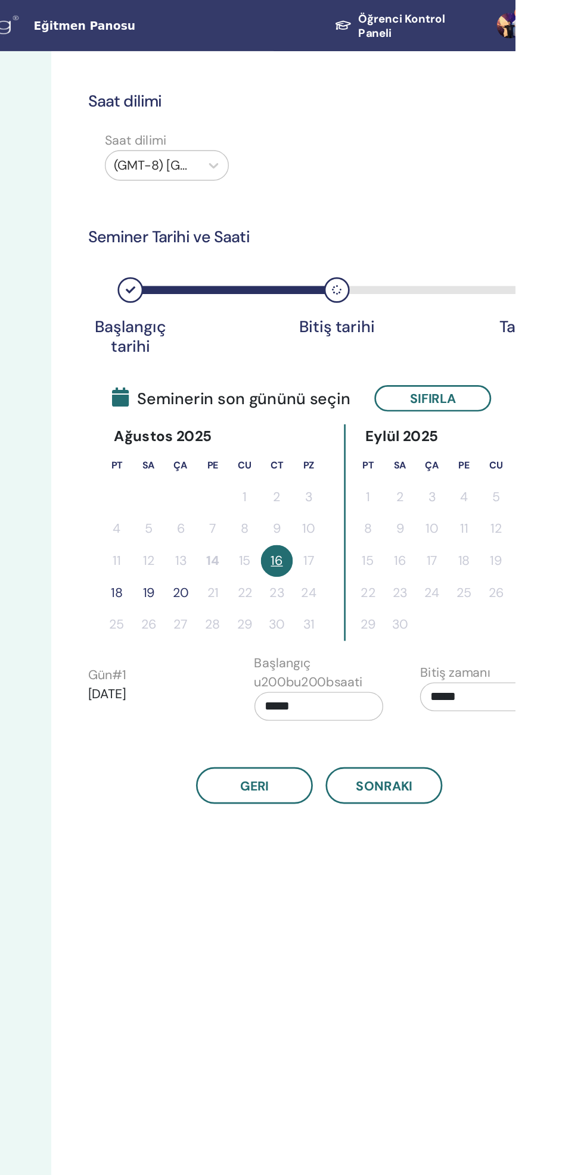
click at [289, 446] on button "18" at bounding box center [287, 442] width 24 height 24
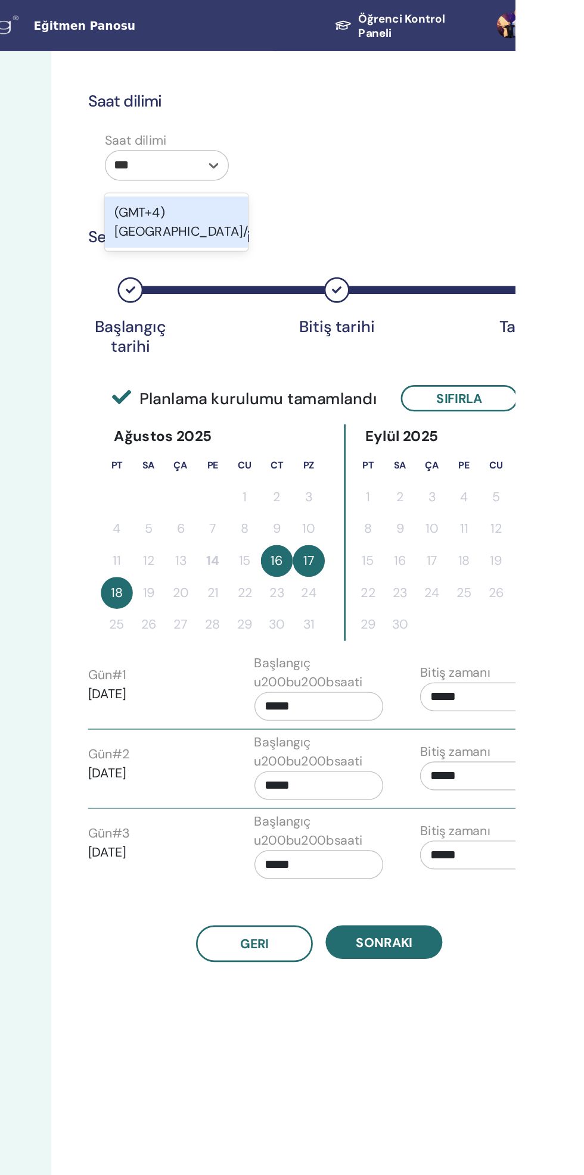
click at [350, 156] on div "(GMT+4) Asia/Baku" at bounding box center [331, 165] width 107 height 38
type input "***"
click at [498, 699] on span "Sonraki" at bounding box center [486, 702] width 42 height 13
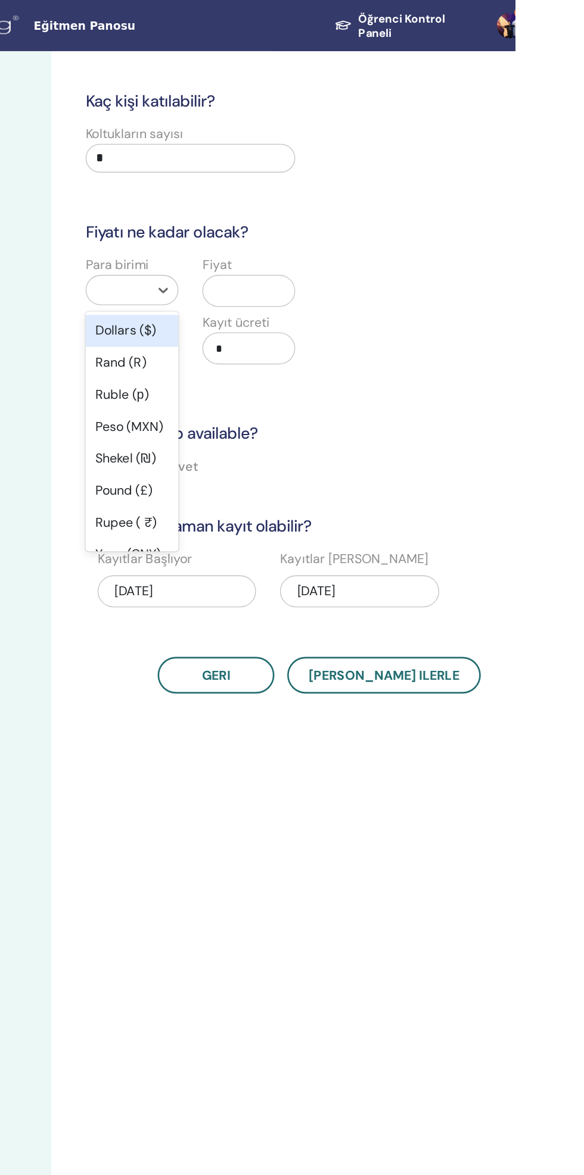
click at [313, 245] on div "Dollars ($)" at bounding box center [298, 247] width 69 height 24
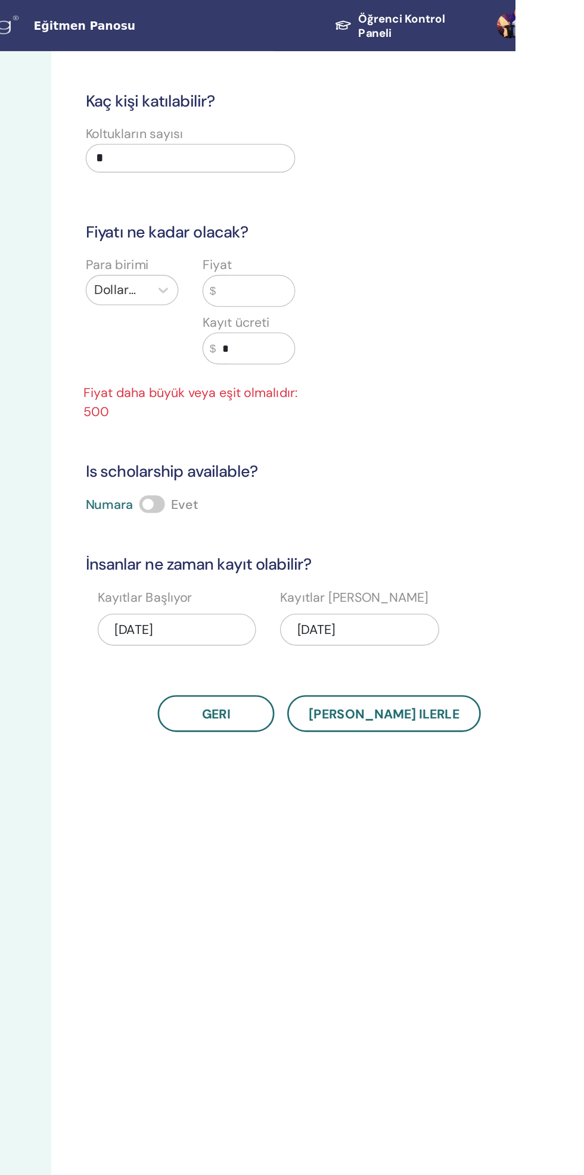
click at [376, 217] on input "text" at bounding box center [390, 216] width 58 height 23
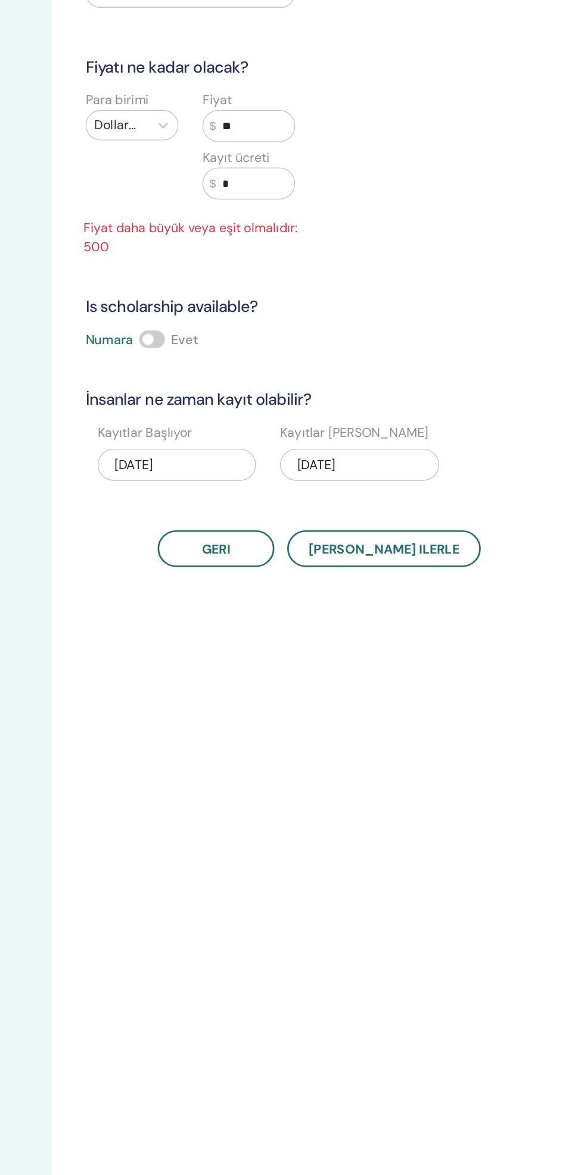
type input "*"
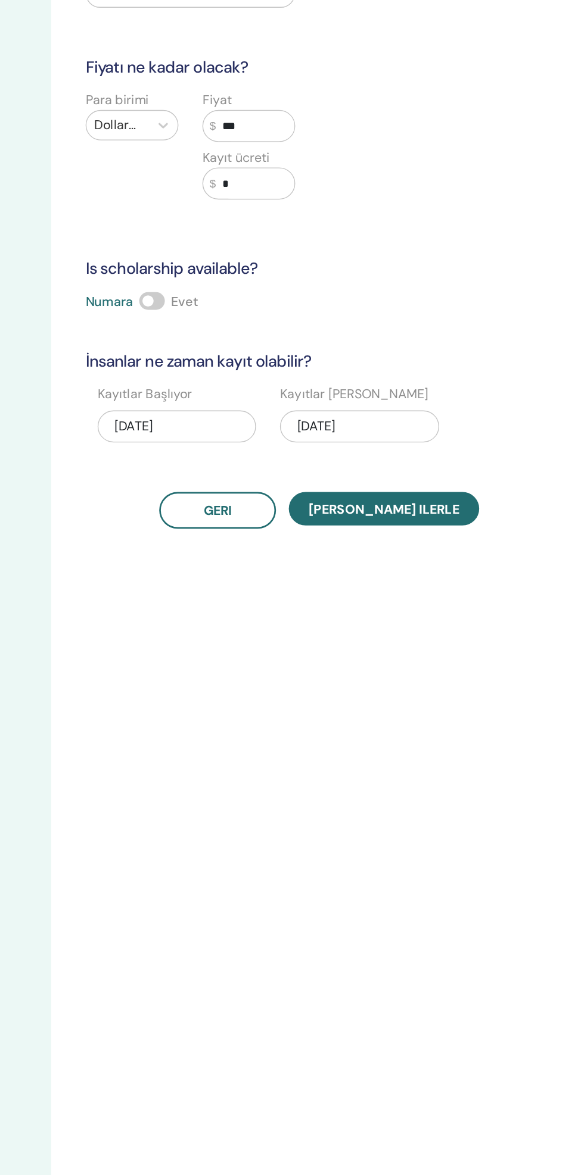
type input "***"
click at [506, 499] on span "Kaydet ilerle" at bounding box center [486, 502] width 112 height 13
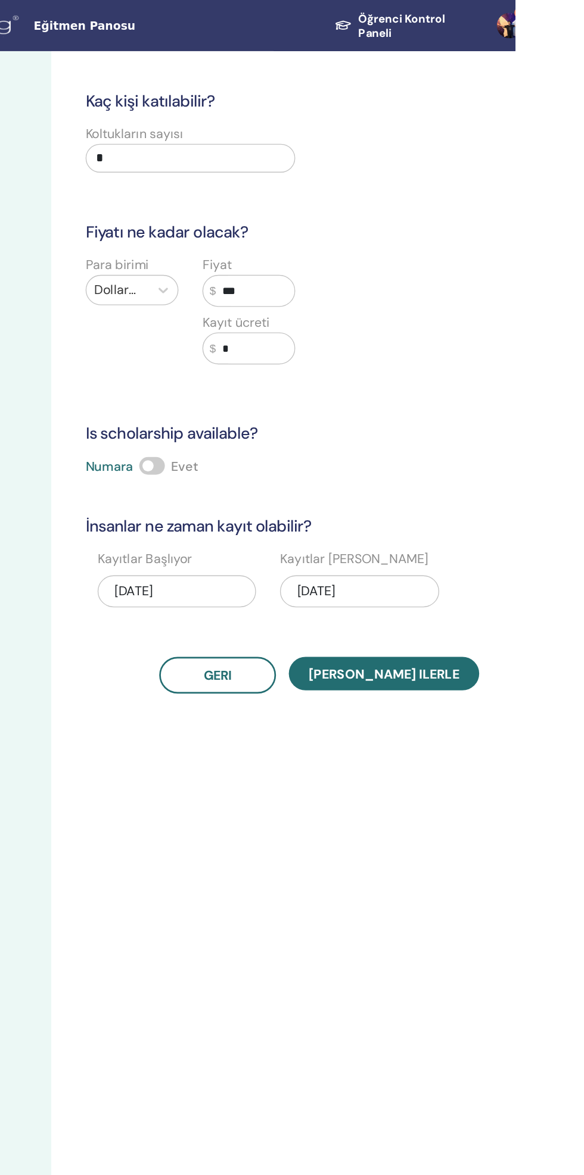
click at [504, 505] on span "Kaydet ilerle" at bounding box center [486, 502] width 112 height 13
click at [495, 497] on span "Kaydet ilerle" at bounding box center [486, 502] width 112 height 13
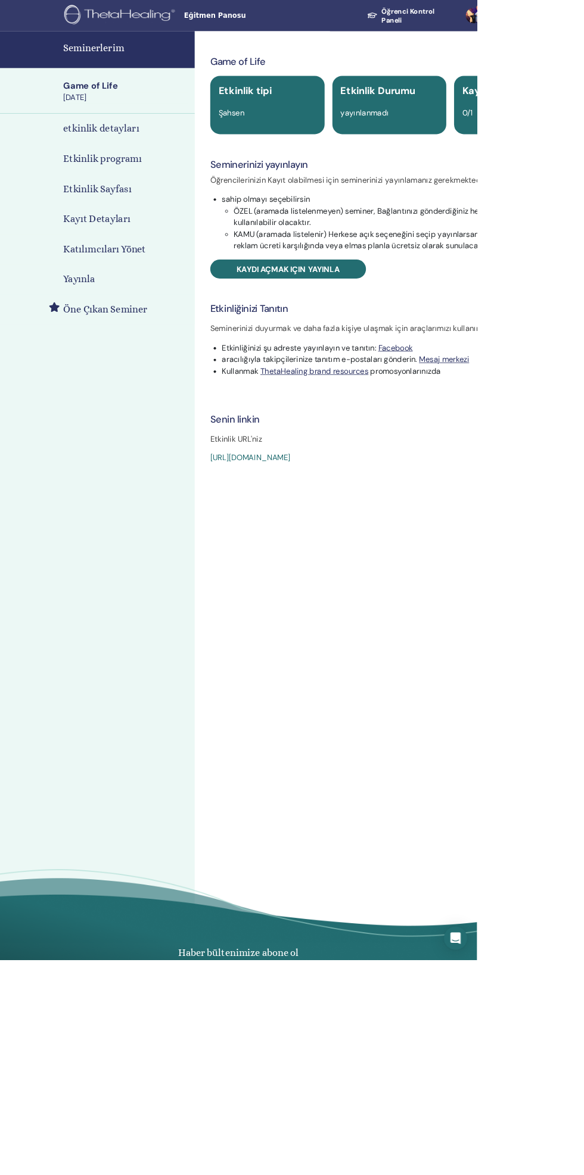
click at [396, 301] on li "KAMU (aramada listelenir) Herkese açık seçeneğini seçip yayınlarsanız, seminer …" at bounding box center [491, 294] width 410 height 29
click at [420, 326] on link "Kaydı açmak için yayınla" at bounding box center [352, 329] width 191 height 23
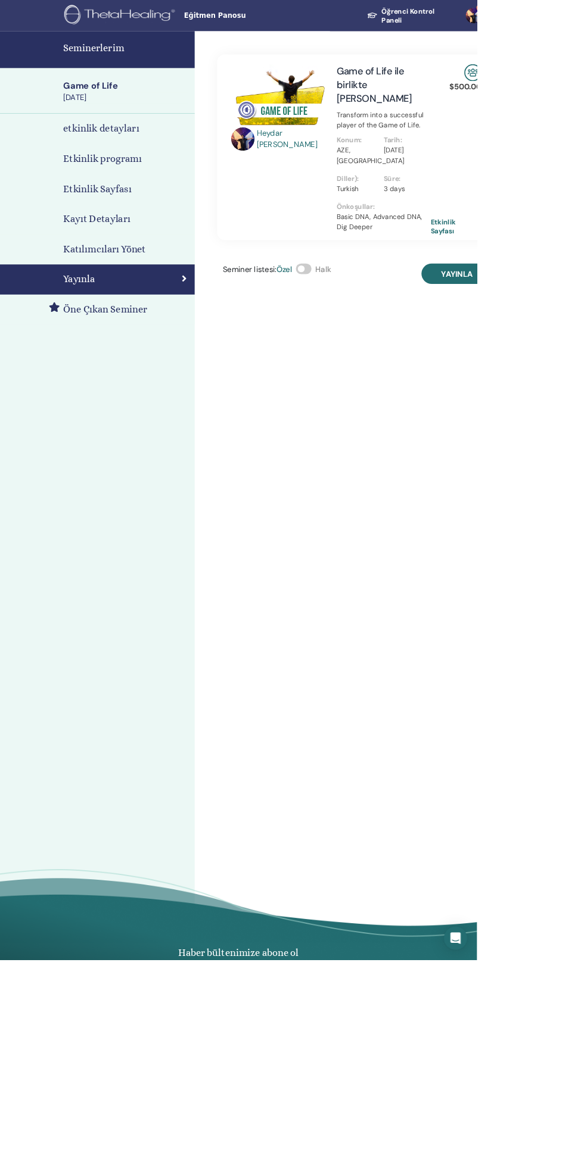
click at [582, 329] on button "Yayınla" at bounding box center [559, 335] width 87 height 25
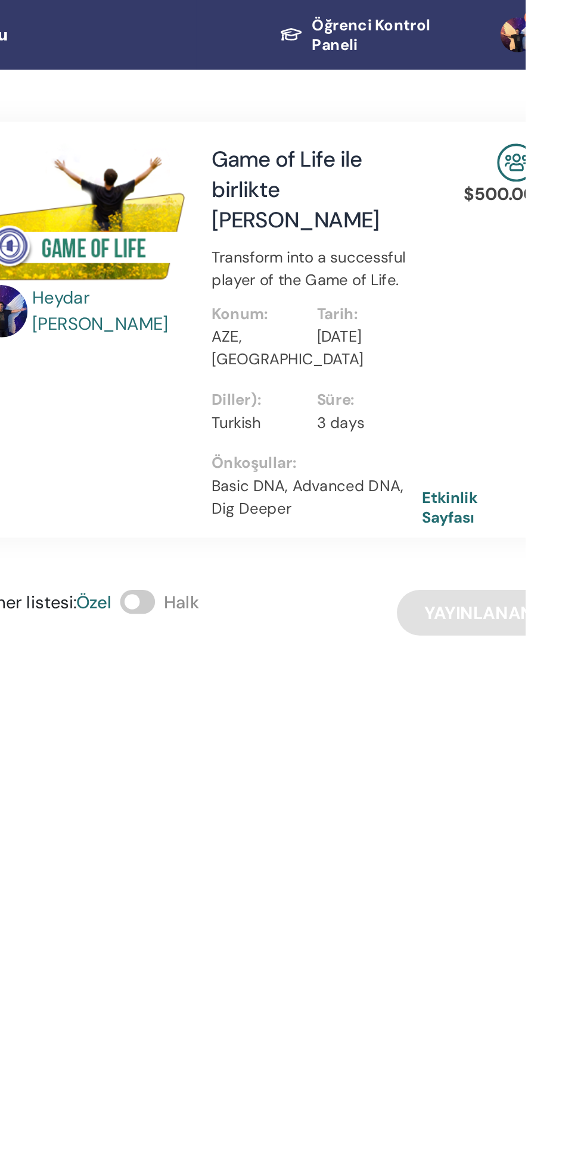
click at [487, 24] on link "Öğrenci Kontrol Paneli" at bounding box center [499, 19] width 121 height 33
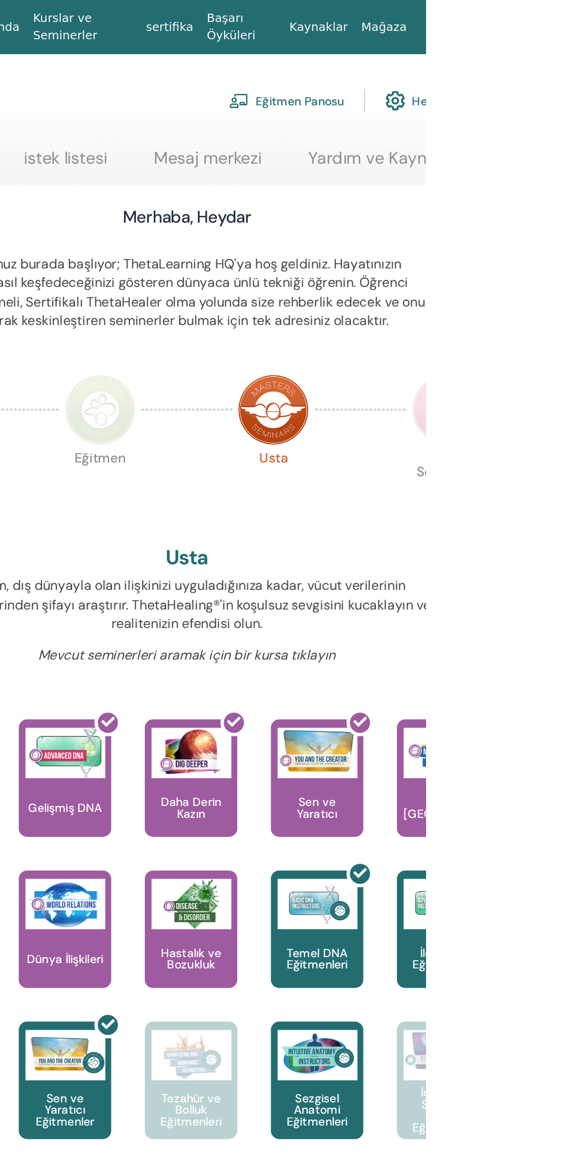
click at [491, 80] on link "Eğitmen Panosu" at bounding box center [485, 71] width 82 height 26
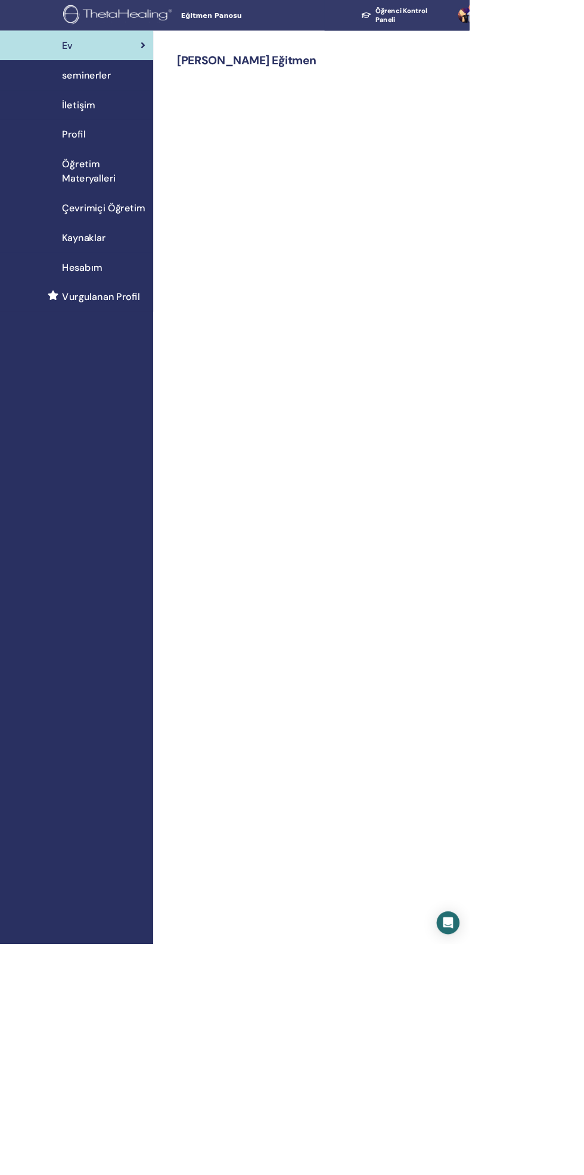
click at [148, 94] on div "seminerler" at bounding box center [95, 94] width 171 height 18
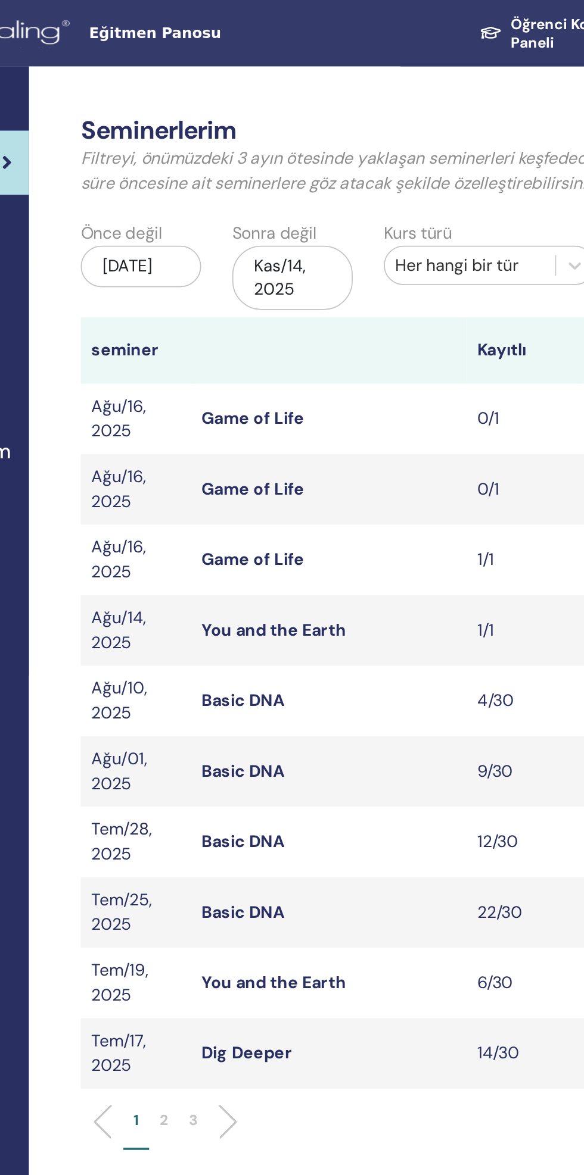
click at [350, 367] on link "You and the Earth" at bounding box center [330, 362] width 83 height 13
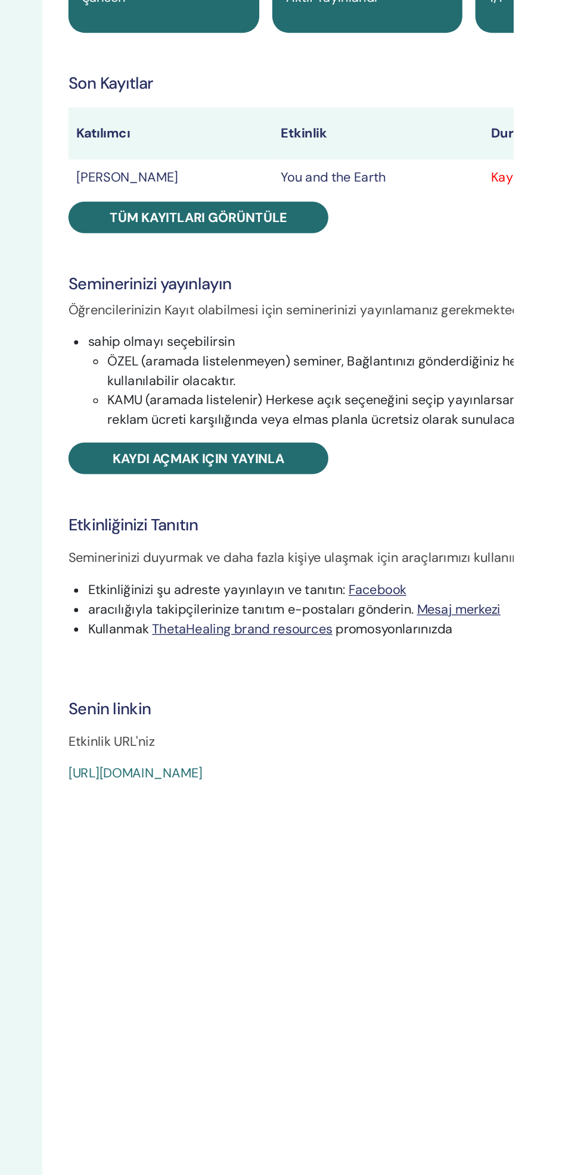
click at [412, 297] on span "Tüm kayıtları görüntüle" at bounding box center [353, 300] width 130 height 13
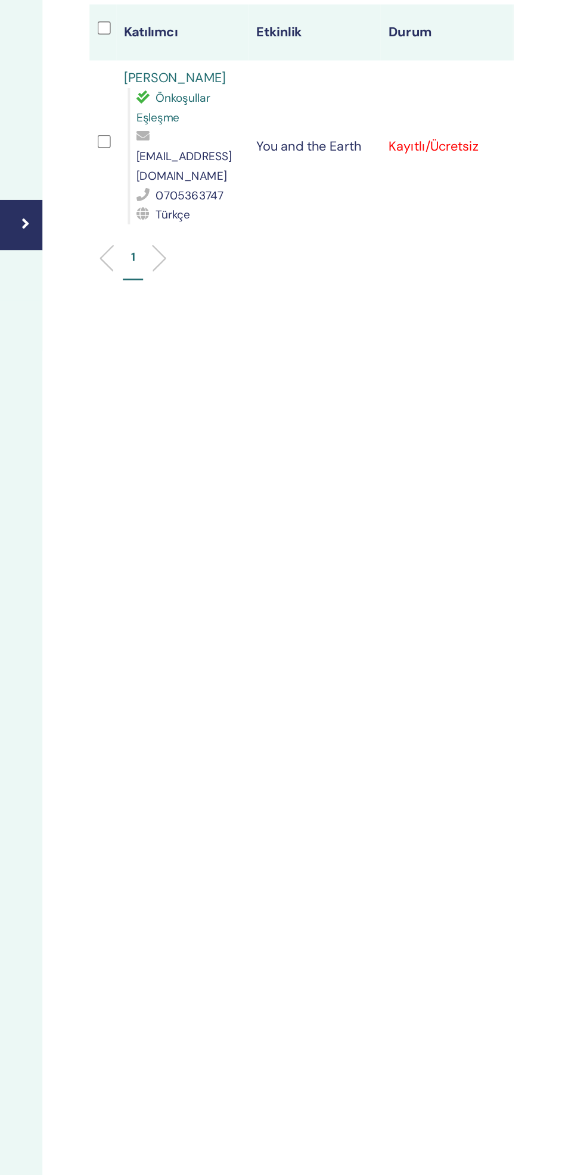
click at [583, 242] on icon at bounding box center [591, 247] width 4 height 10
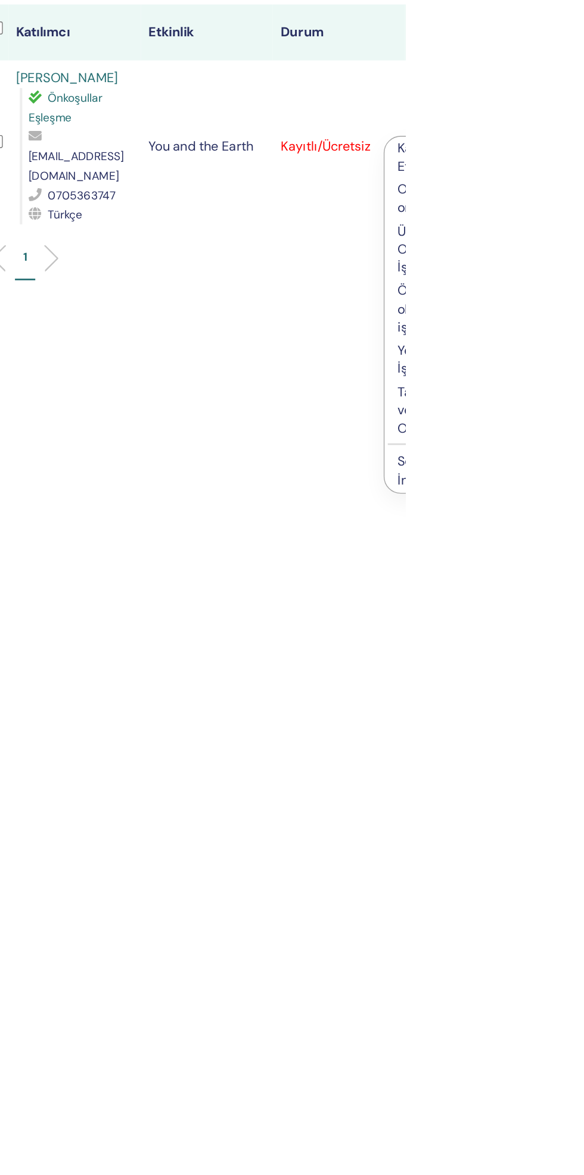
click at [583, 191] on div "Katılımcıları Yönet Toplu eylemler CSV'ye aktar Katılımcı Etkinlik Durum Shahan…" at bounding box center [476, 611] width 476 height 1146
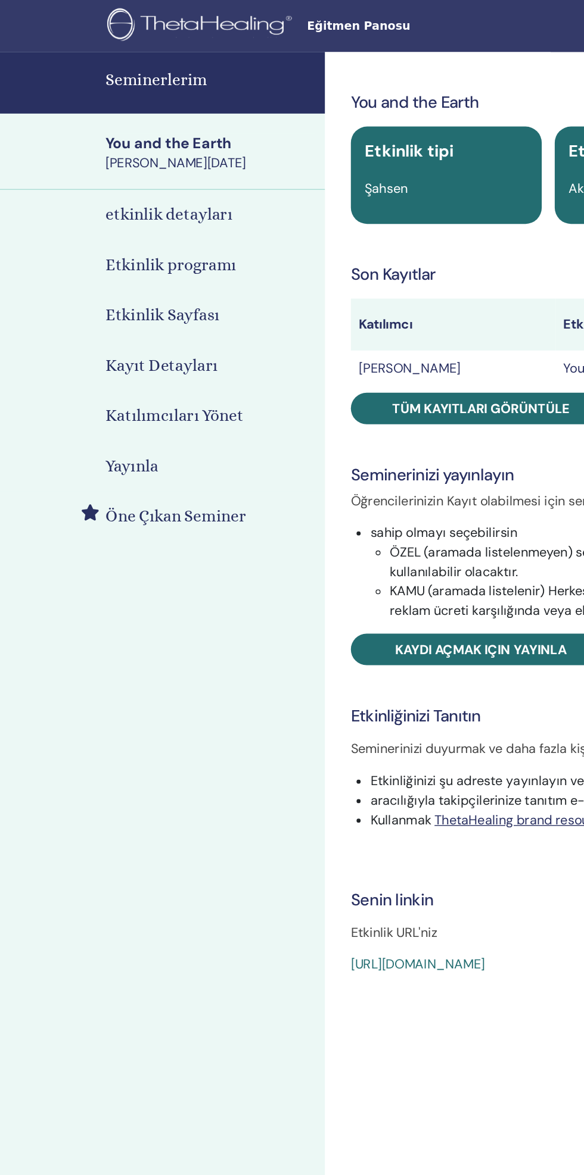
click at [117, 63] on h4 "Seminerlerim" at bounding box center [154, 59] width 154 height 18
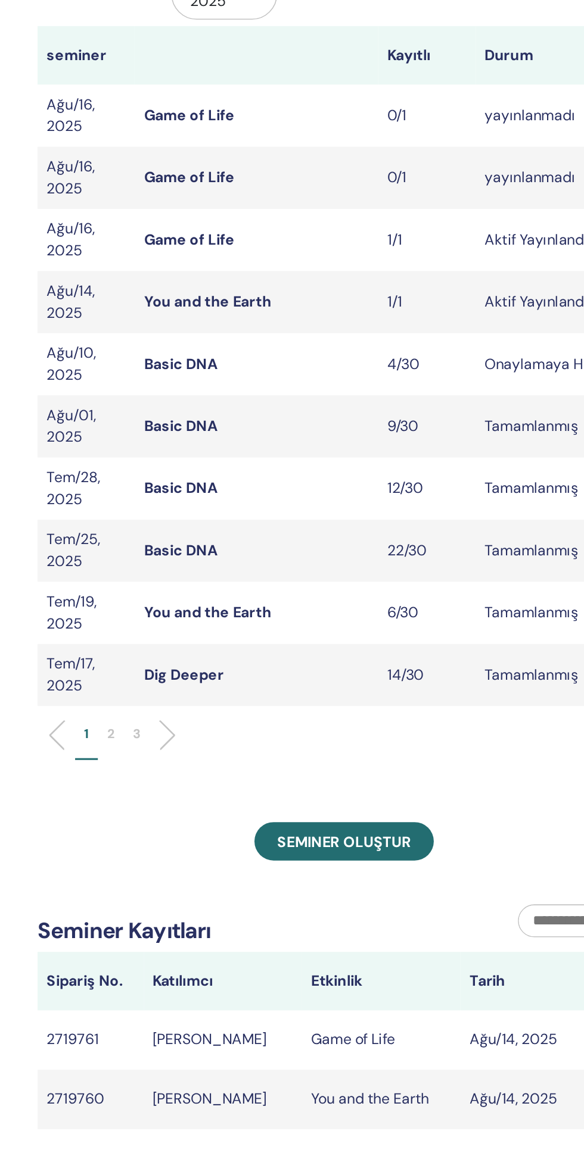
scroll to position [4, 0]
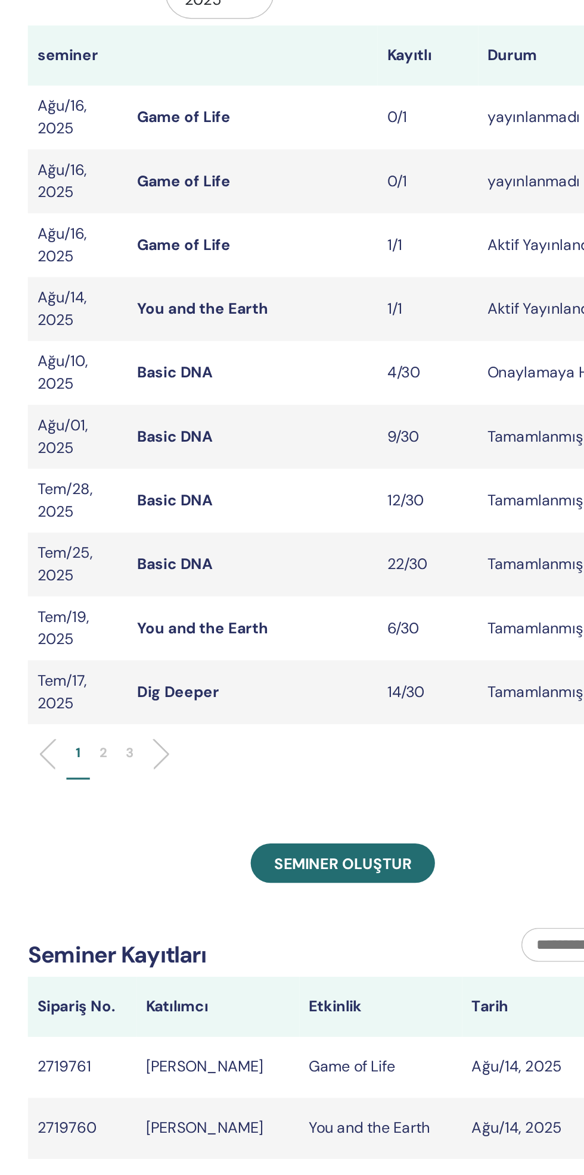
click at [341, 322] on link "Game of Life" at bounding box center [318, 317] width 59 height 13
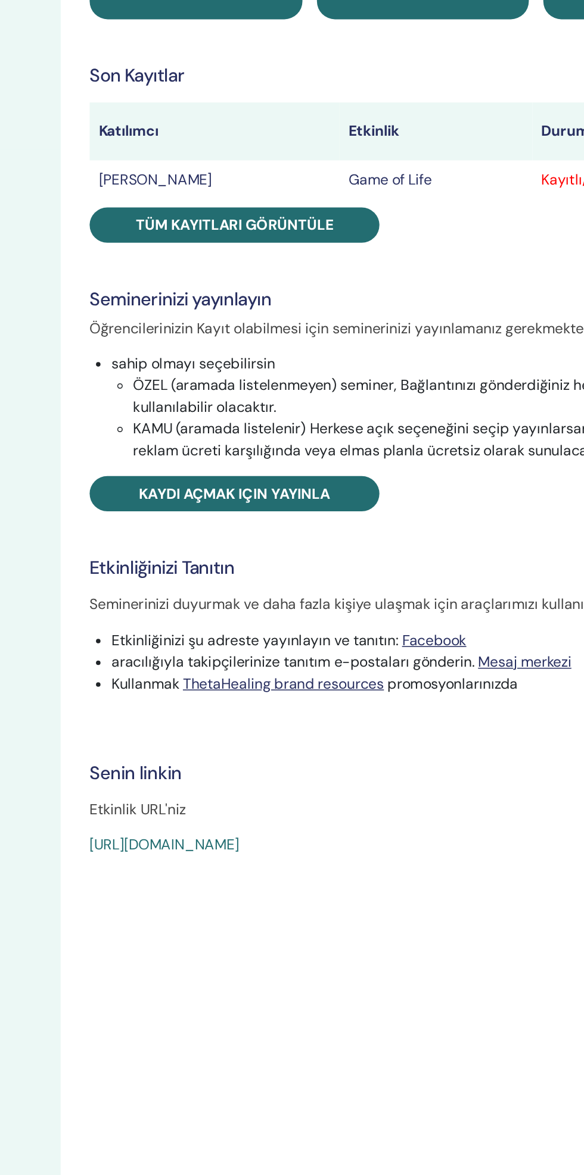
click at [385, 294] on span "Tüm kayıtları görüntüle" at bounding box center [353, 300] width 130 height 13
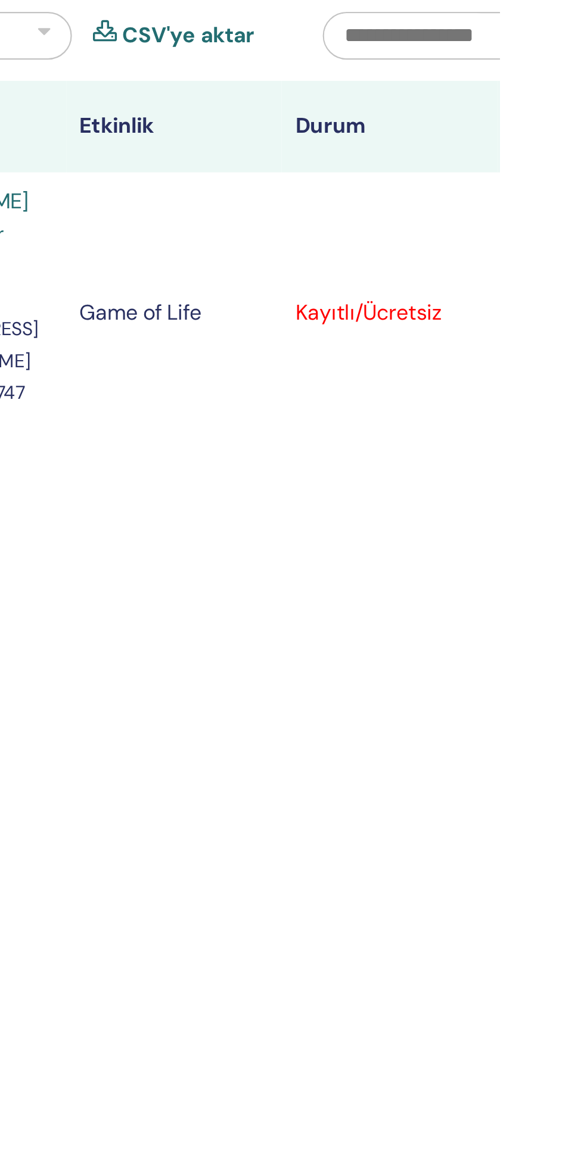
click at [583, 241] on div "Kaydı İptal Et Otomatik onaylama Ücretli Olarak İşaretle Ödenmemiş olarak işare…" at bounding box center [593, 248] width 8 height 14
